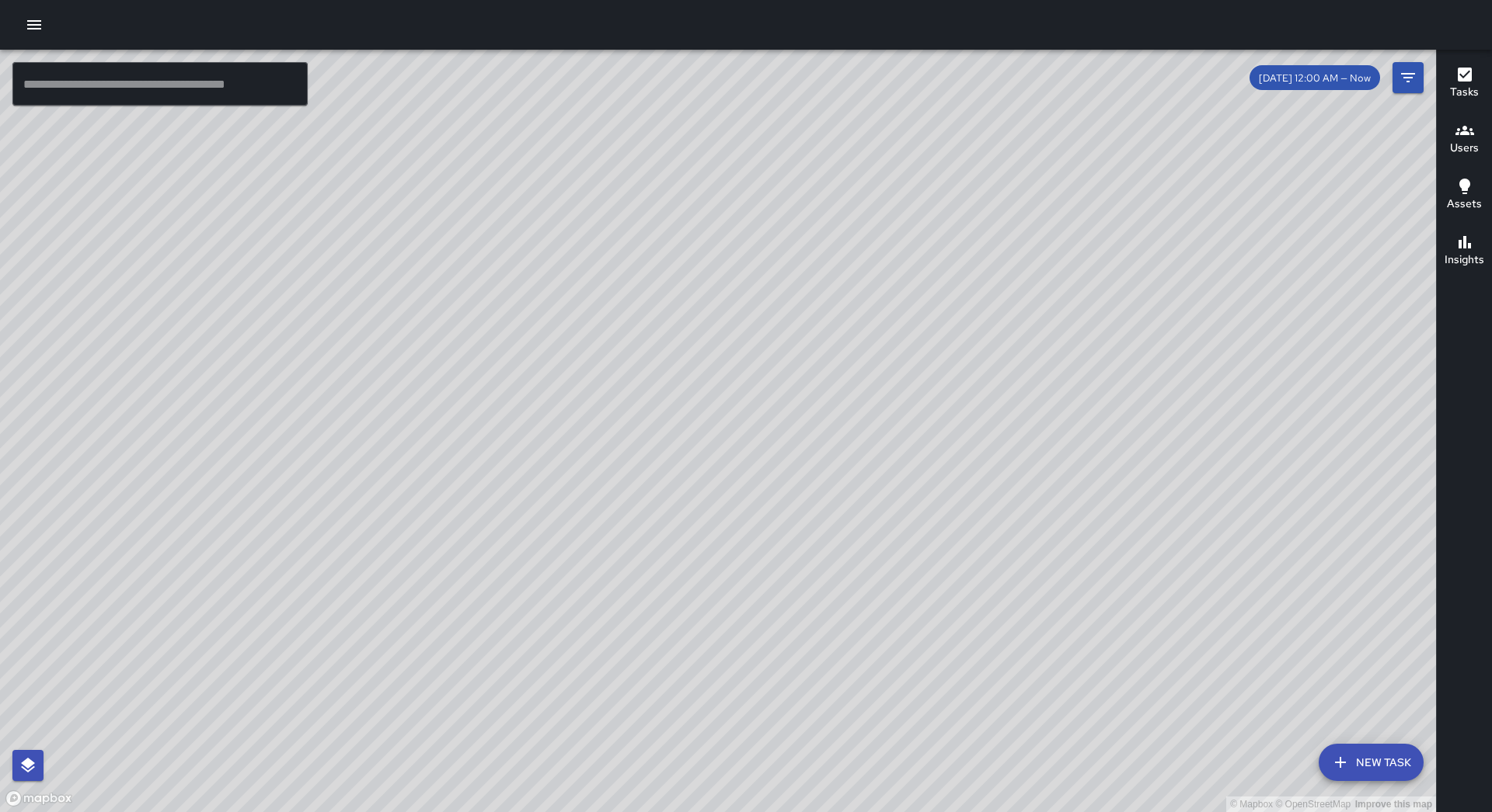
click at [48, 28] on button "button" at bounding box center [34, 24] width 31 height 31
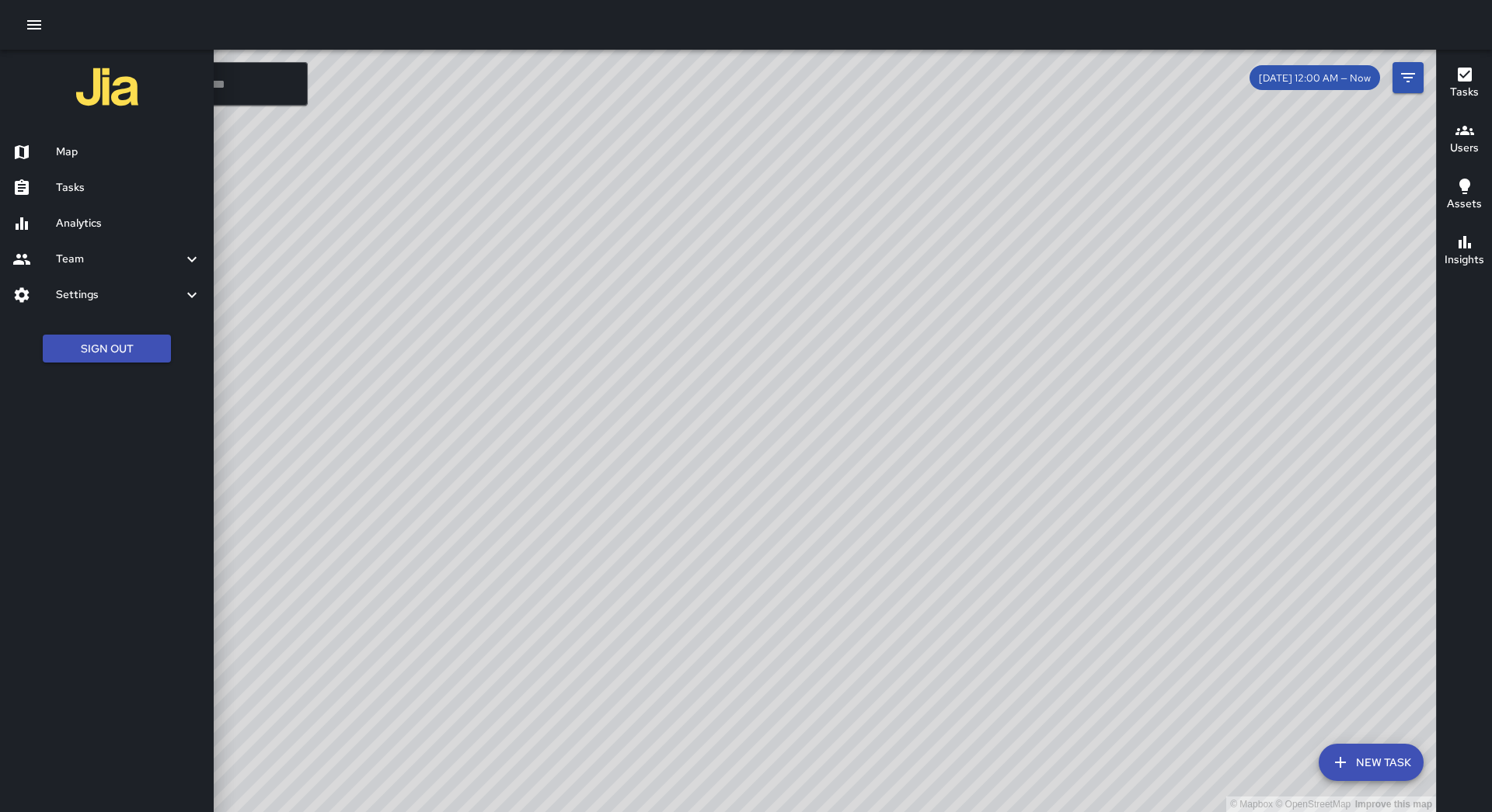
click at [125, 187] on h6 "Tasks" at bounding box center [129, 188] width 145 height 17
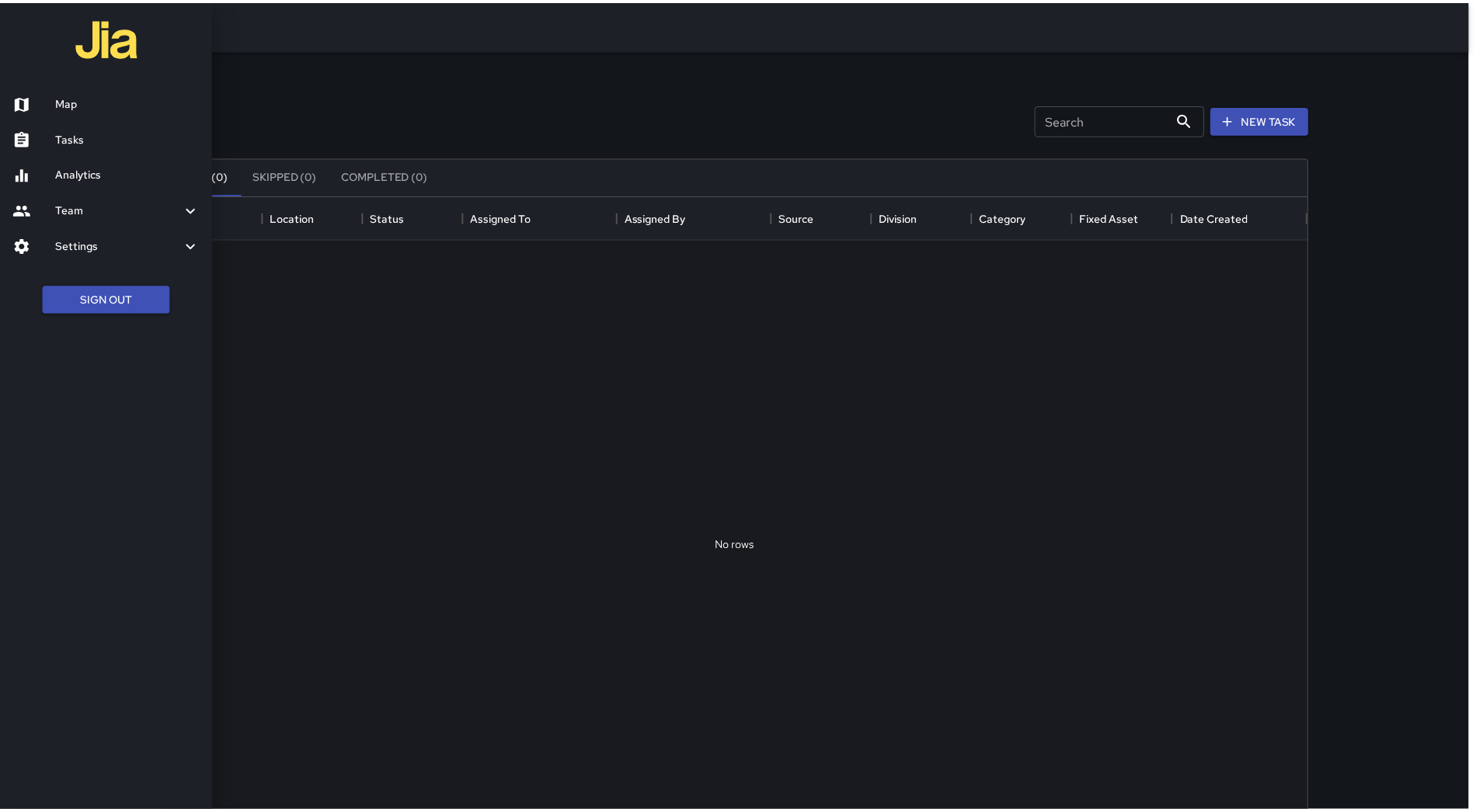
scroll to position [646, 1143]
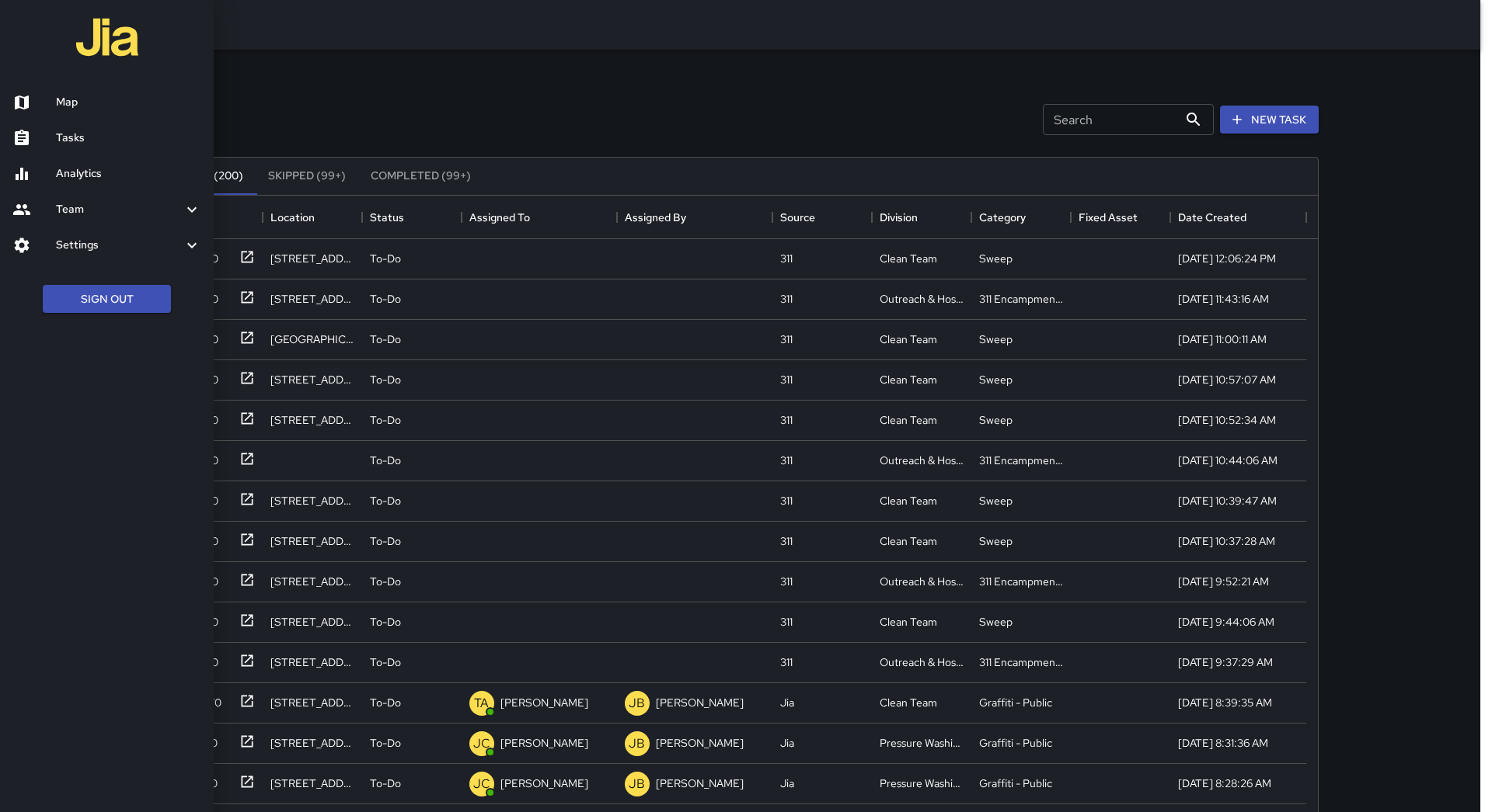
click at [546, 218] on div at bounding box center [746, 406] width 1492 height 812
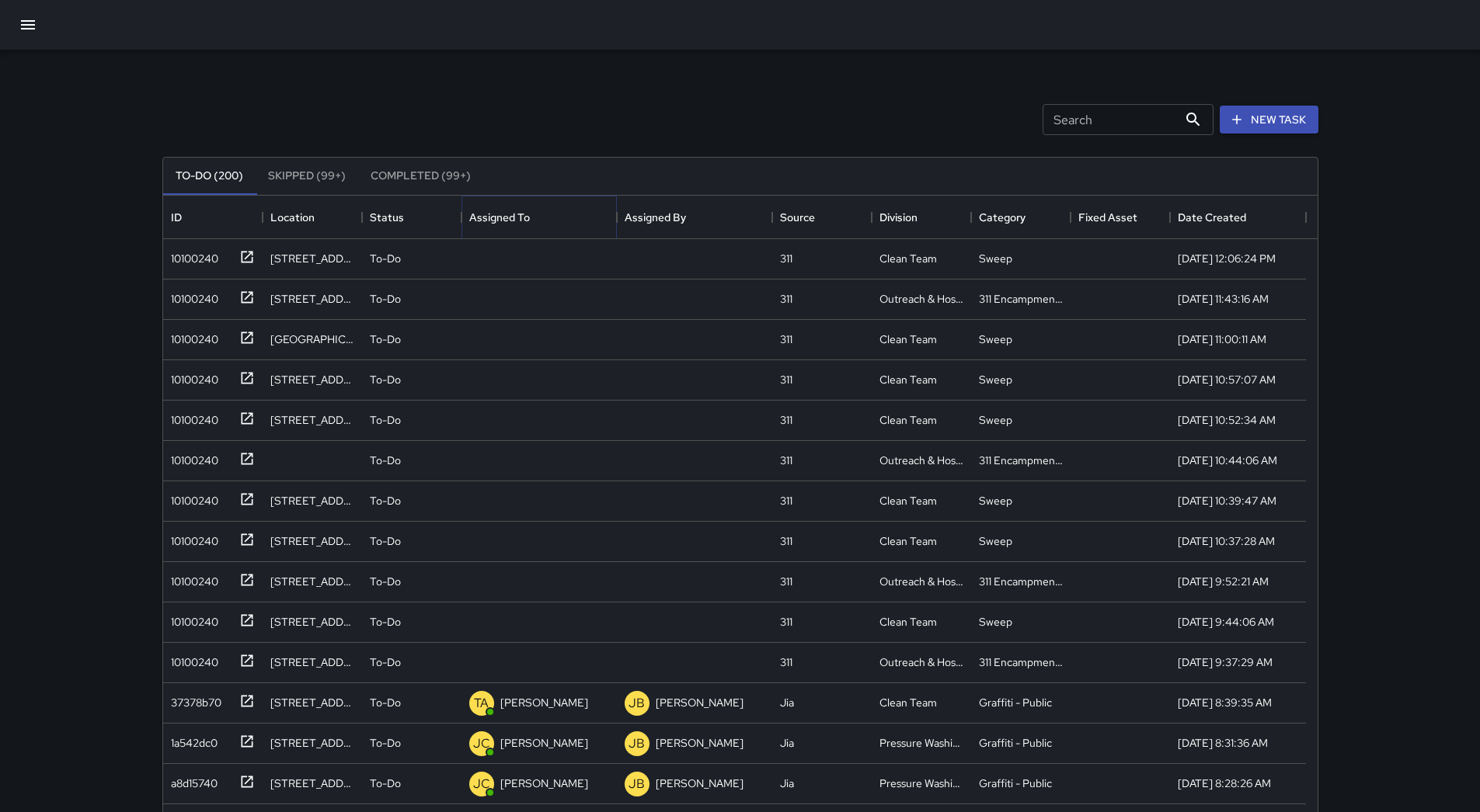
click at [544, 216] on icon "Sort" at bounding box center [540, 217] width 14 height 14
click at [183, 289] on div "10100240" at bounding box center [191, 296] width 54 height 22
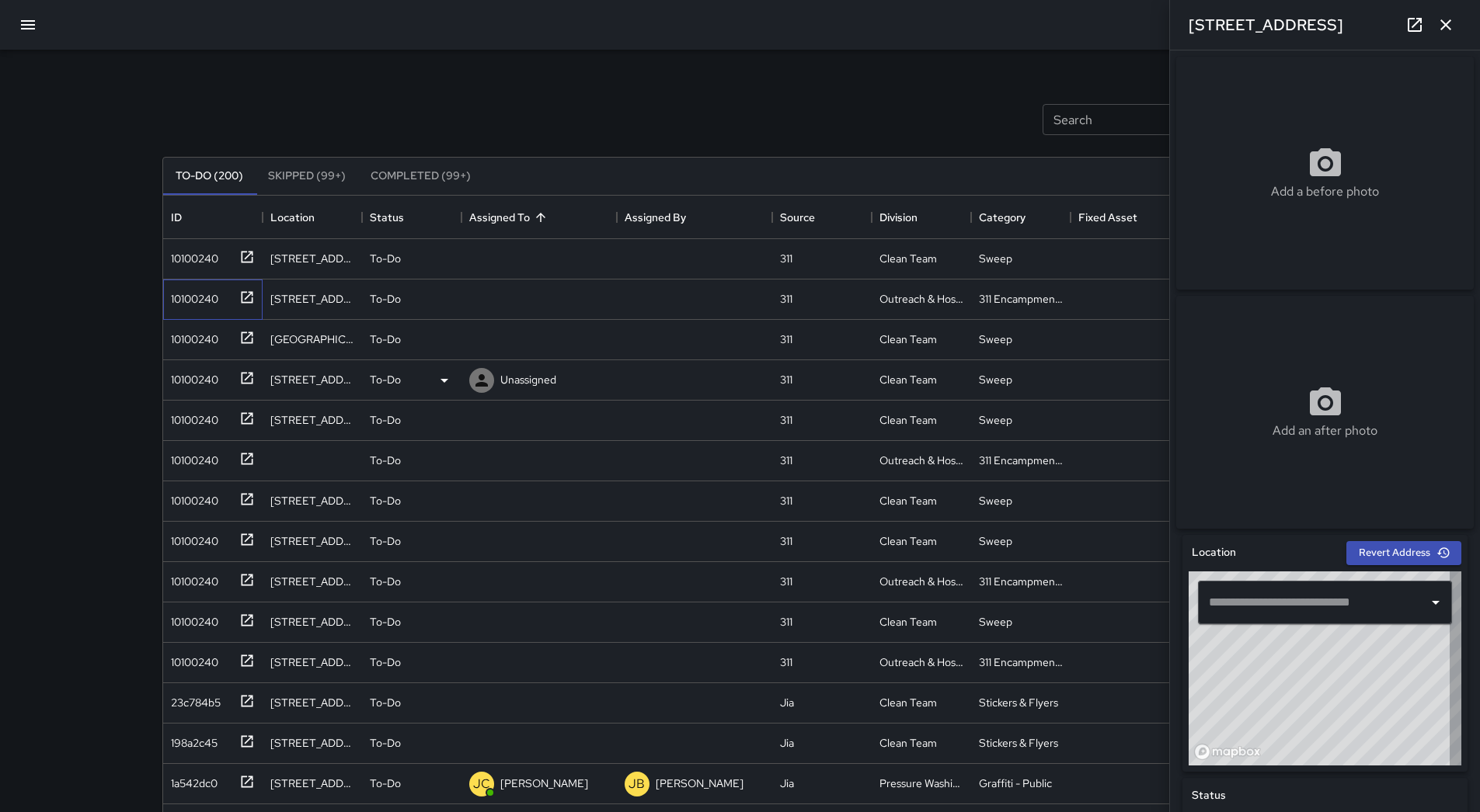
type input "**********"
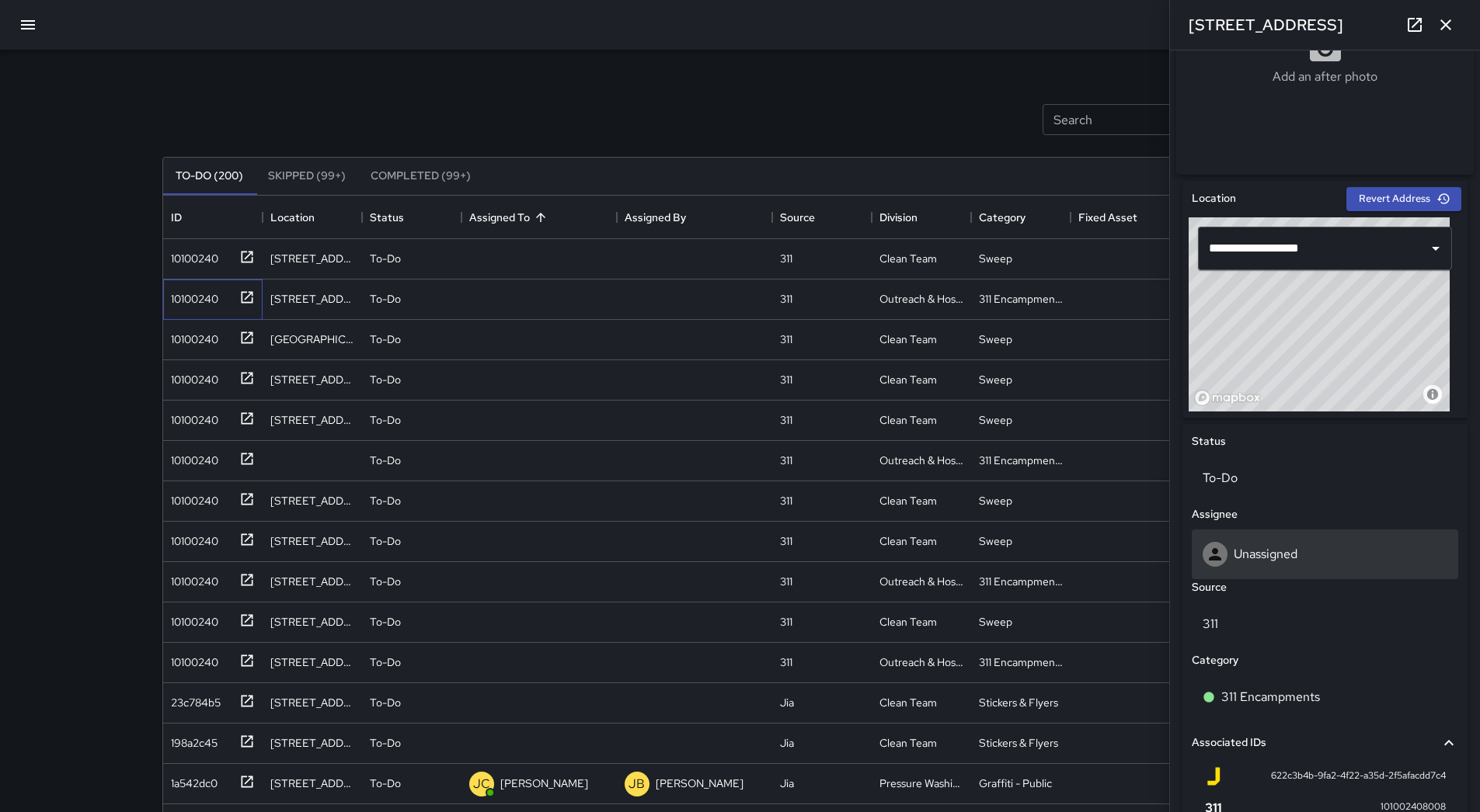
scroll to position [224, 0]
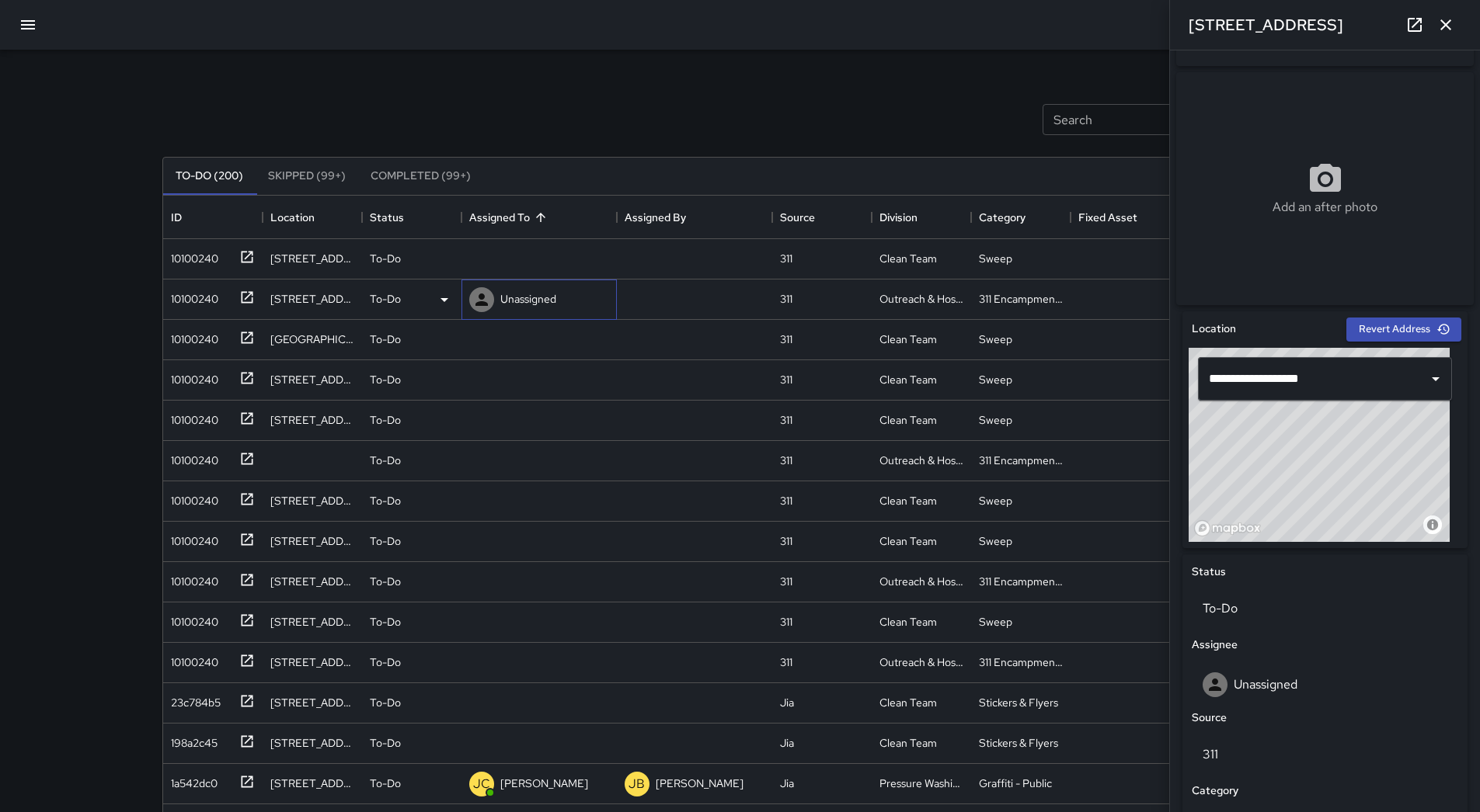
click at [518, 295] on p "Unassigned" at bounding box center [528, 299] width 56 height 16
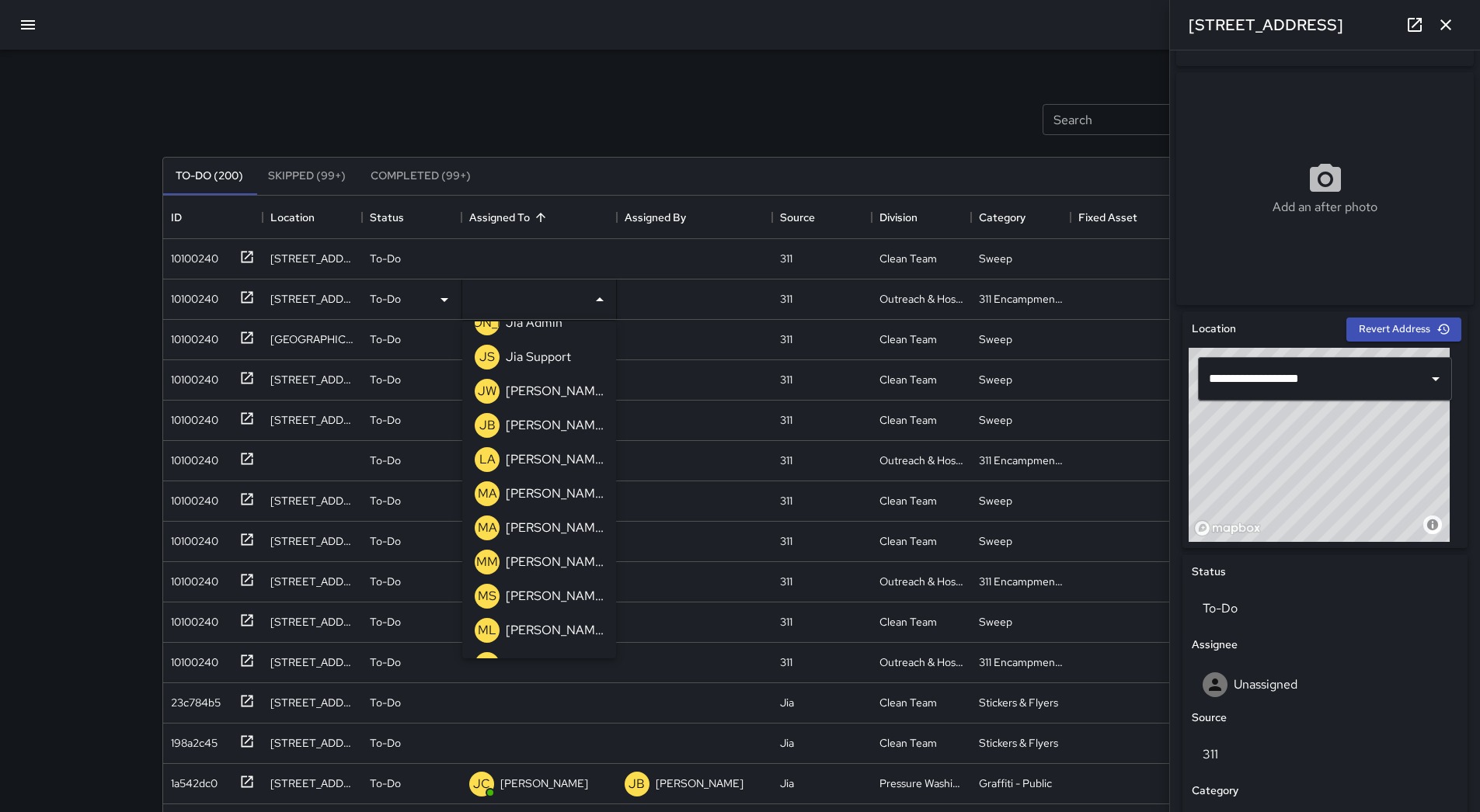
scroll to position [495, 0]
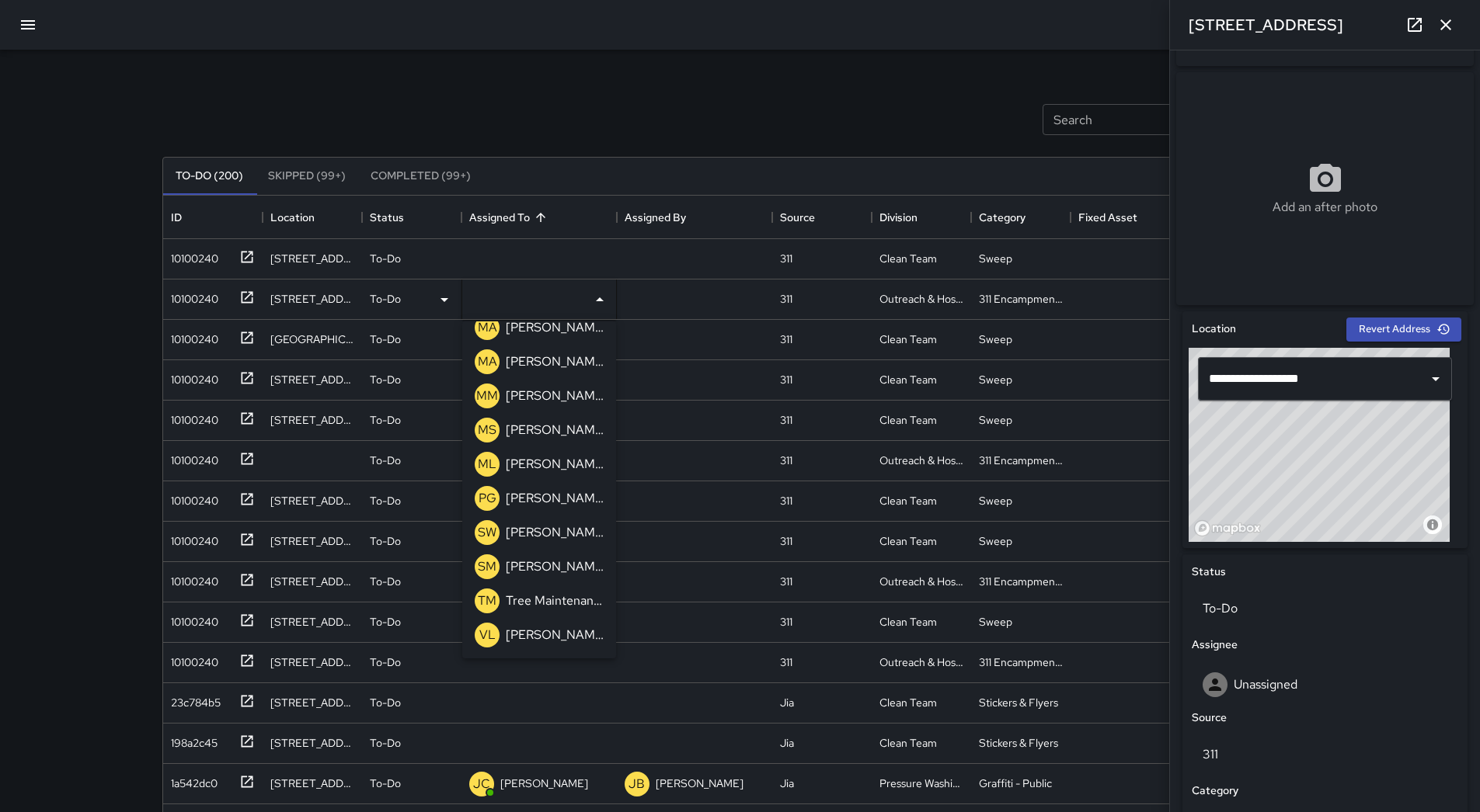
click at [559, 462] on p "[PERSON_NAME]" at bounding box center [555, 464] width 98 height 19
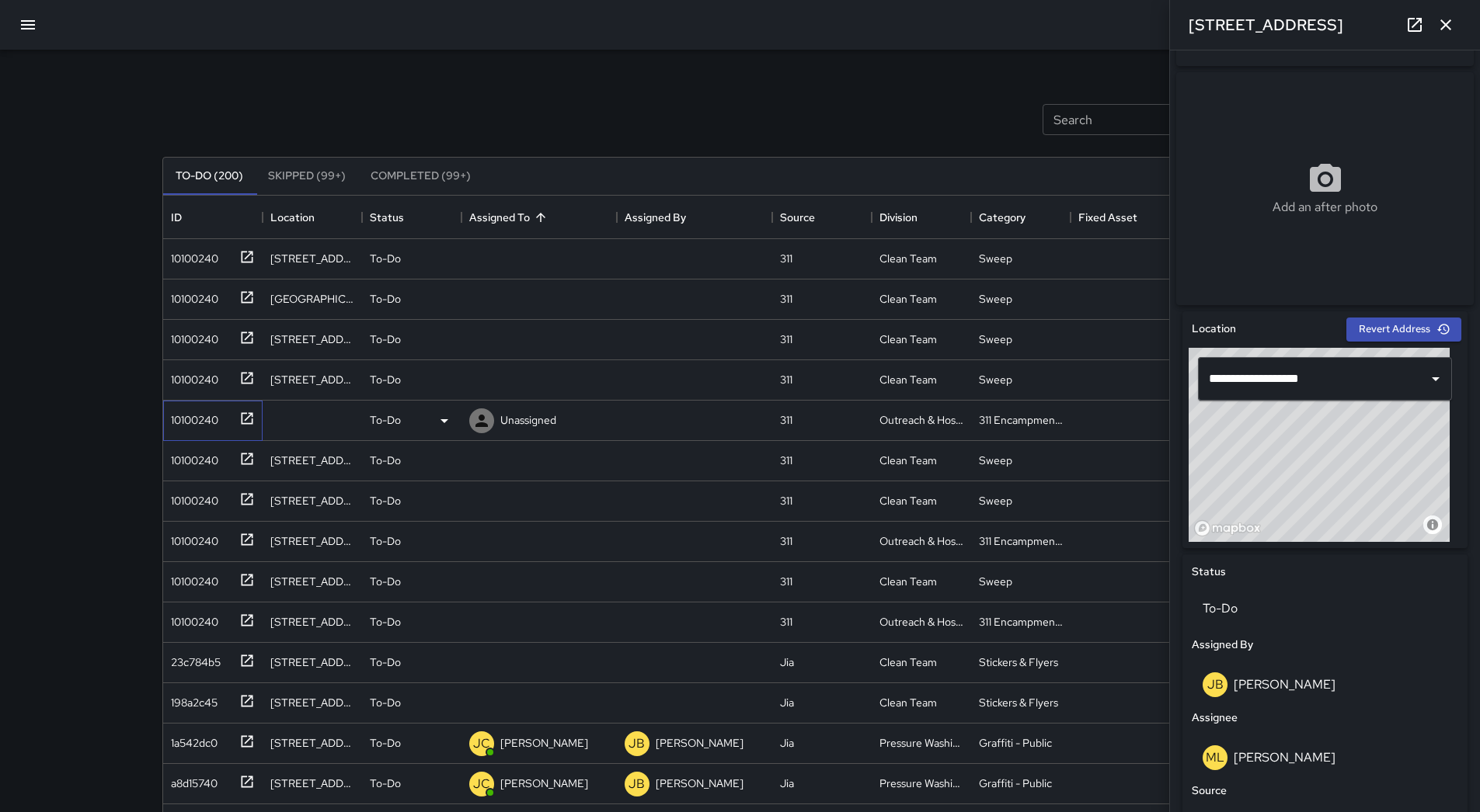
click at [183, 405] on div "10100240" at bounding box center [209, 417] width 90 height 25
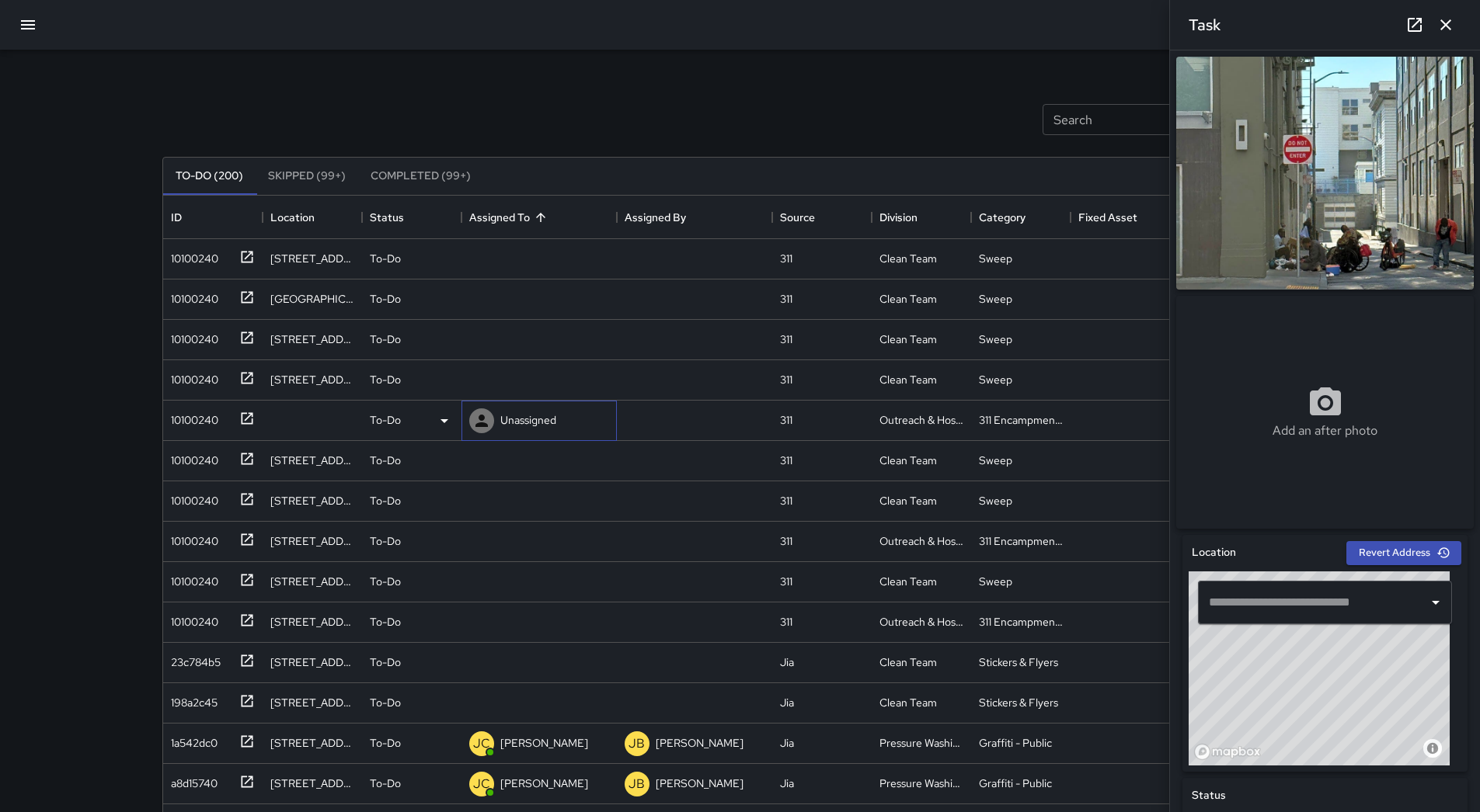
click at [527, 414] on p "Unassigned" at bounding box center [528, 420] width 56 height 16
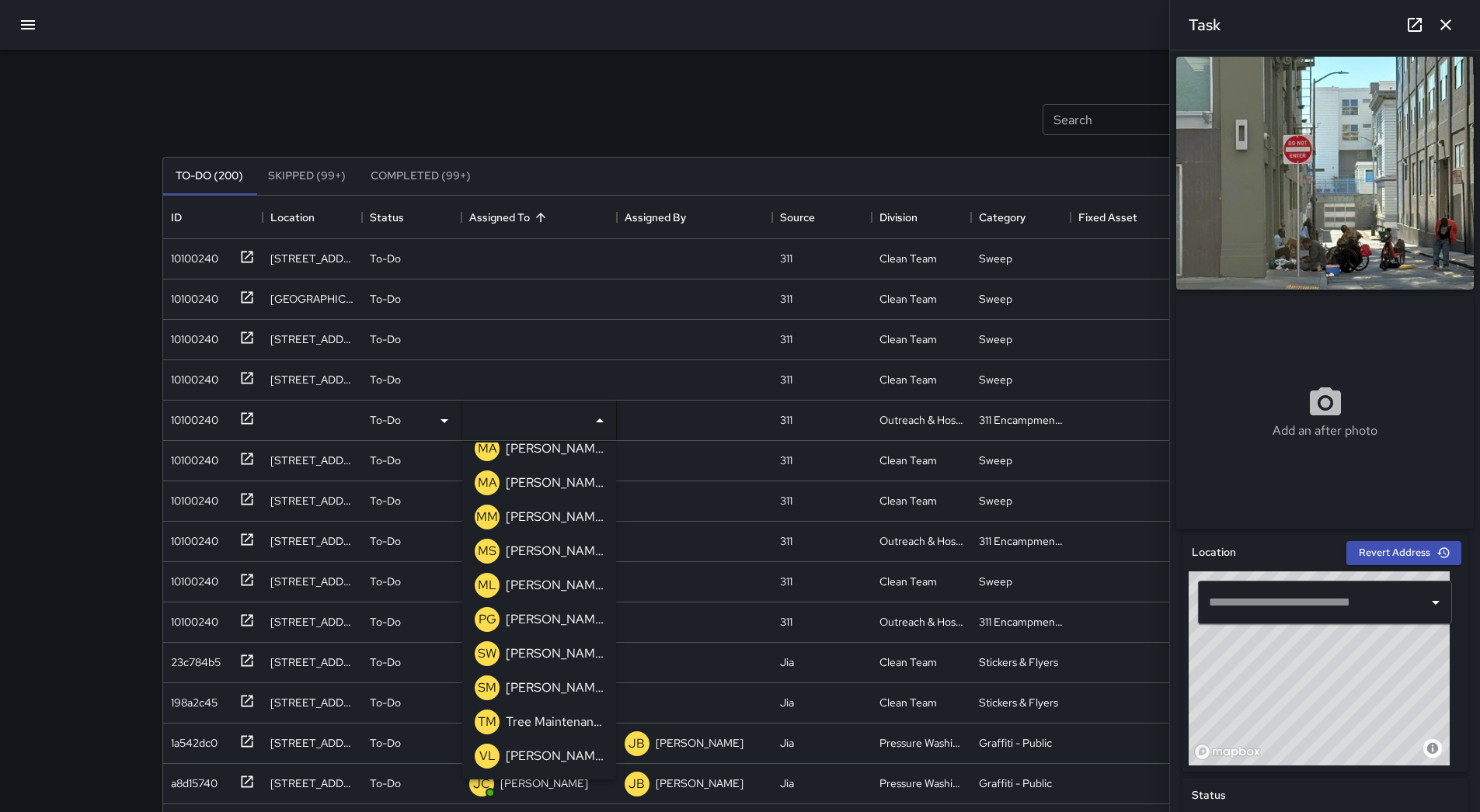
click at [544, 585] on p "[PERSON_NAME]" at bounding box center [555, 586] width 98 height 19
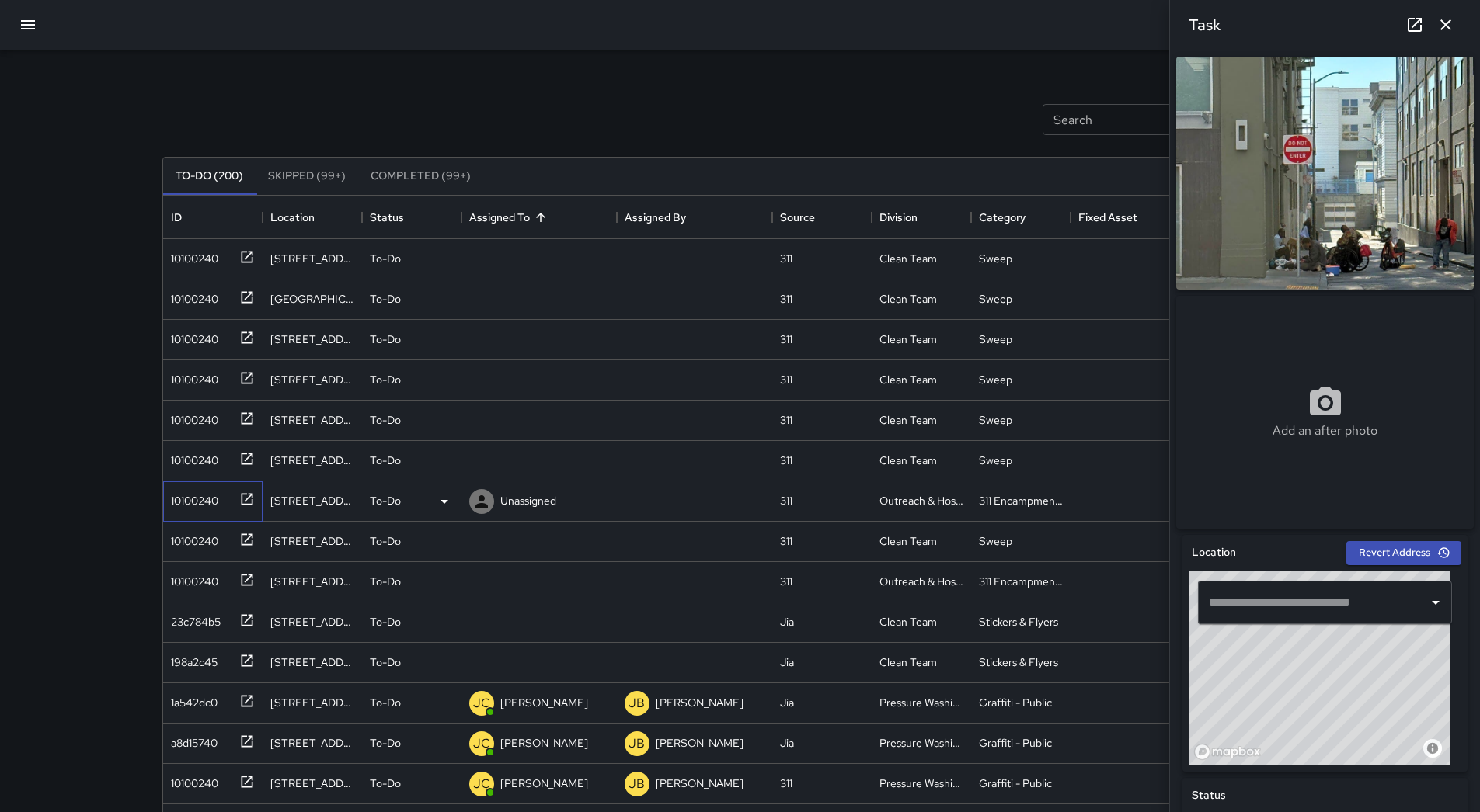
click at [201, 486] on div "10100240" at bounding box center [209, 498] width 90 height 25
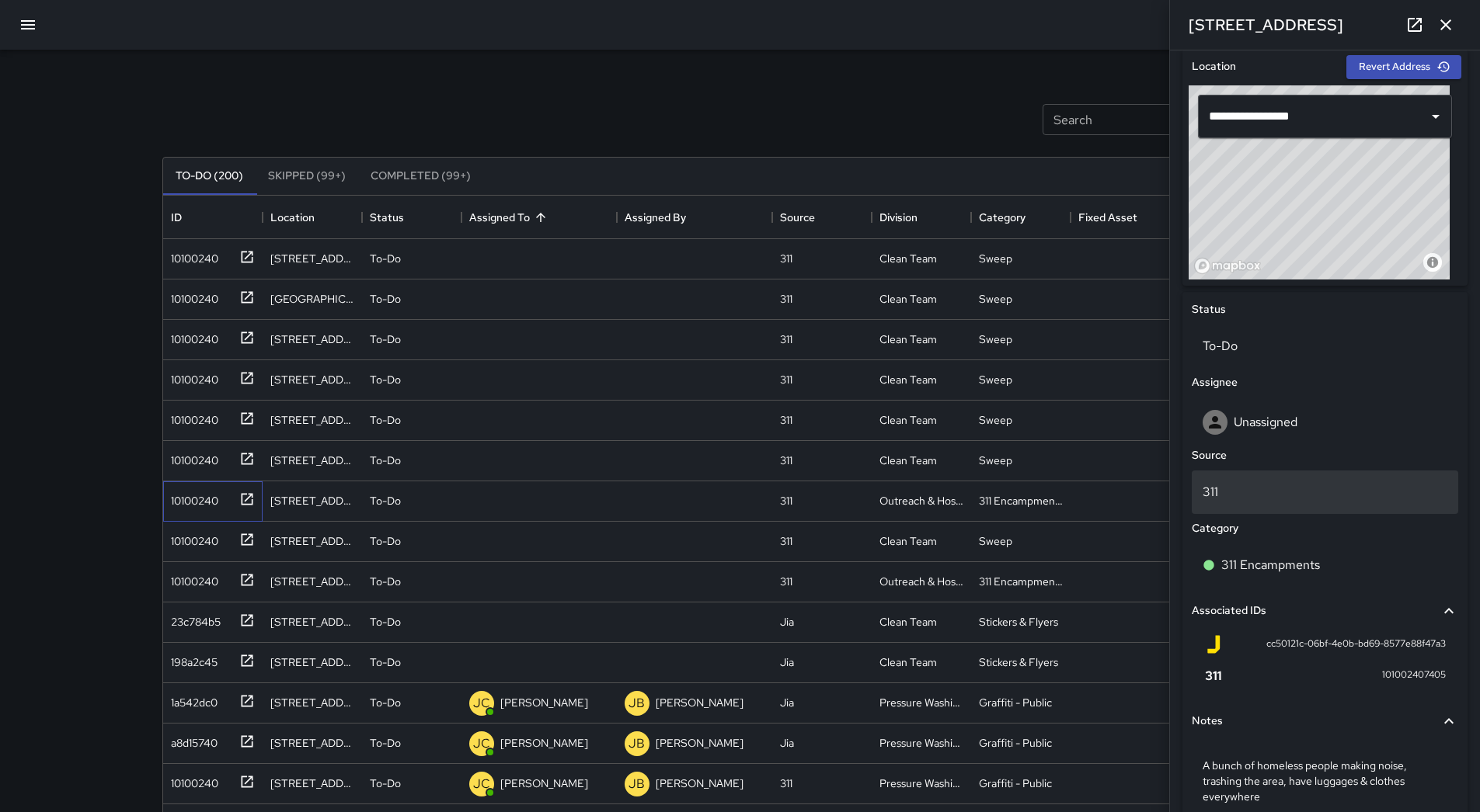
scroll to position [566, 0]
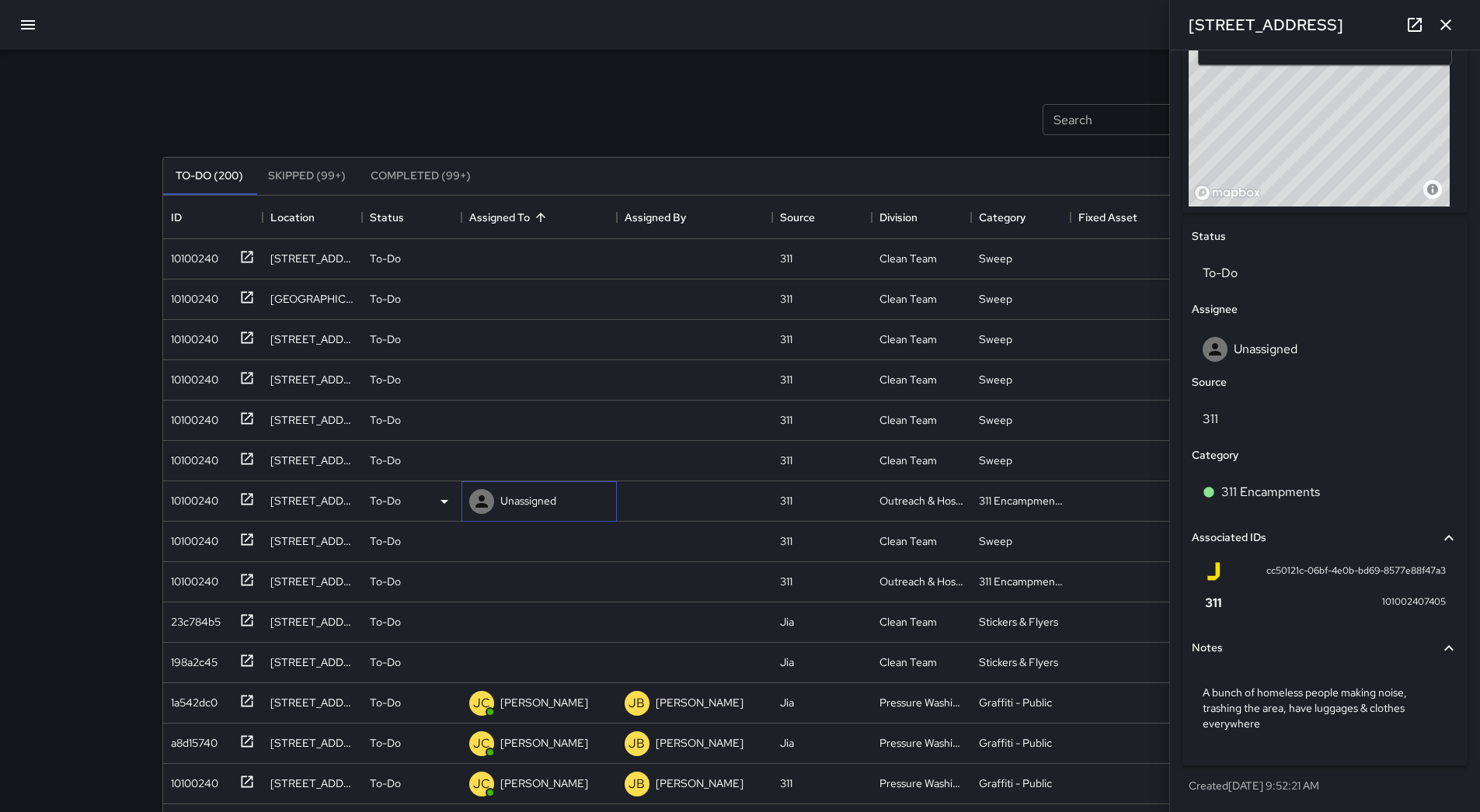
click at [521, 503] on p "Unassigned" at bounding box center [528, 501] width 56 height 16
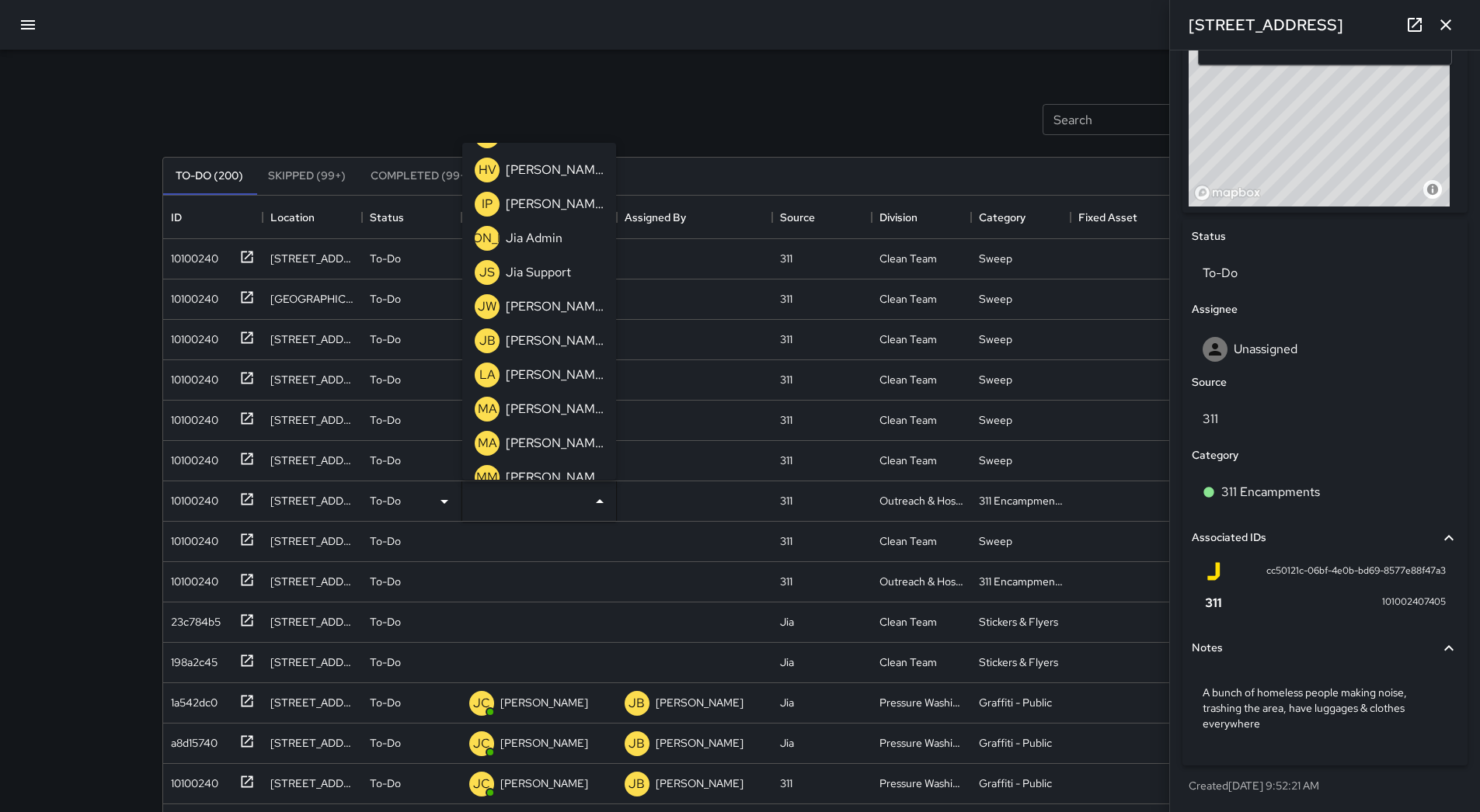
scroll to position [495, 0]
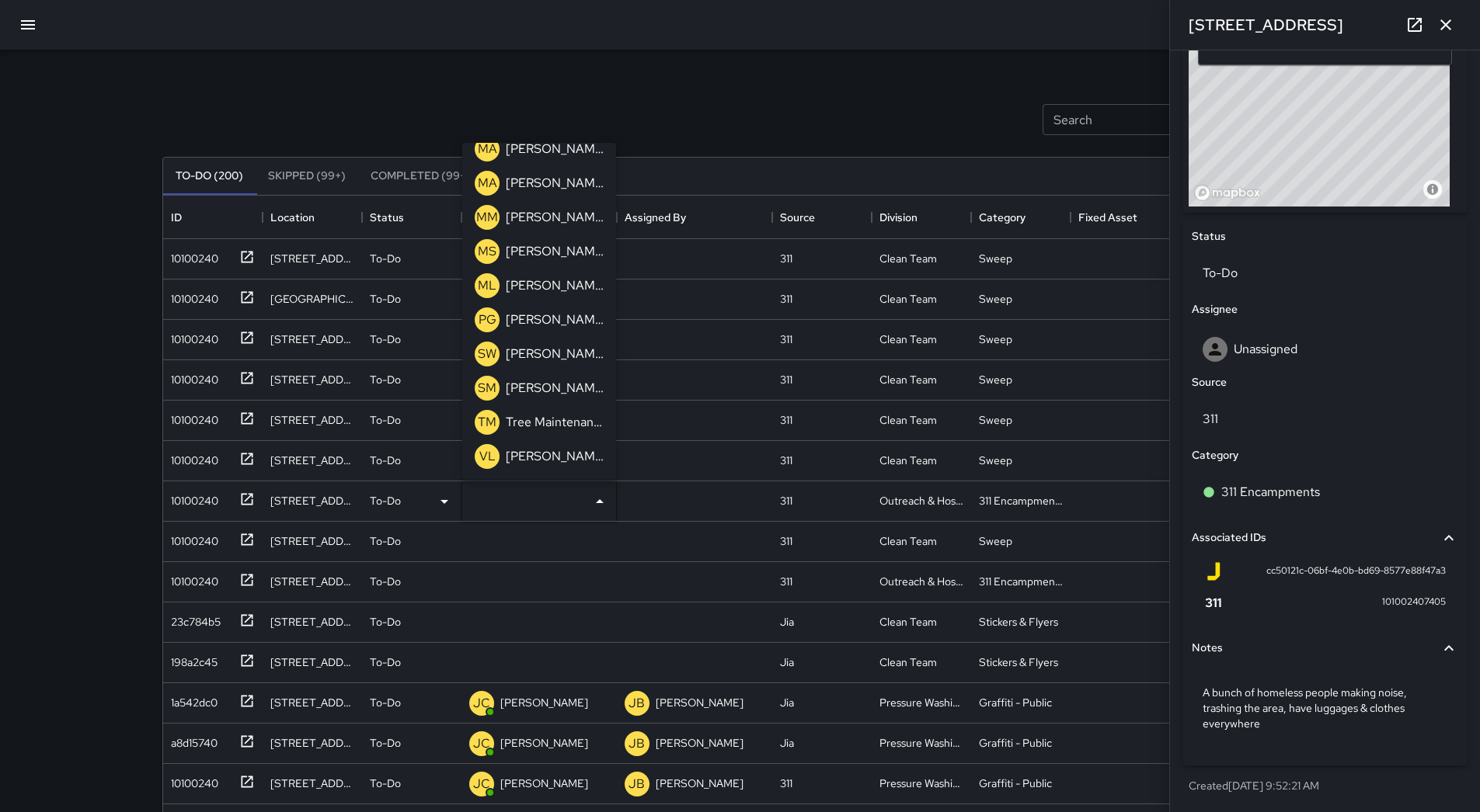
click at [552, 299] on div "ML [PERSON_NAME]" at bounding box center [539, 285] width 135 height 31
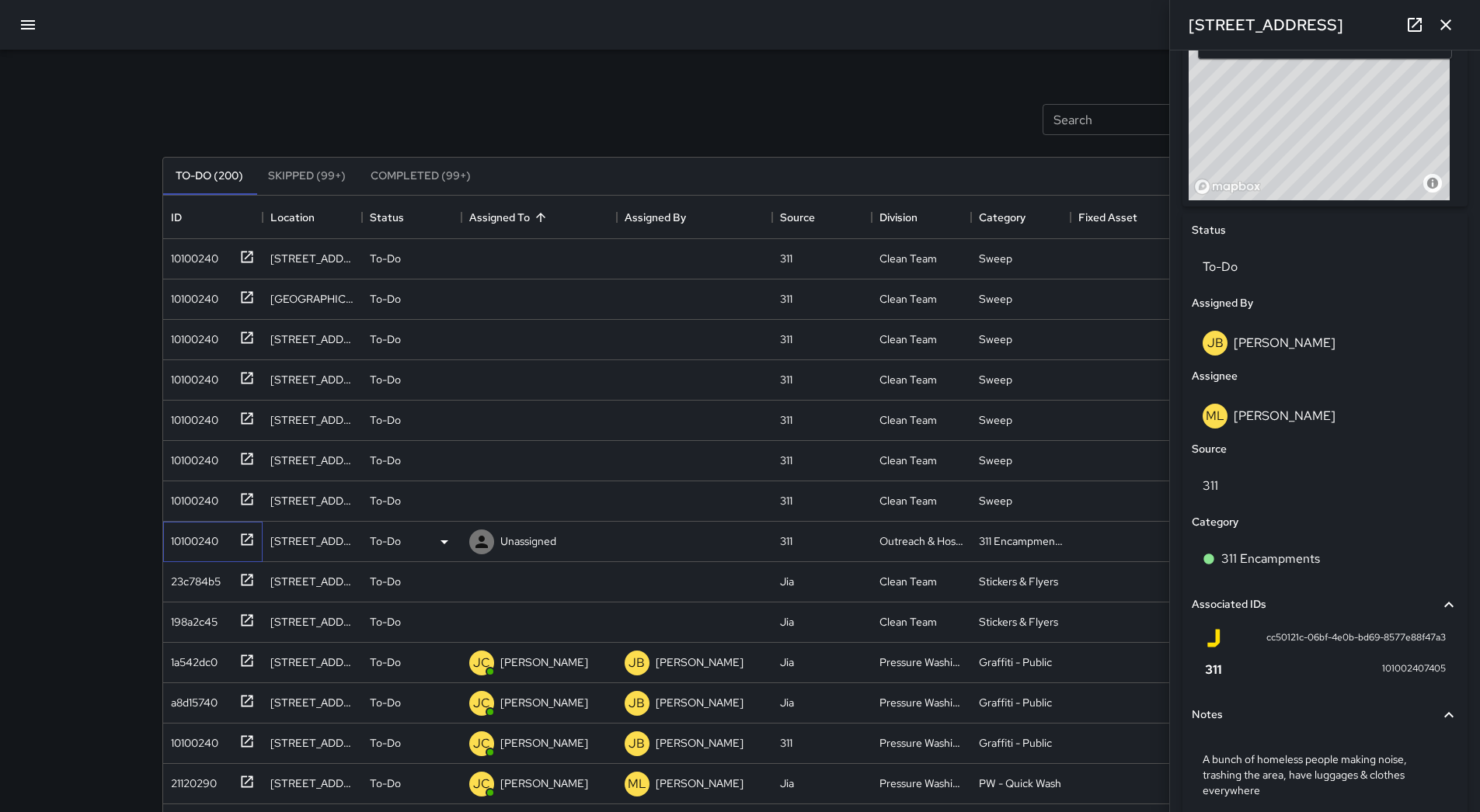
click at [178, 535] on div "10100240" at bounding box center [191, 539] width 54 height 22
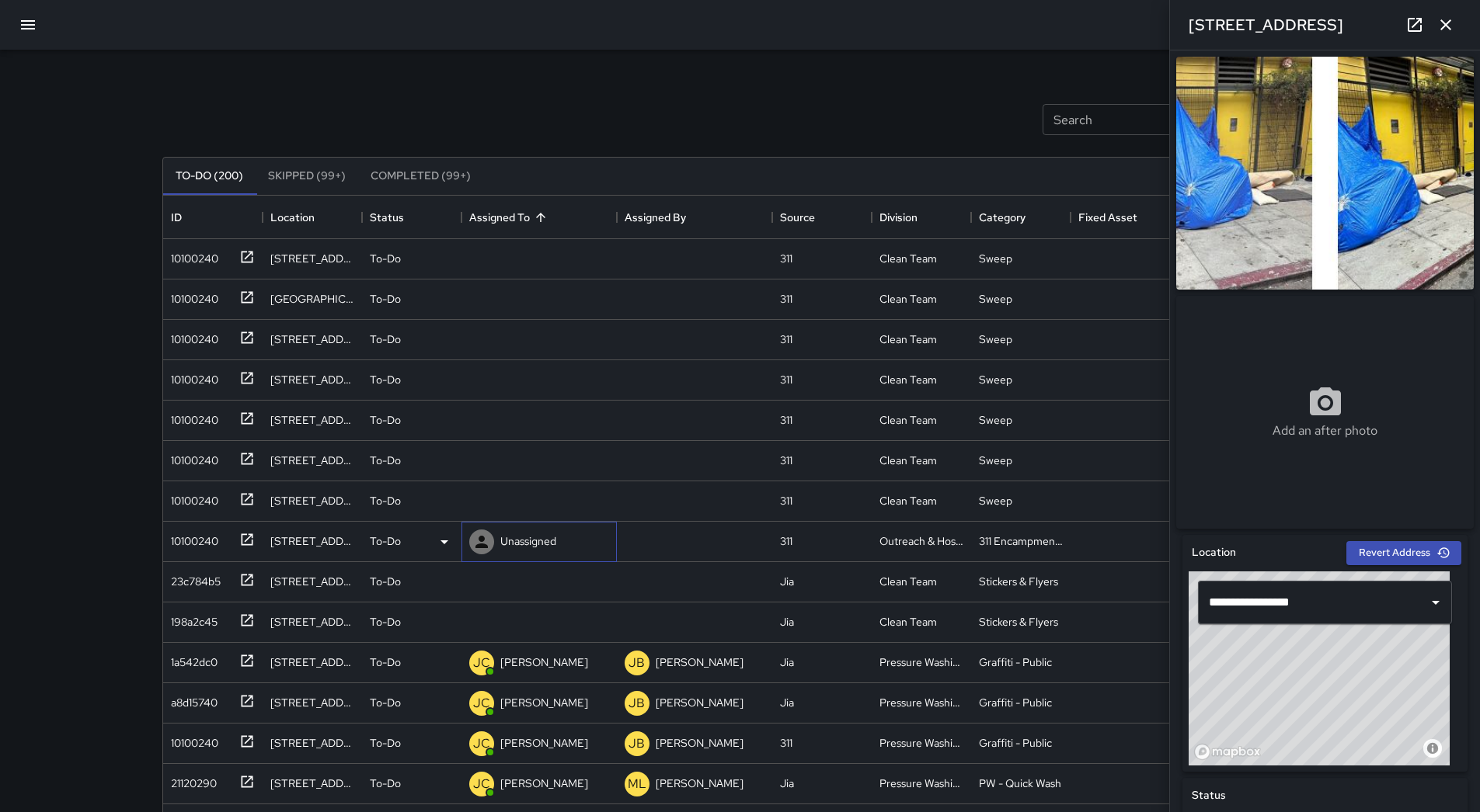
click at [515, 540] on p "Unassigned" at bounding box center [528, 541] width 56 height 16
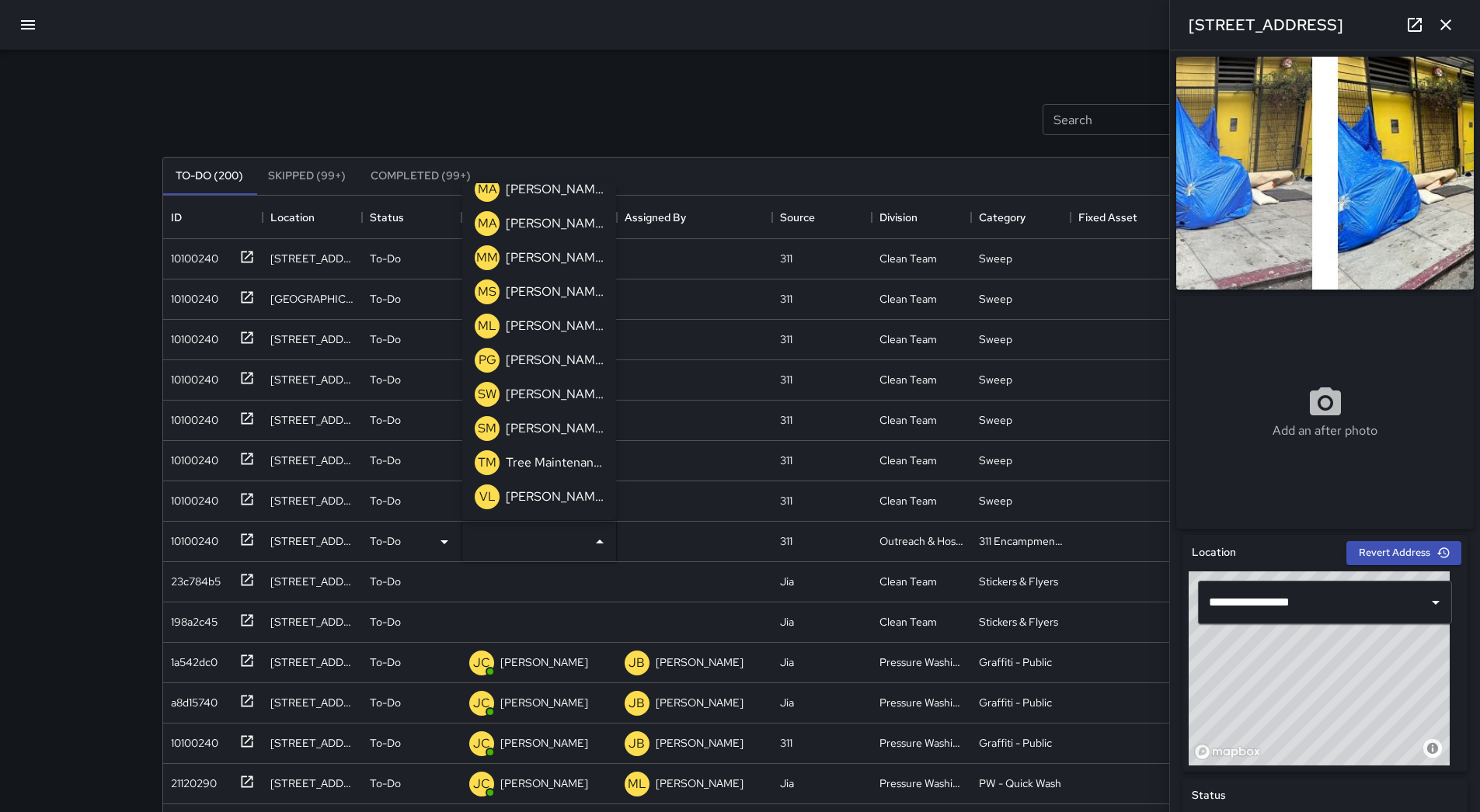
click at [556, 340] on div "ML [PERSON_NAME]" at bounding box center [539, 325] width 135 height 31
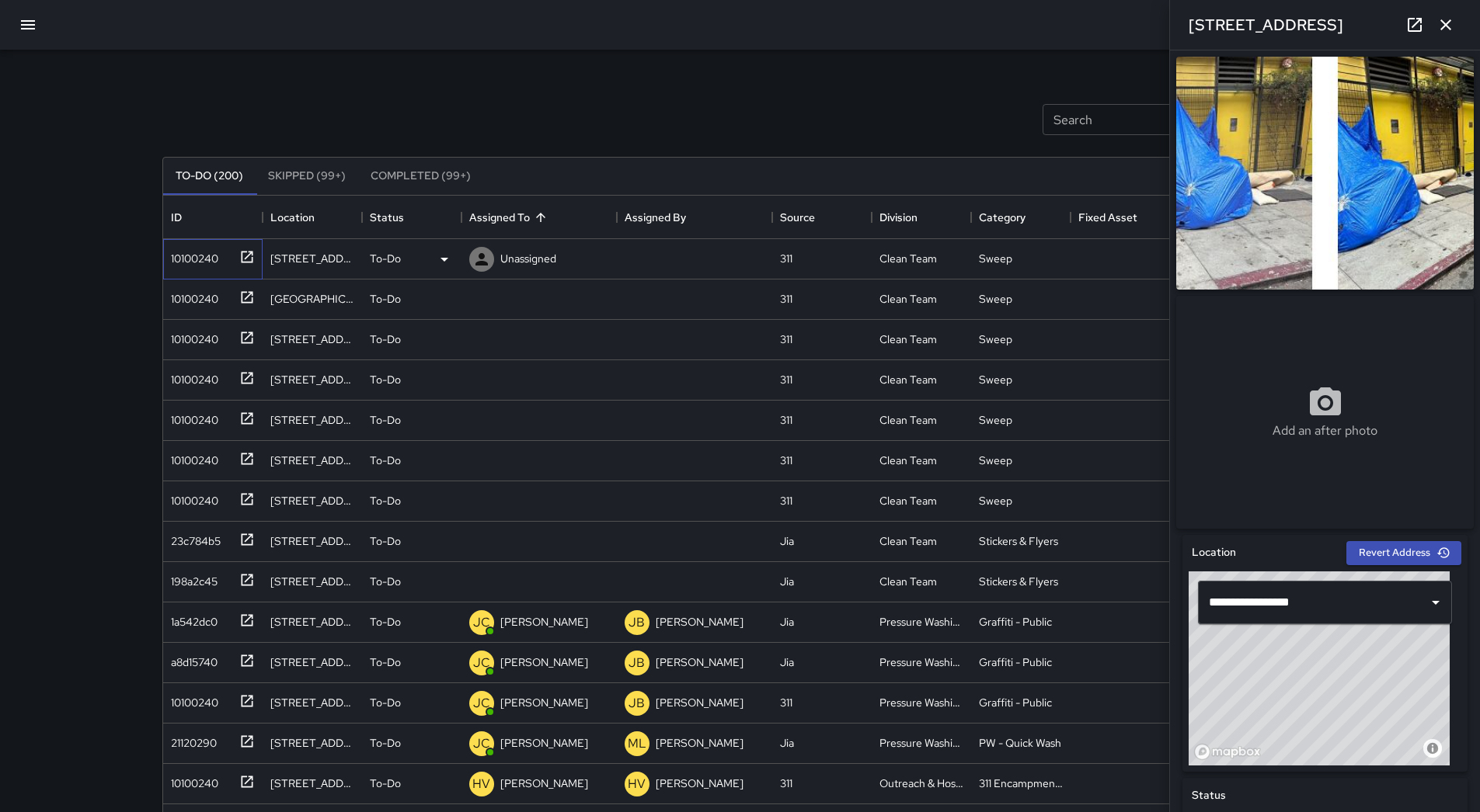
click at [201, 254] on div "10100240" at bounding box center [191, 256] width 54 height 22
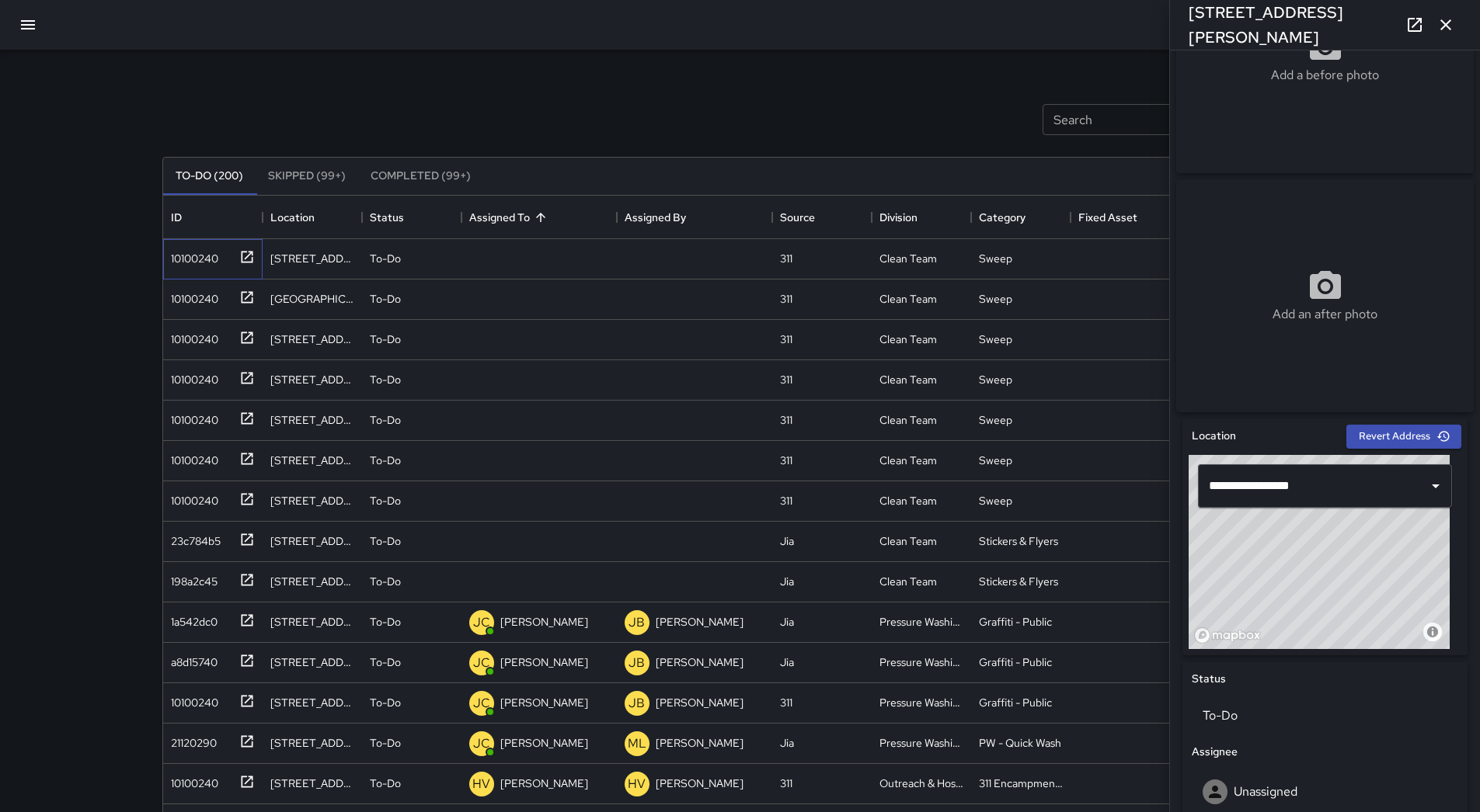
scroll to position [550, 0]
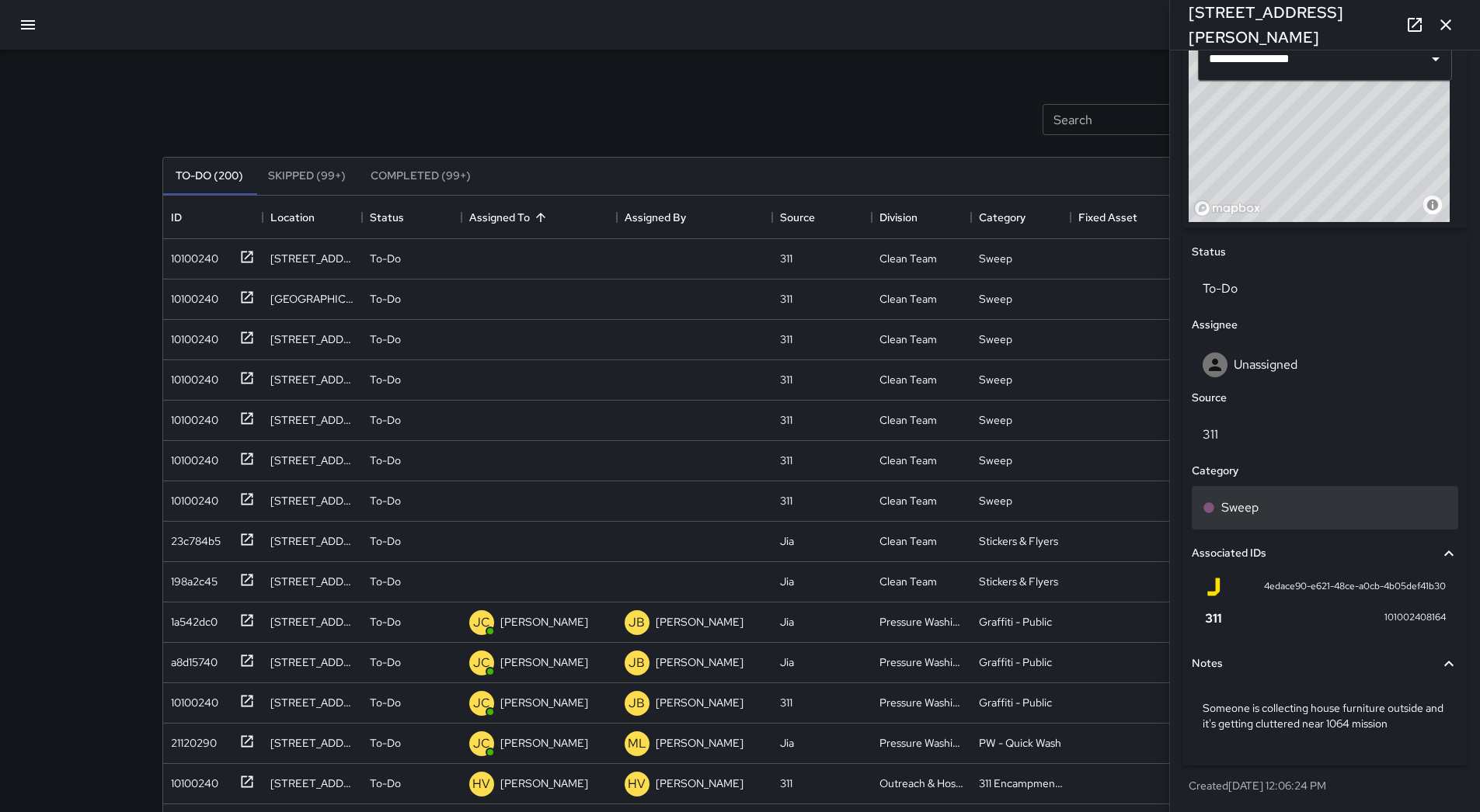
click at [1258, 509] on p "Sweep" at bounding box center [1240, 508] width 37 height 19
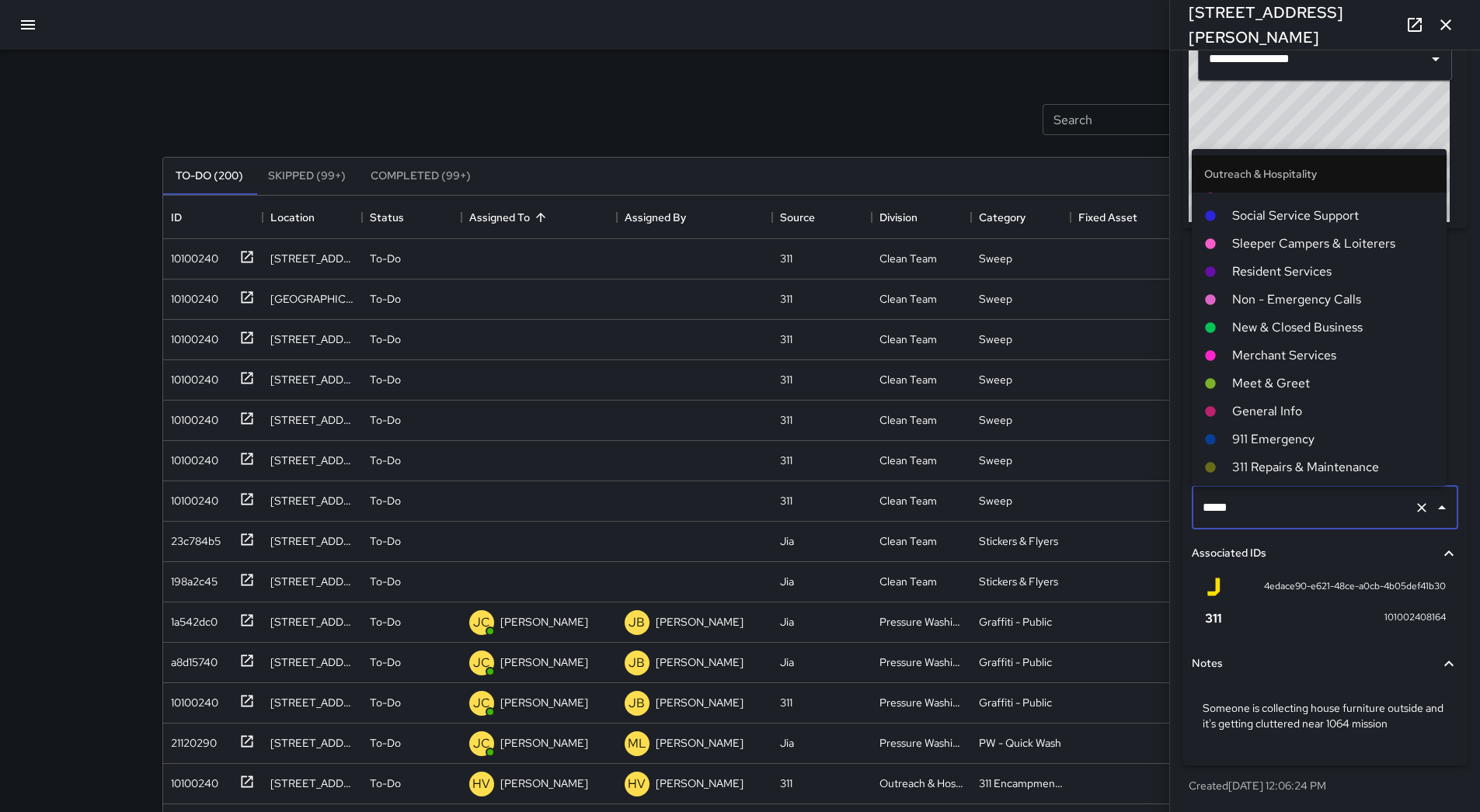
scroll to position [968, 0]
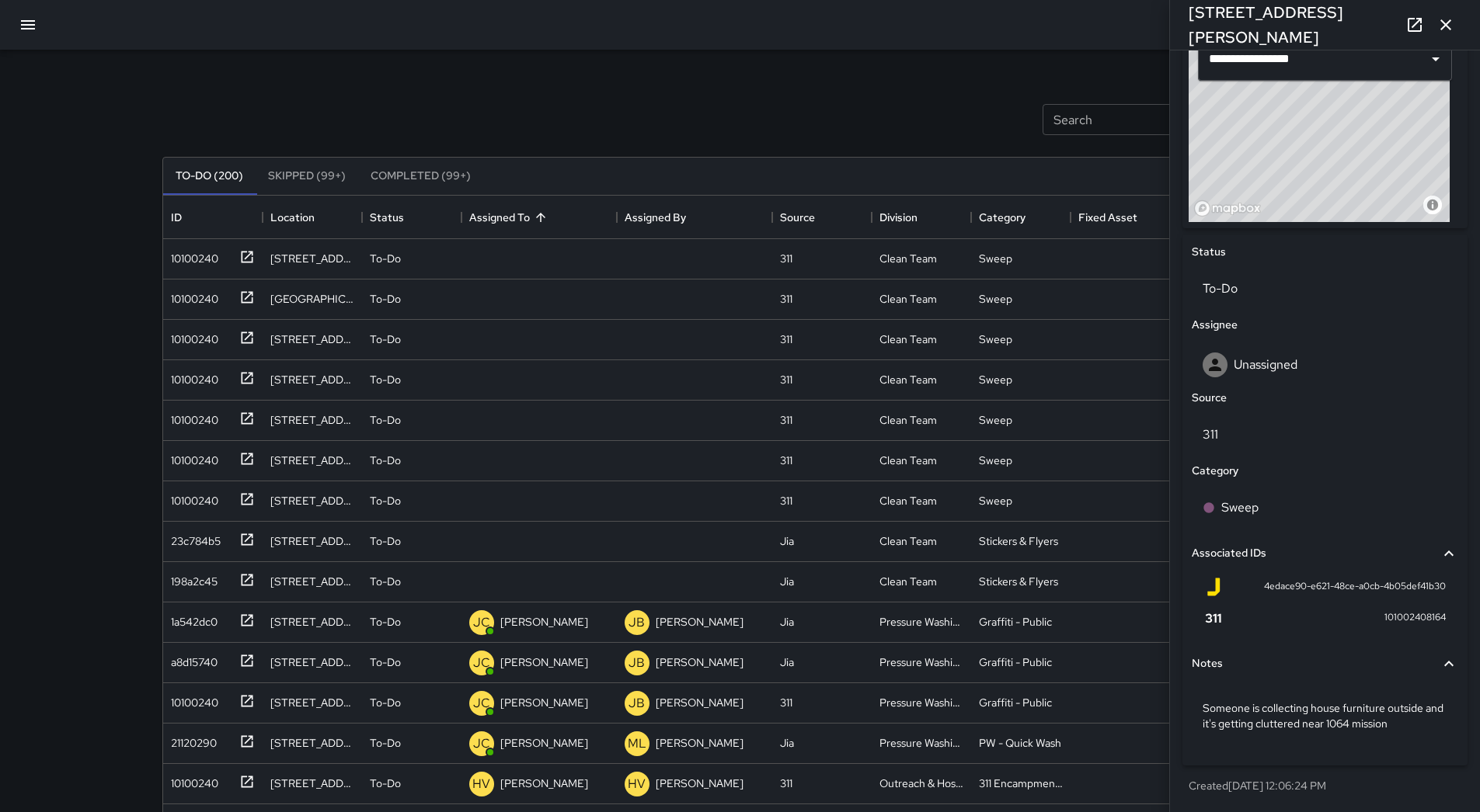
click at [210, 88] on div "Search Search New Task" at bounding box center [740, 119] width 1162 height 81
click at [203, 251] on div "10100240" at bounding box center [191, 256] width 54 height 22
click at [540, 262] on p "Unassigned" at bounding box center [528, 259] width 56 height 16
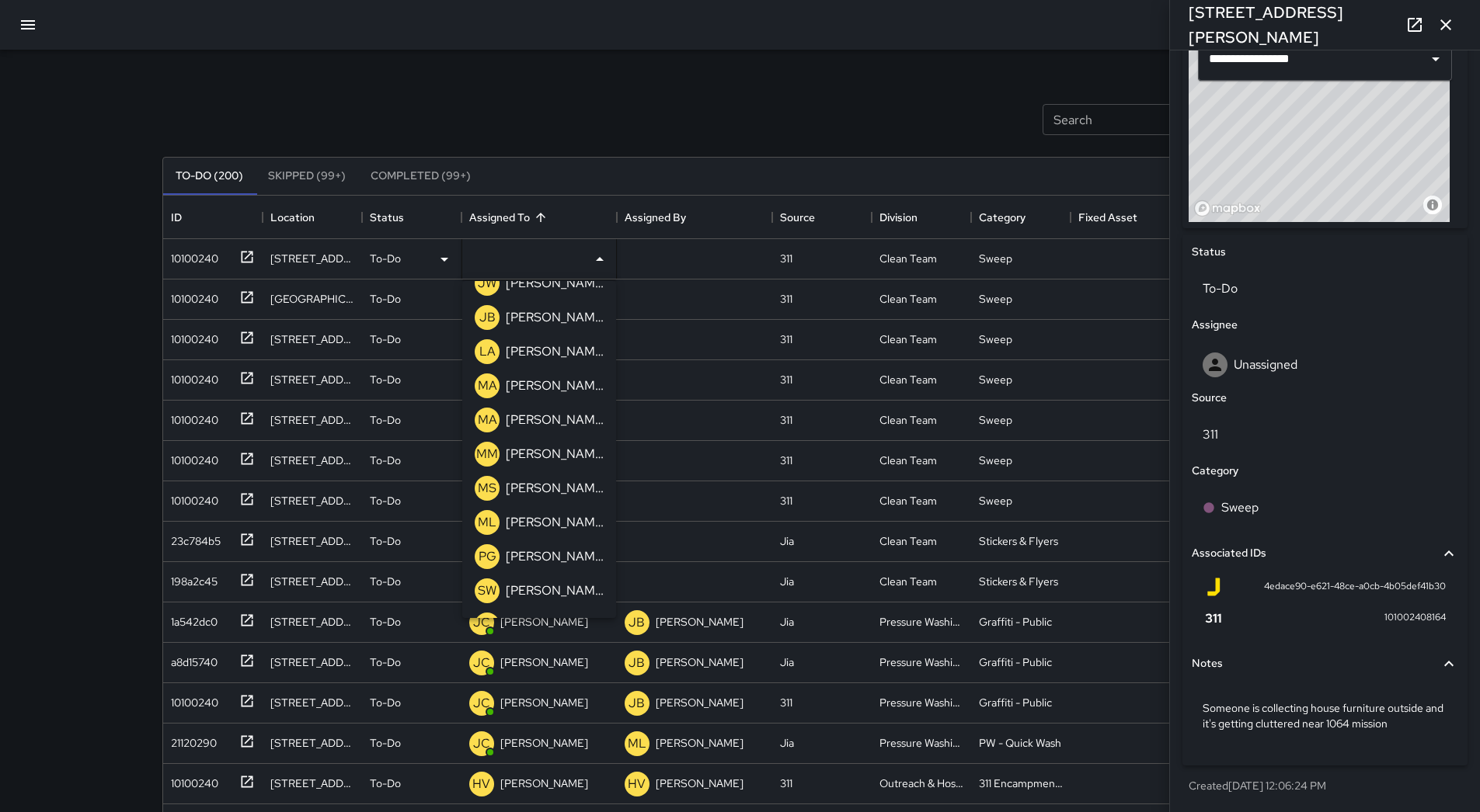
scroll to position [495, 0]
click at [539, 415] on p "[PERSON_NAME]" at bounding box center [555, 424] width 98 height 19
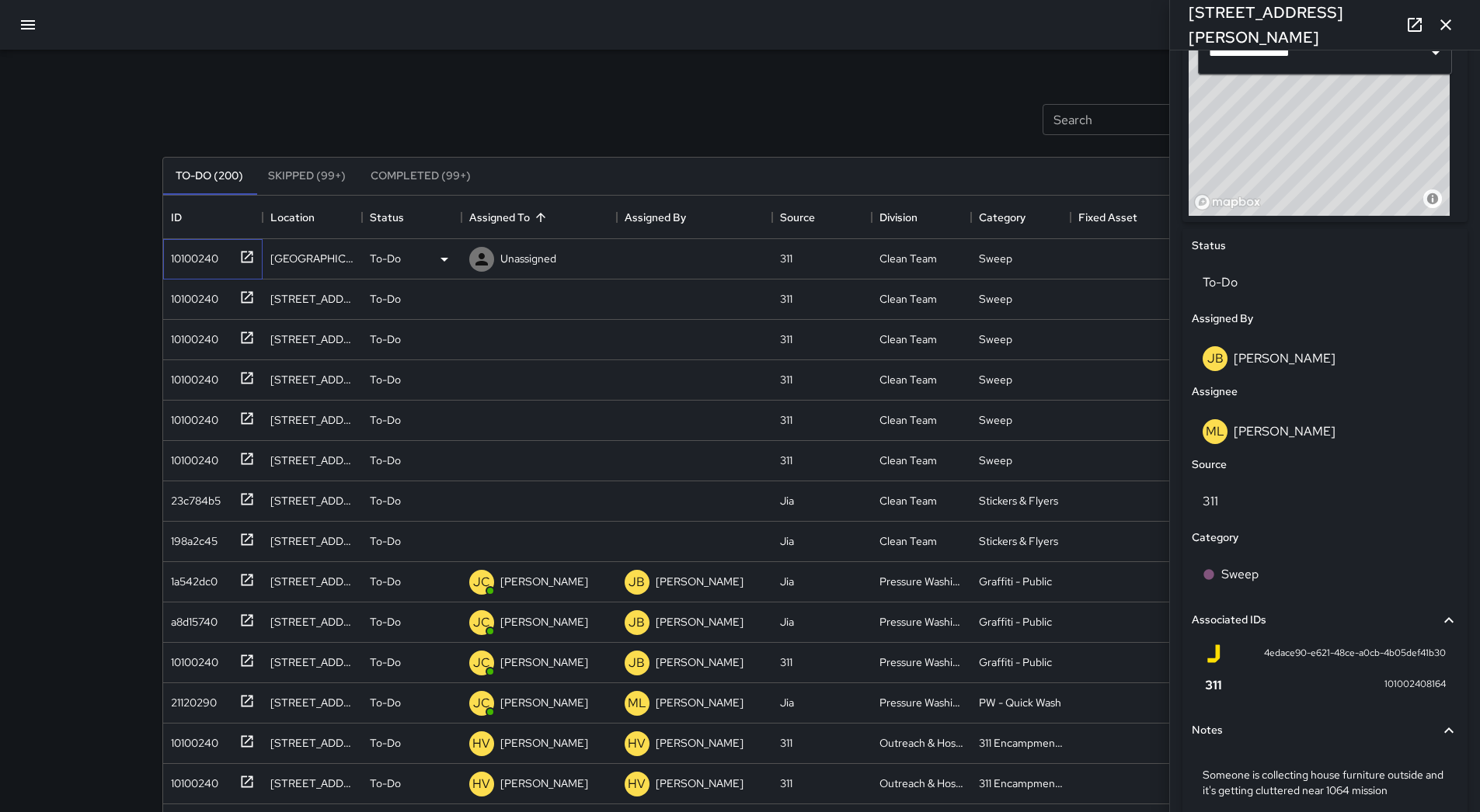
click at [208, 254] on div "10100240" at bounding box center [191, 256] width 54 height 22
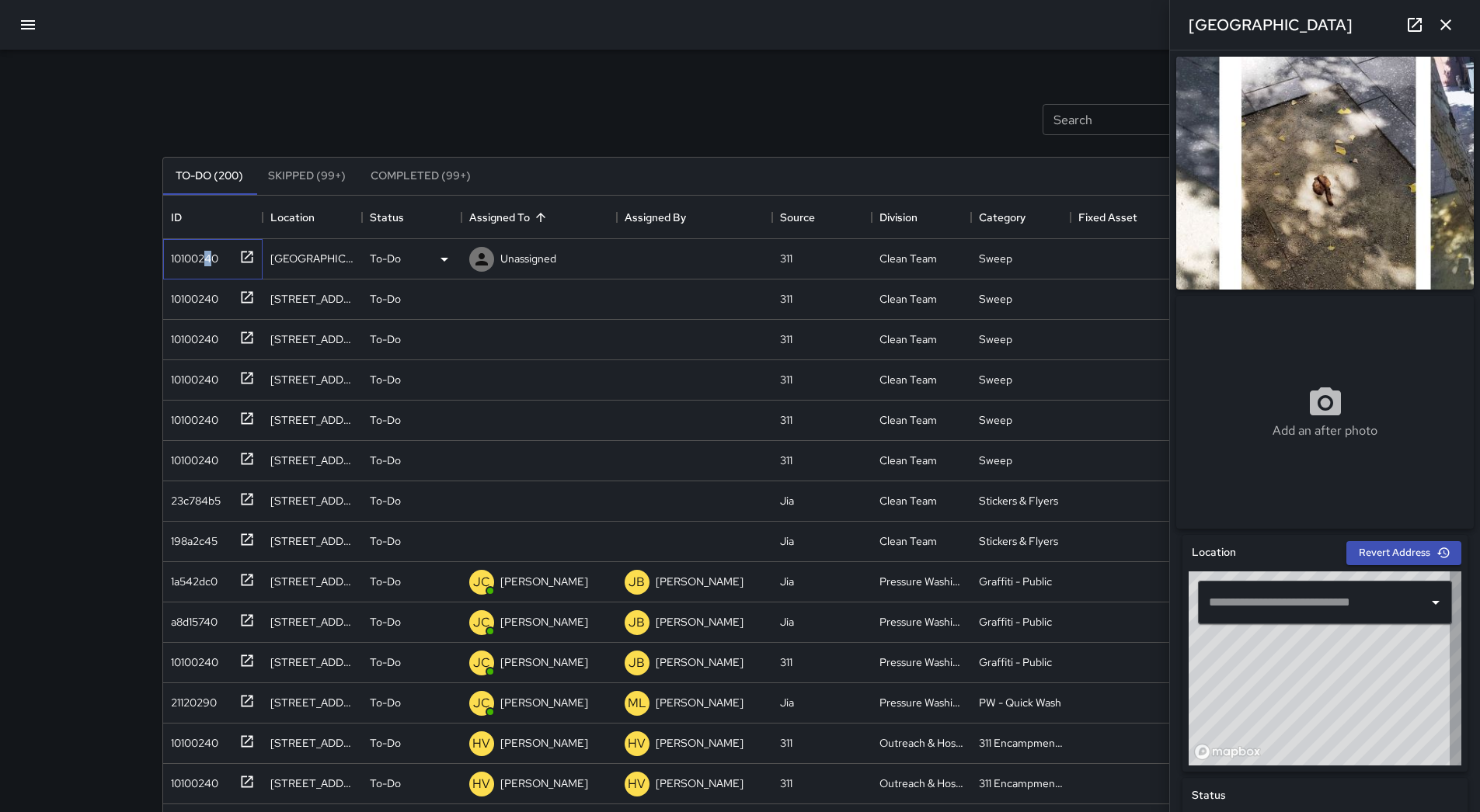
type input "**********"
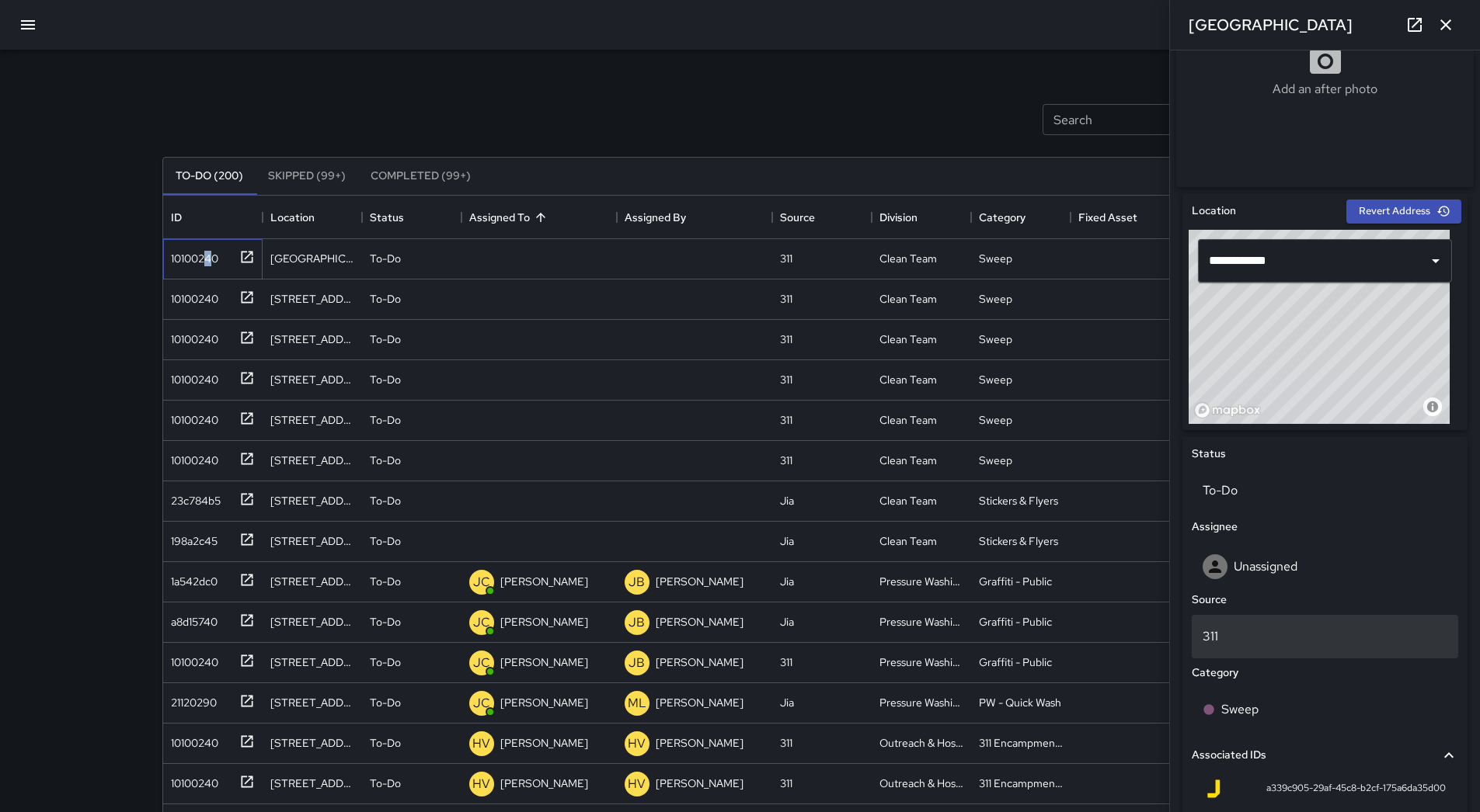
scroll to position [534, 0]
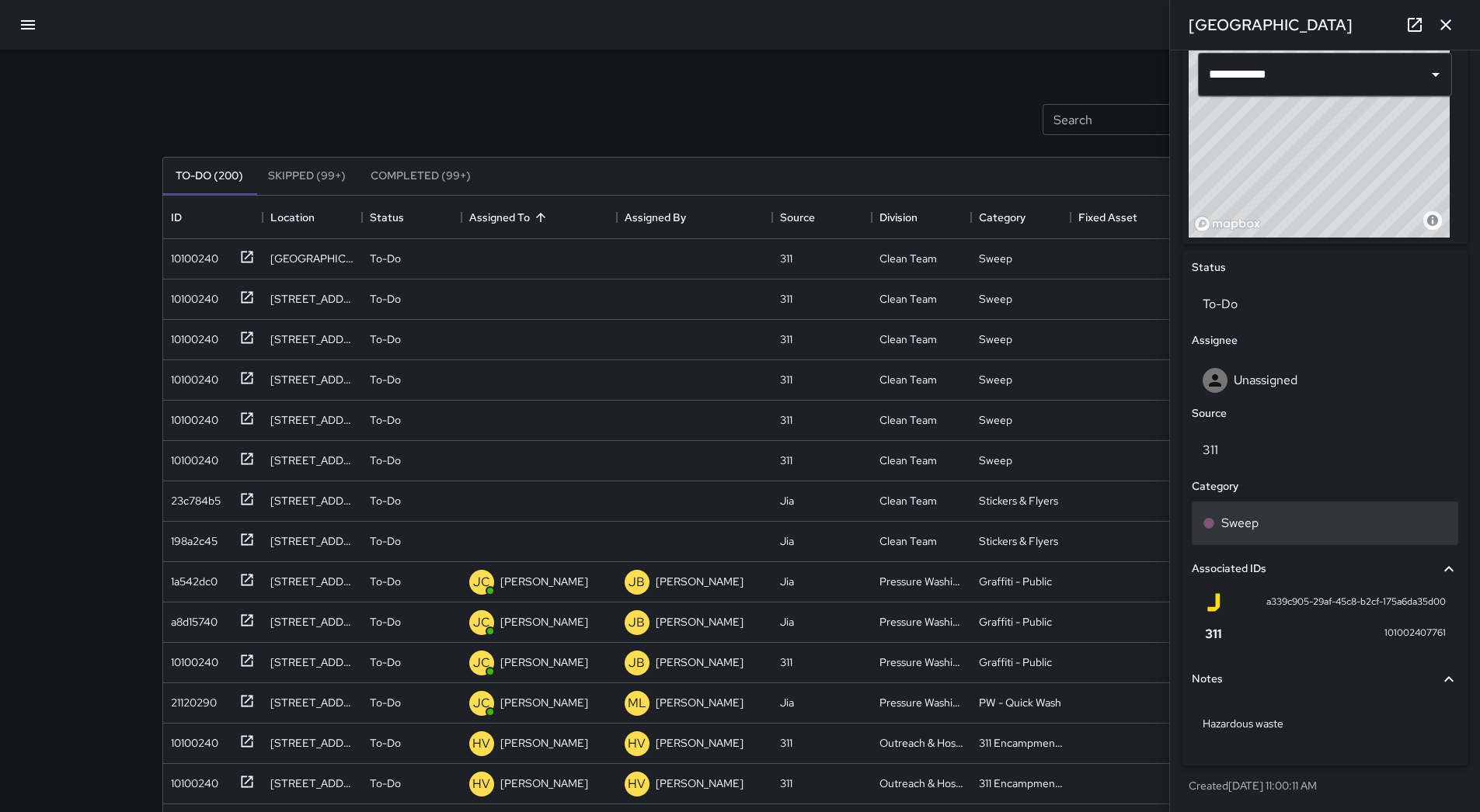
click at [1326, 515] on div "Sweep" at bounding box center [1325, 524] width 245 height 19
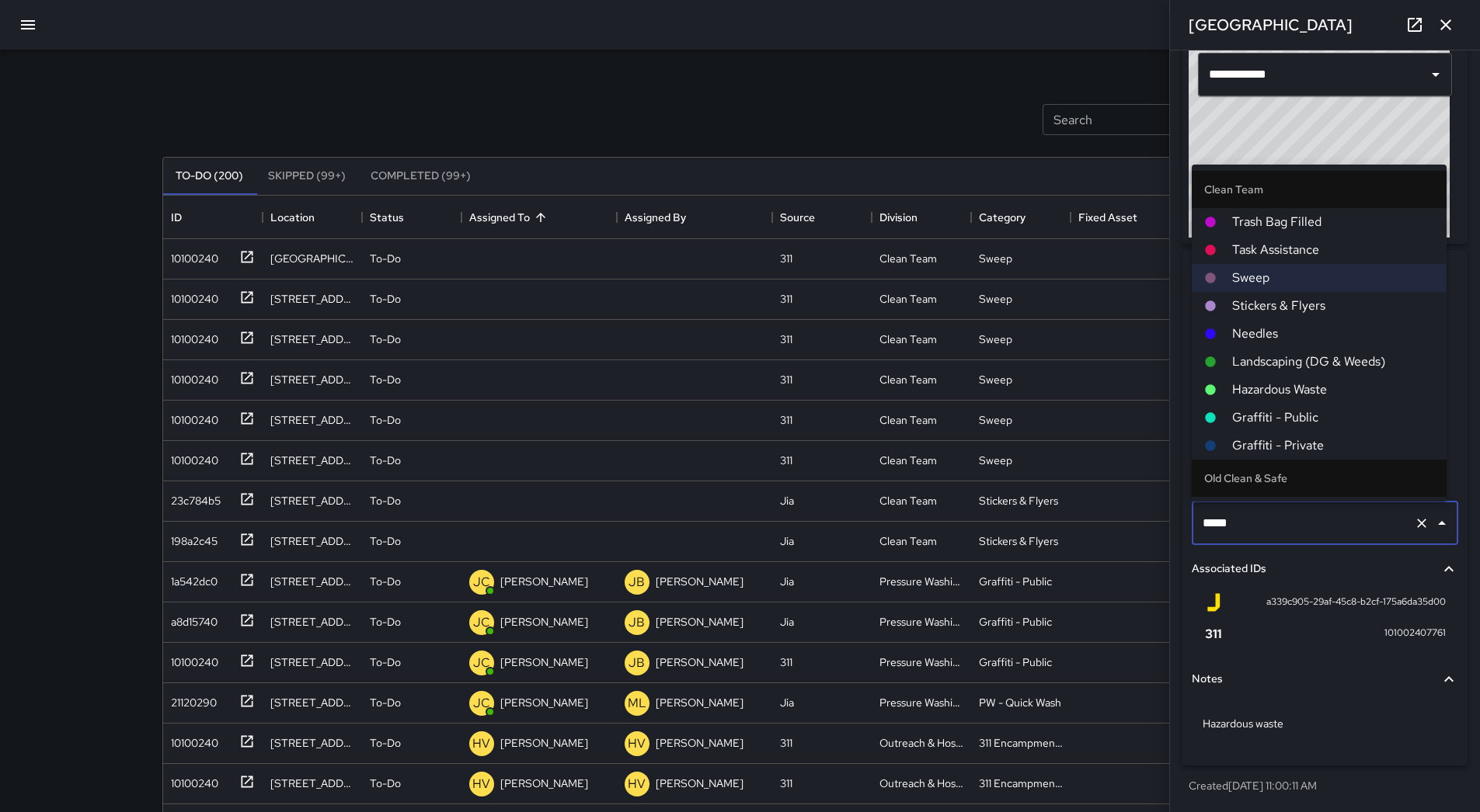
click at [1286, 394] on span "Hazardous Waste" at bounding box center [1333, 390] width 202 height 19
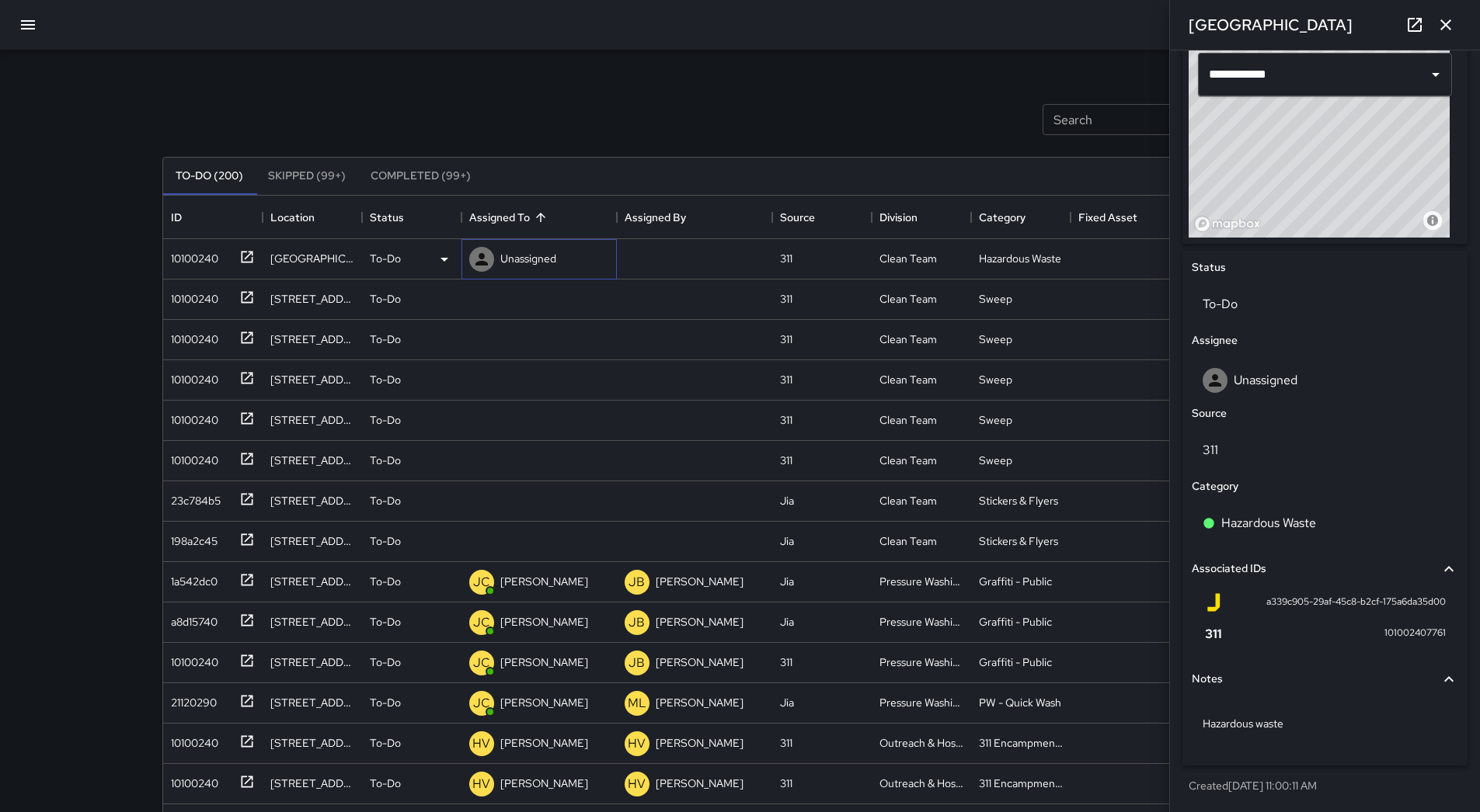
click at [525, 257] on p "Unassigned" at bounding box center [528, 259] width 56 height 16
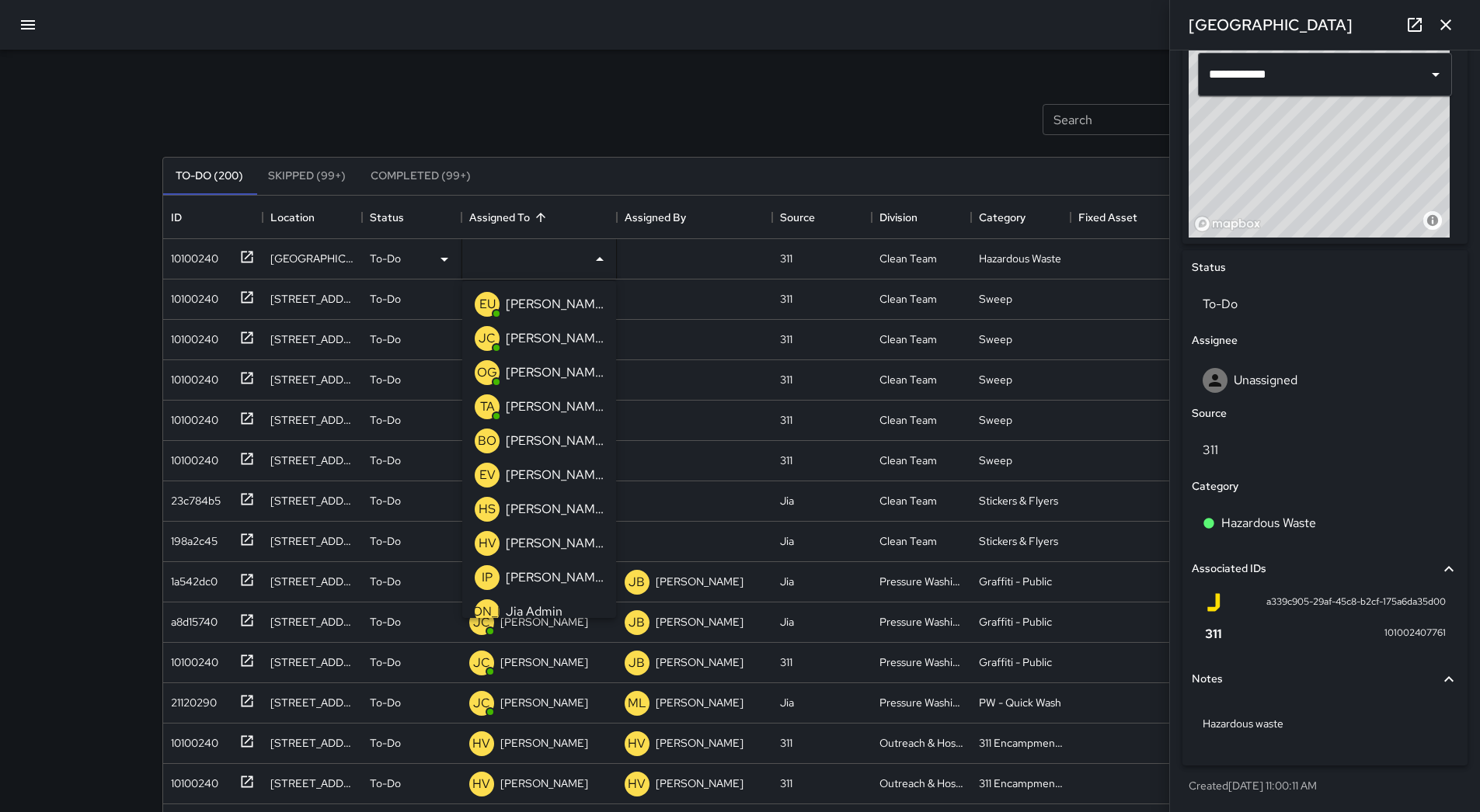
drag, startPoint x: 542, startPoint y: 403, endPoint x: 485, endPoint y: 385, distance: 59.8
click at [542, 404] on p "[PERSON_NAME]" at bounding box center [555, 407] width 98 height 19
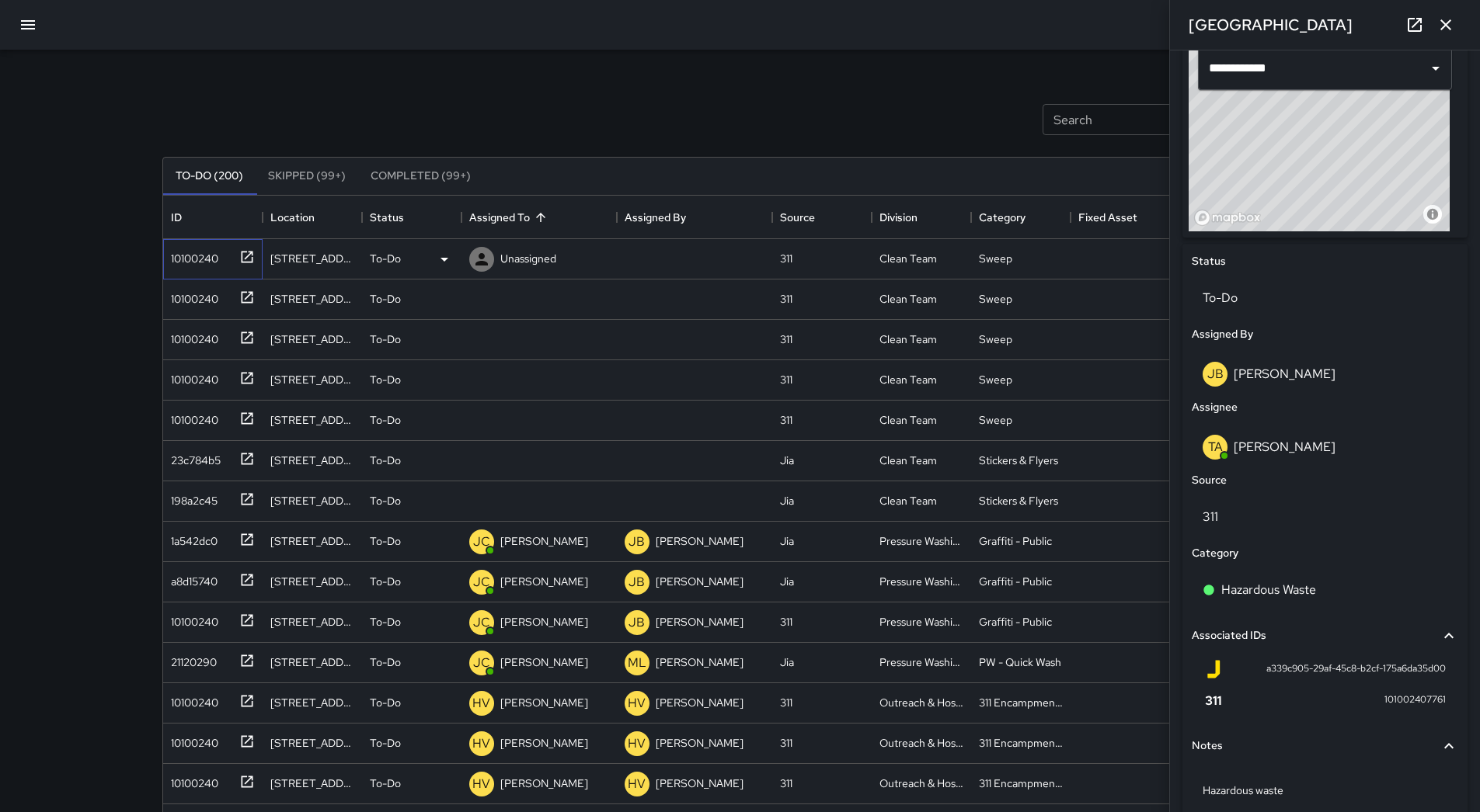
click at [205, 269] on div "10100240" at bounding box center [213, 259] width 100 height 40
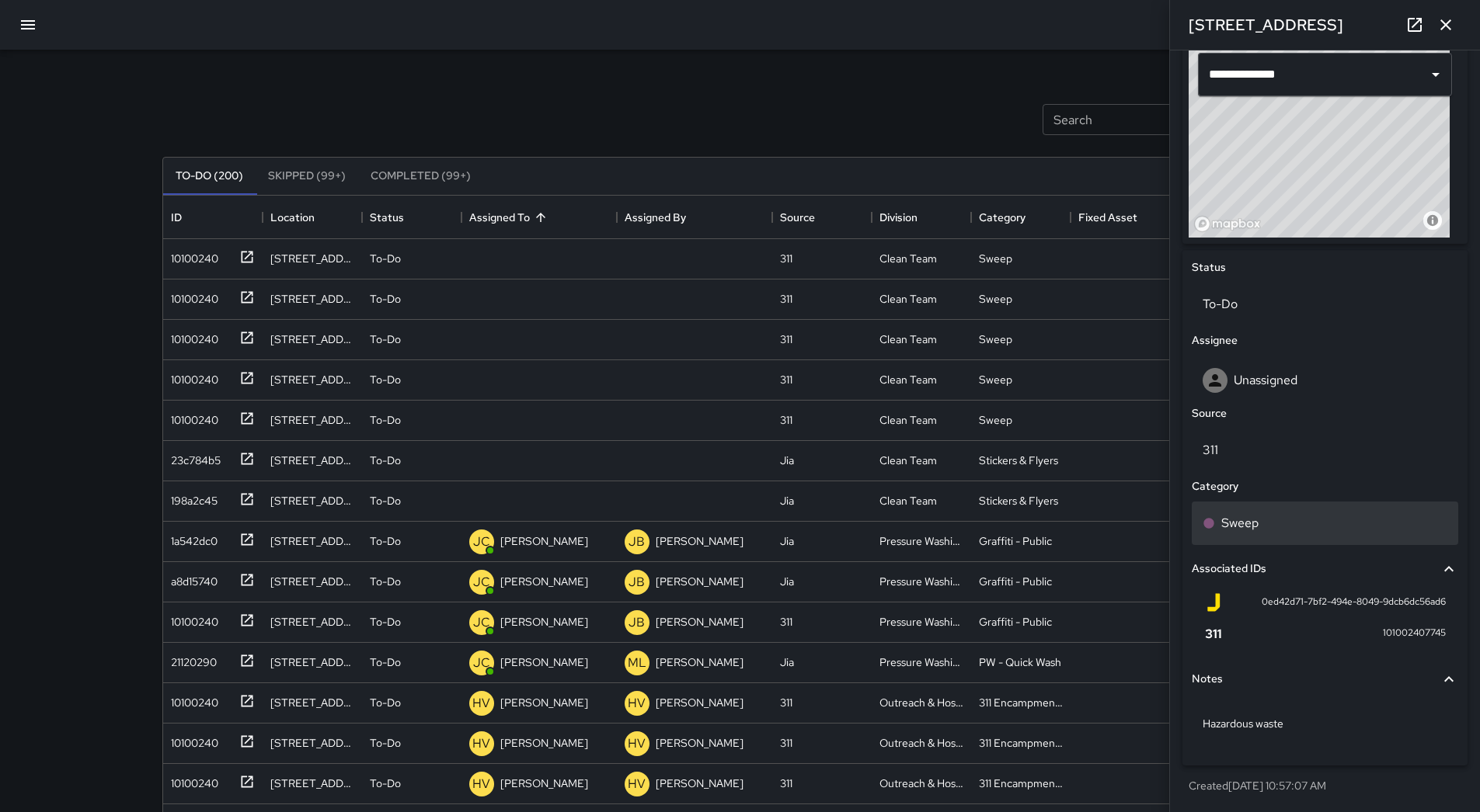
click at [1269, 532] on div "Sweep" at bounding box center [1325, 524] width 245 height 19
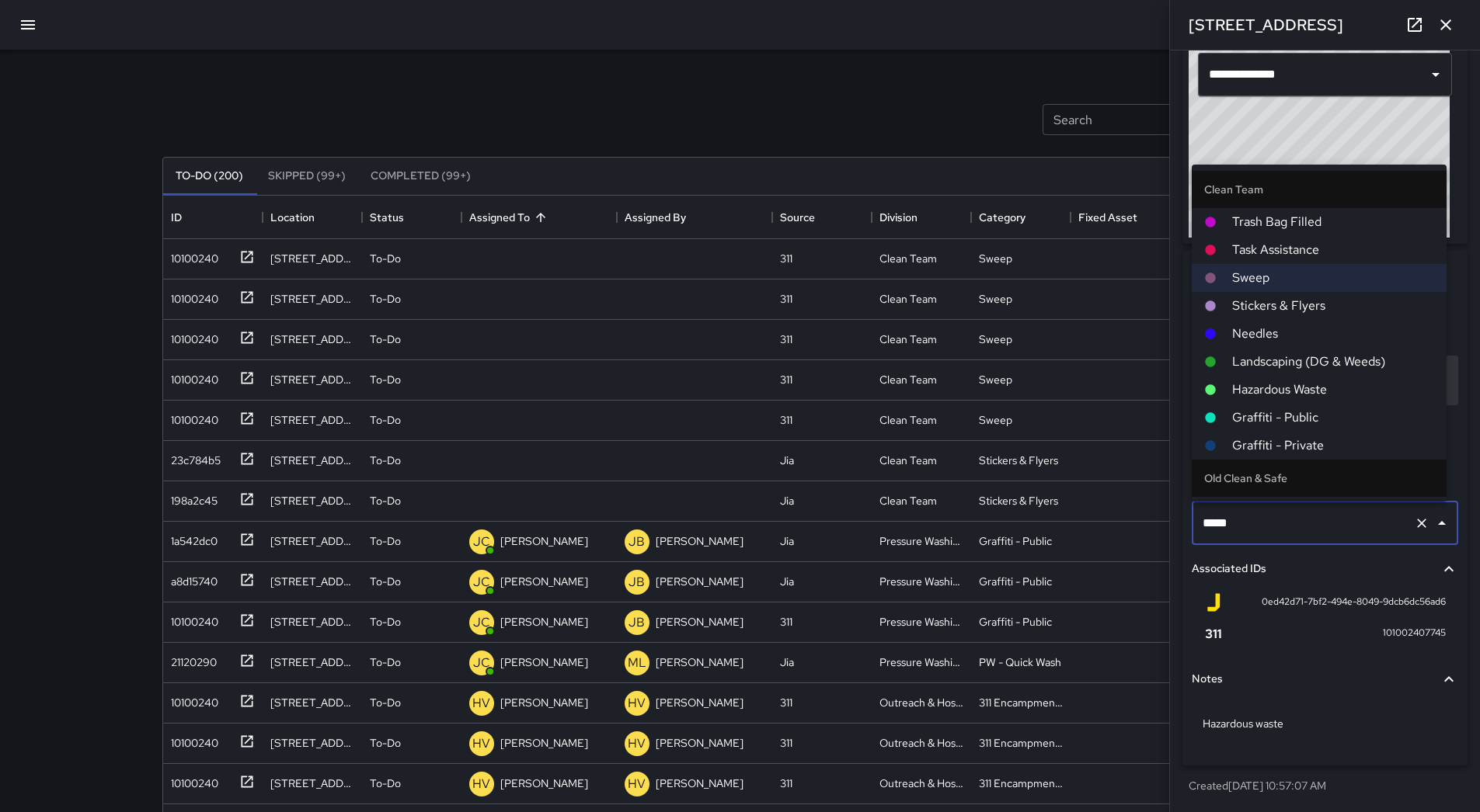
click at [1278, 385] on span "Hazardous Waste" at bounding box center [1333, 390] width 202 height 19
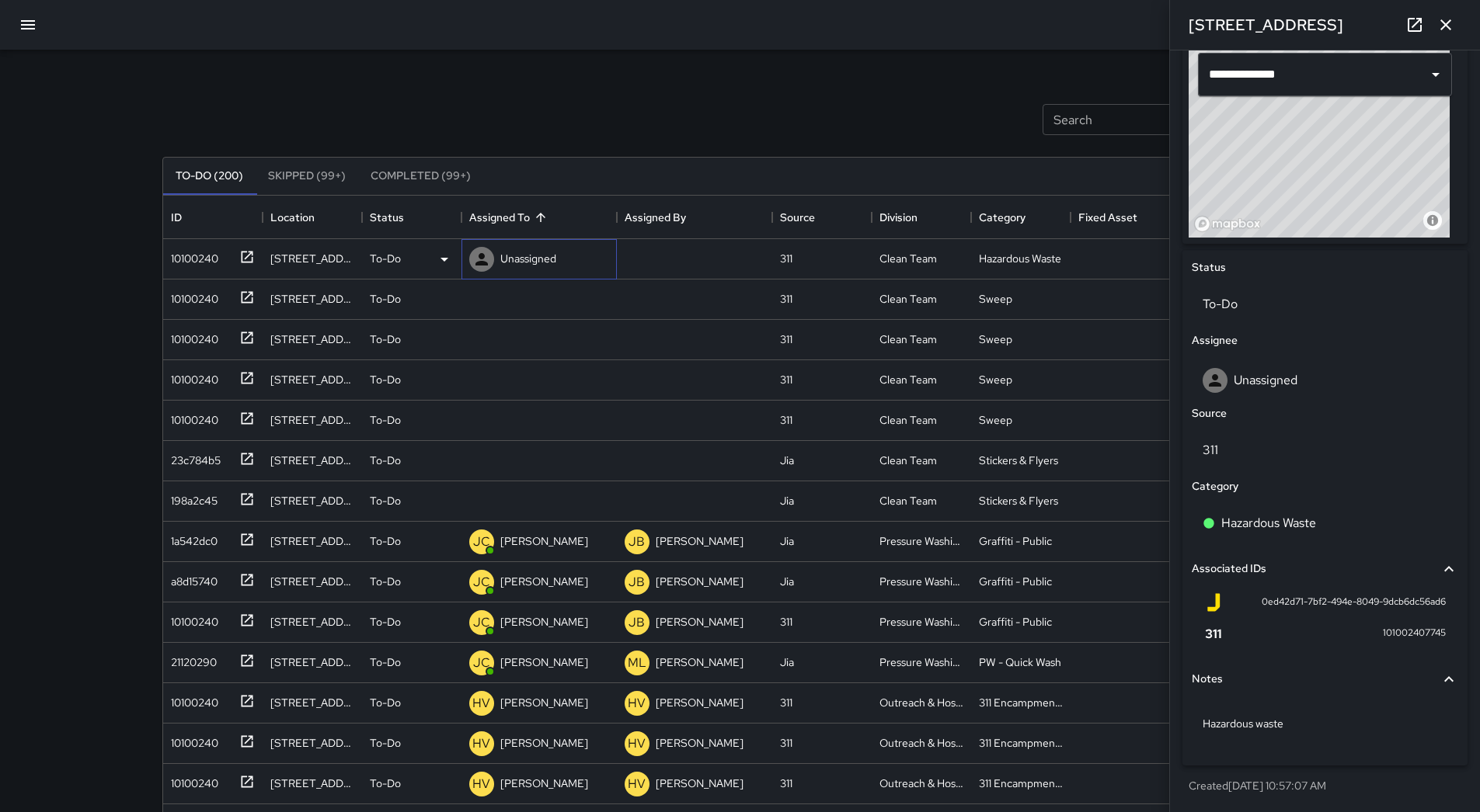
click at [500, 254] on p "Unassigned" at bounding box center [528, 259] width 56 height 16
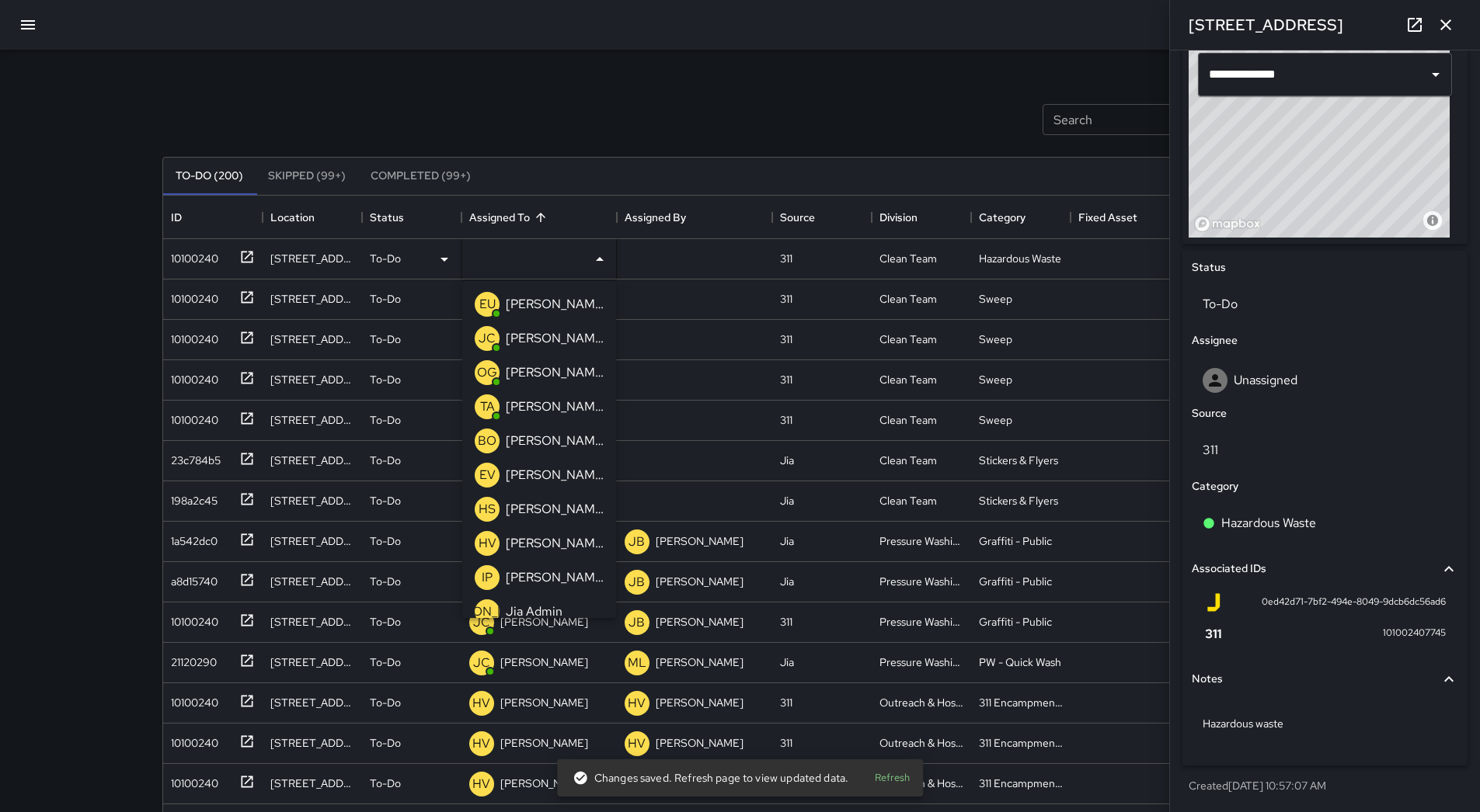
click at [557, 404] on p "[PERSON_NAME]" at bounding box center [555, 407] width 98 height 19
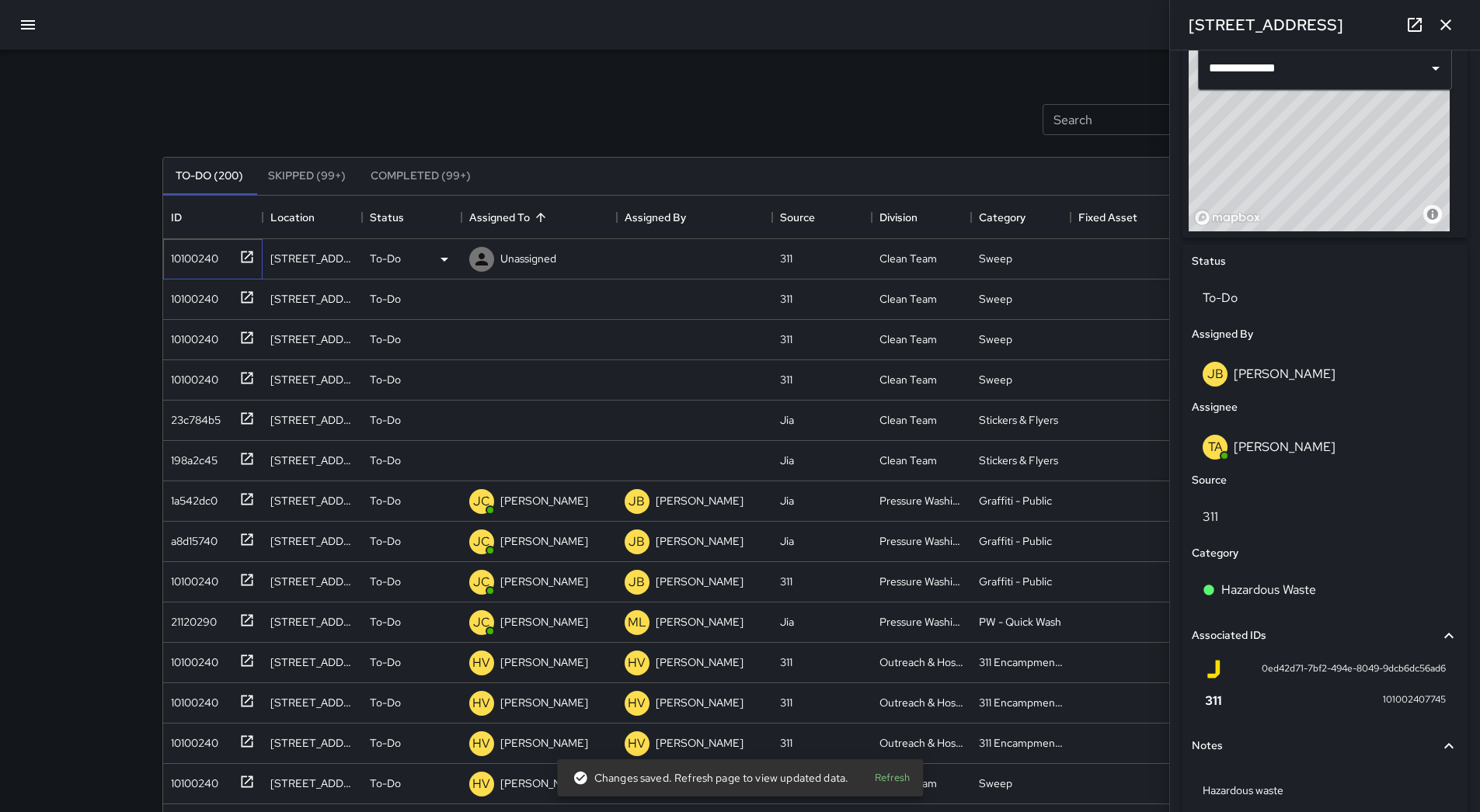
click at [218, 271] on div "10100240" at bounding box center [213, 259] width 100 height 40
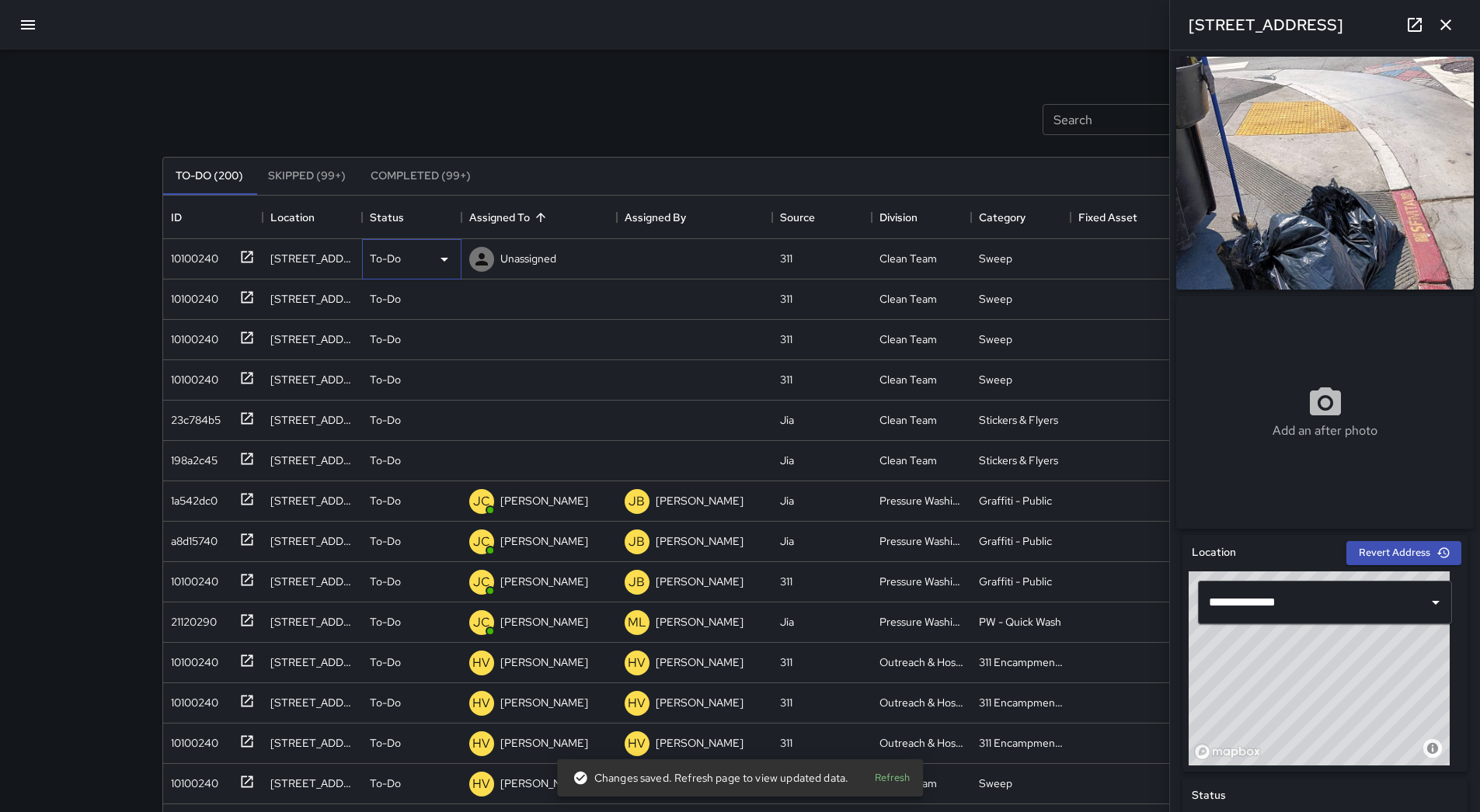
click at [425, 261] on div "To-Do" at bounding box center [412, 260] width 84 height 19
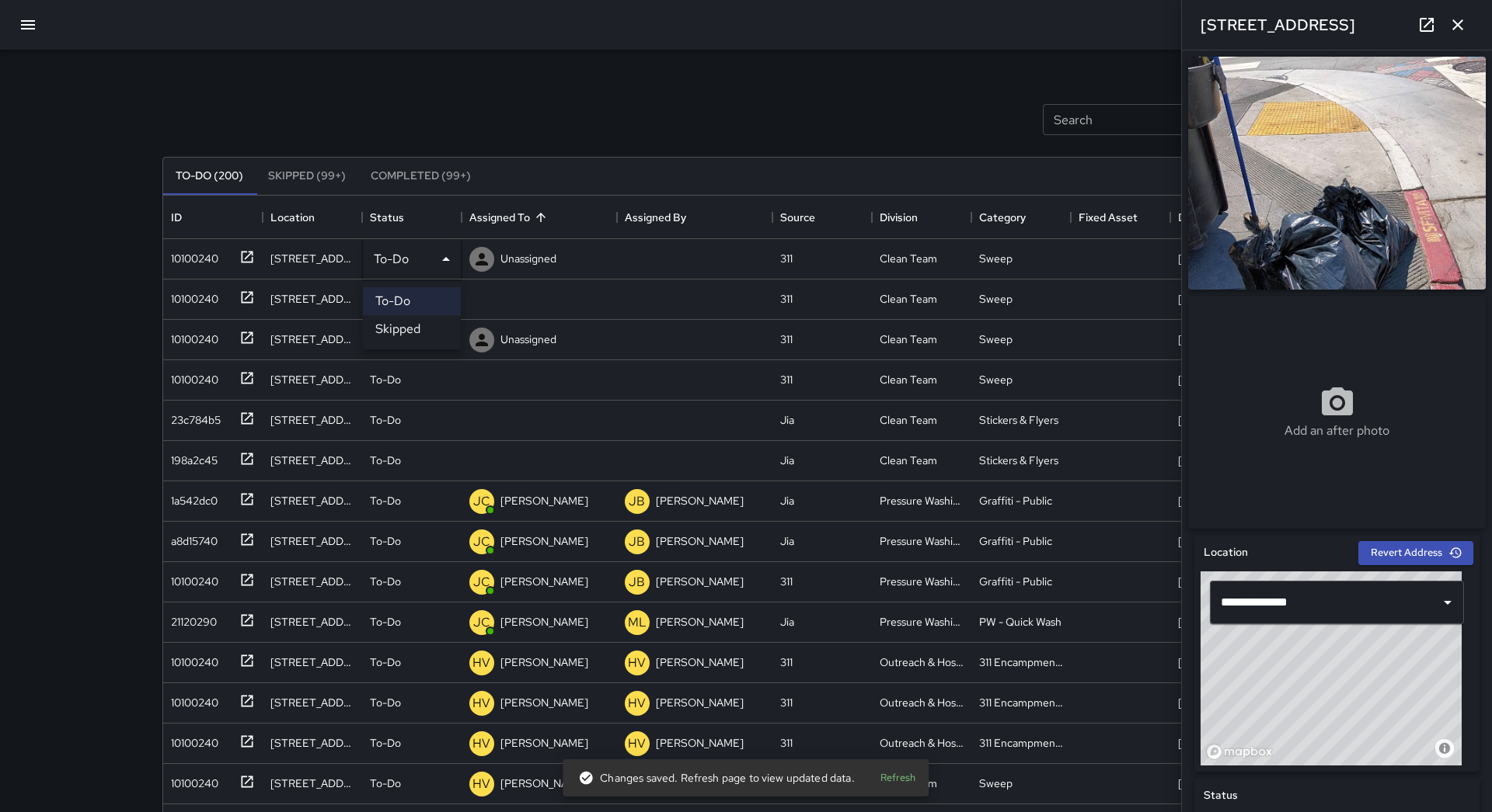
click at [408, 325] on li "Skipped" at bounding box center [412, 329] width 98 height 28
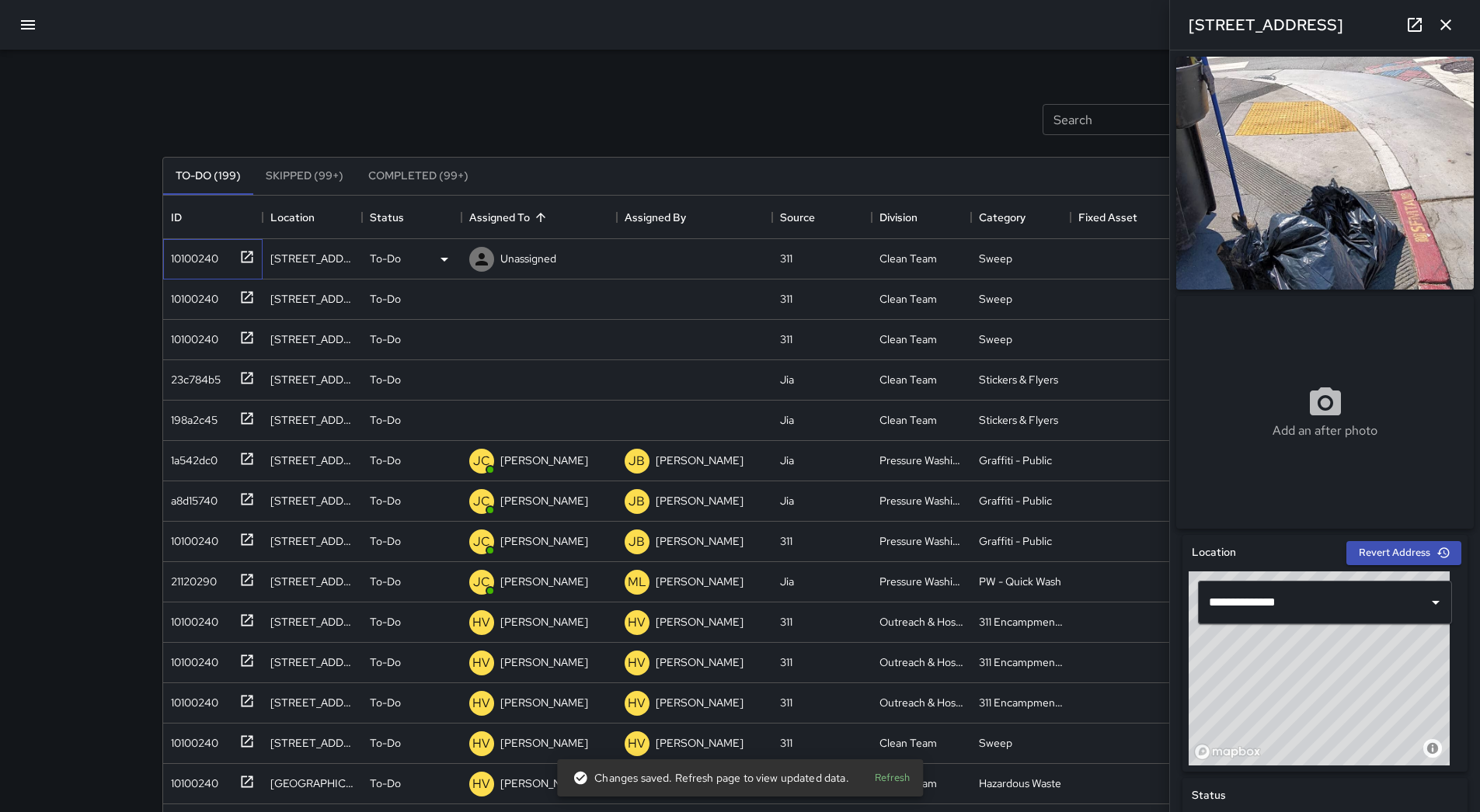
drag, startPoint x: 218, startPoint y: 265, endPoint x: 224, endPoint y: 258, distance: 9.2
click at [218, 263] on div "10100240" at bounding box center [191, 256] width 54 height 22
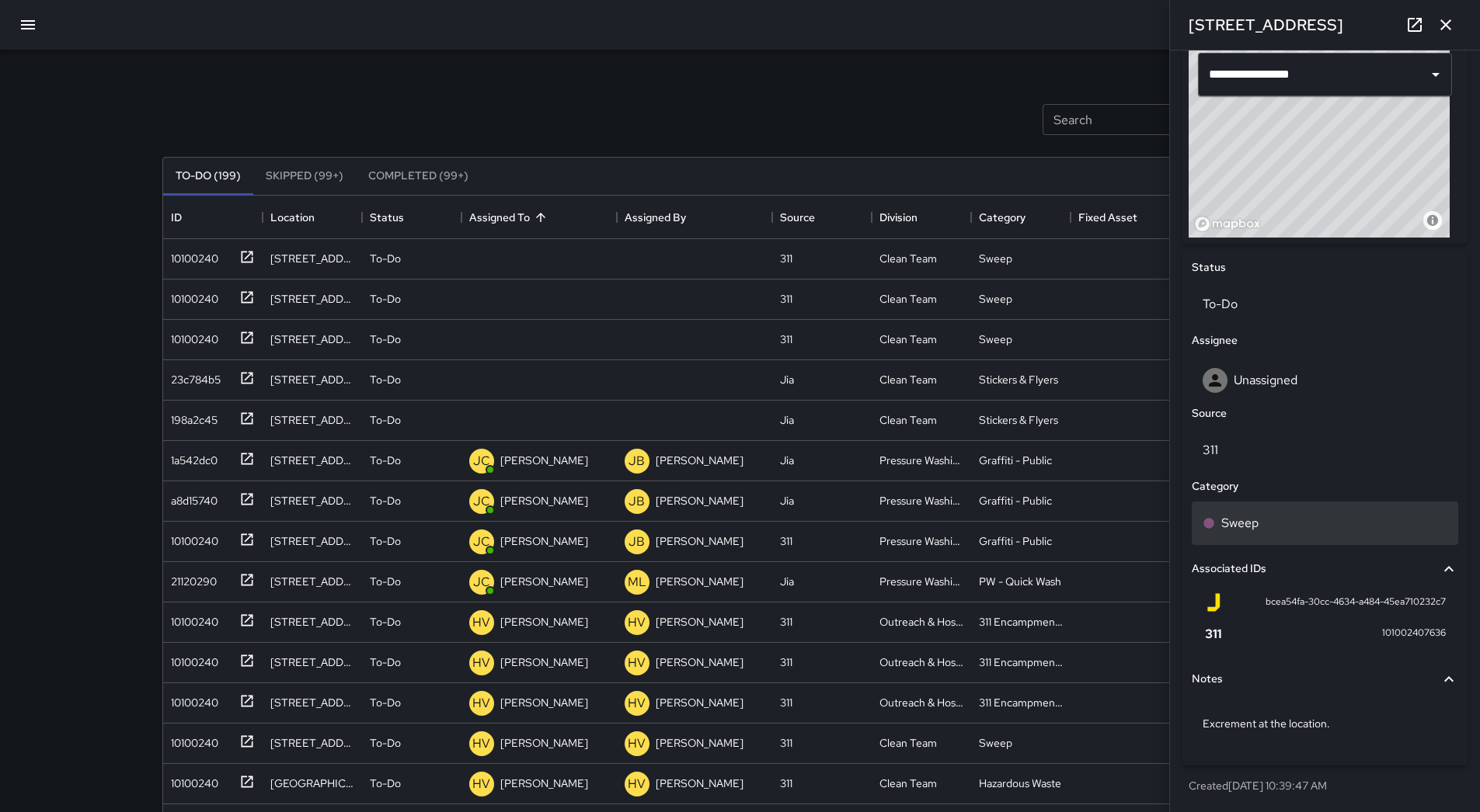
click at [1266, 523] on div "Sweep" at bounding box center [1325, 524] width 245 height 19
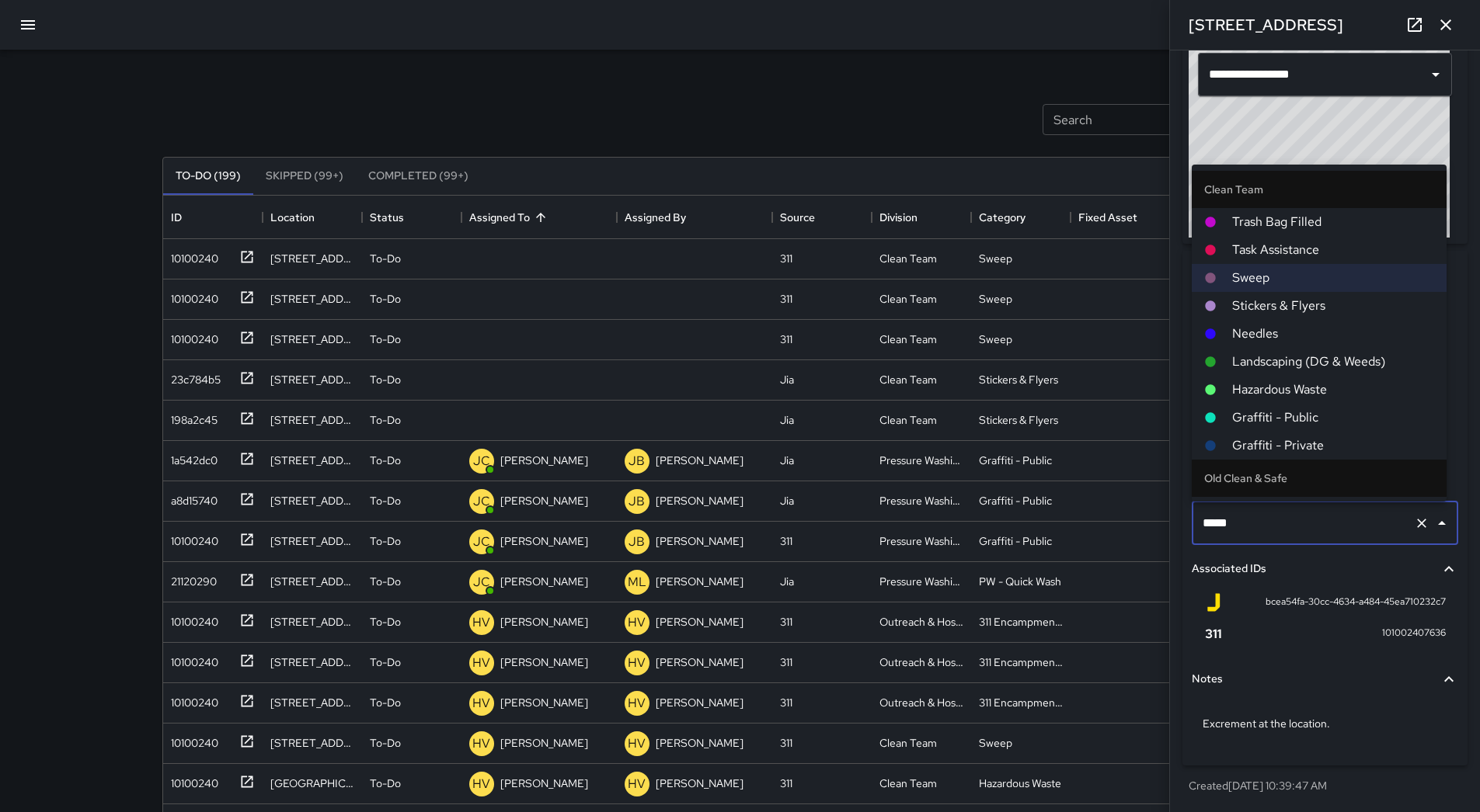
click at [1279, 401] on li "Hazardous Waste" at bounding box center [1319, 389] width 254 height 28
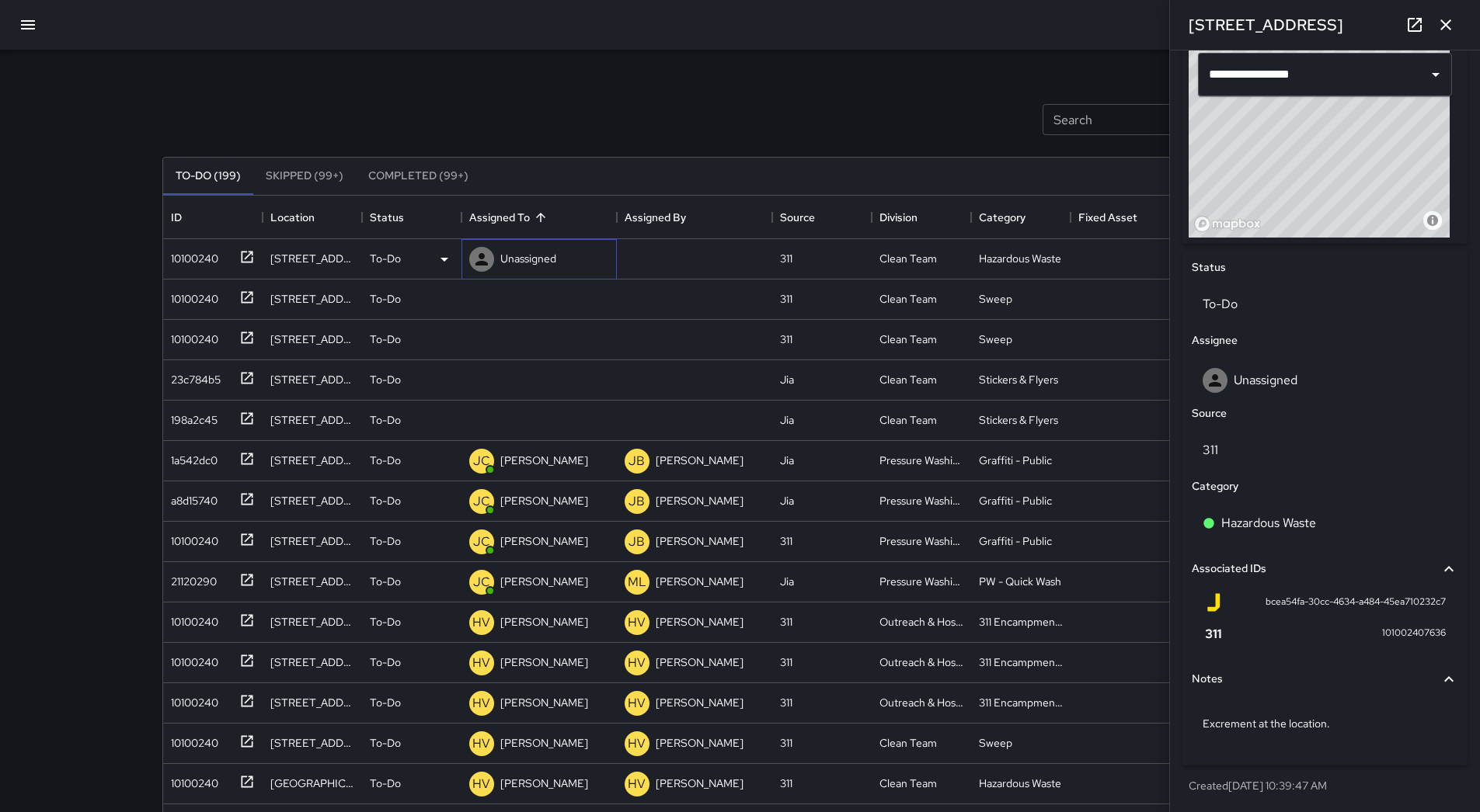
click at [547, 258] on p "Unassigned" at bounding box center [528, 259] width 56 height 16
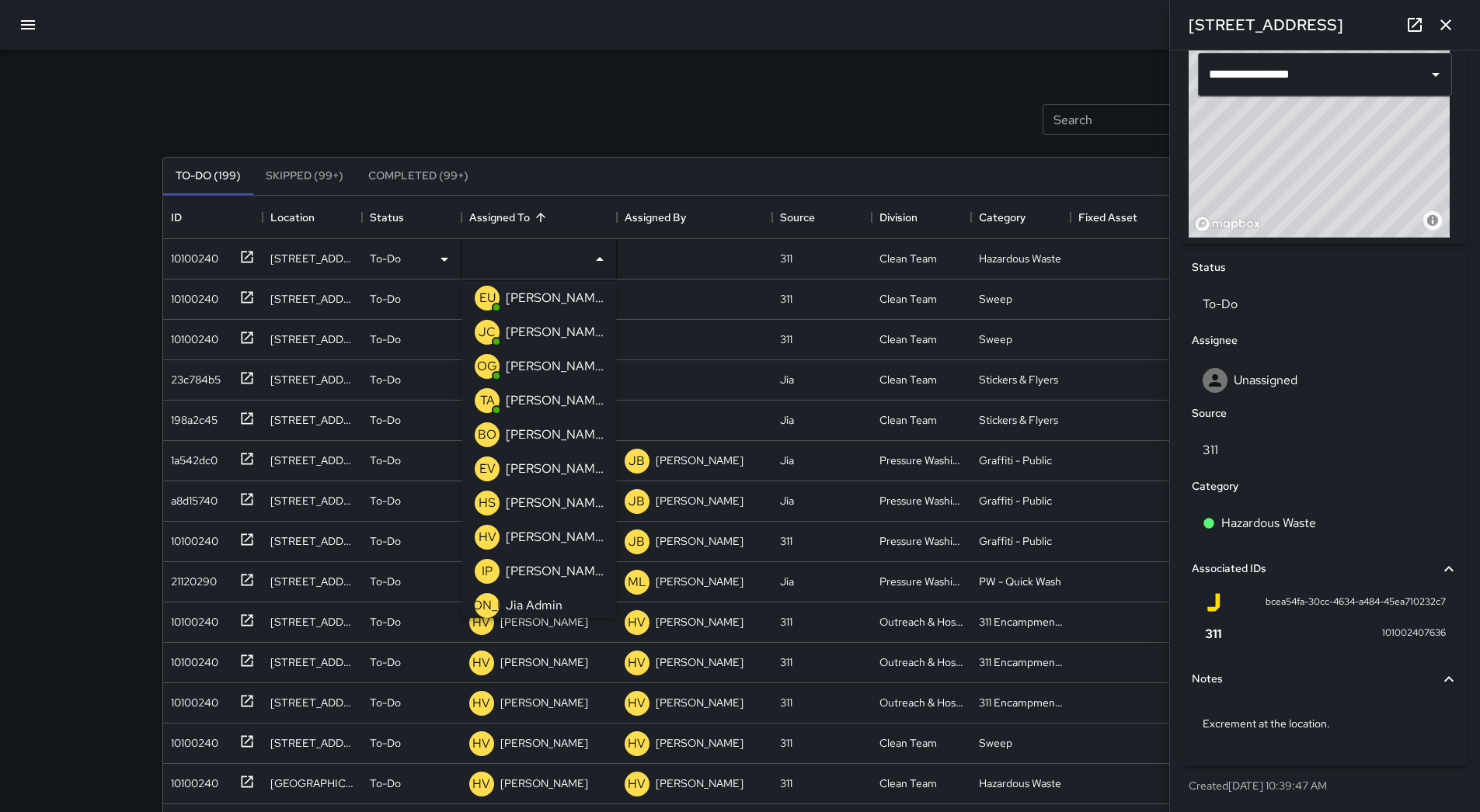
scroll to position [0, 0]
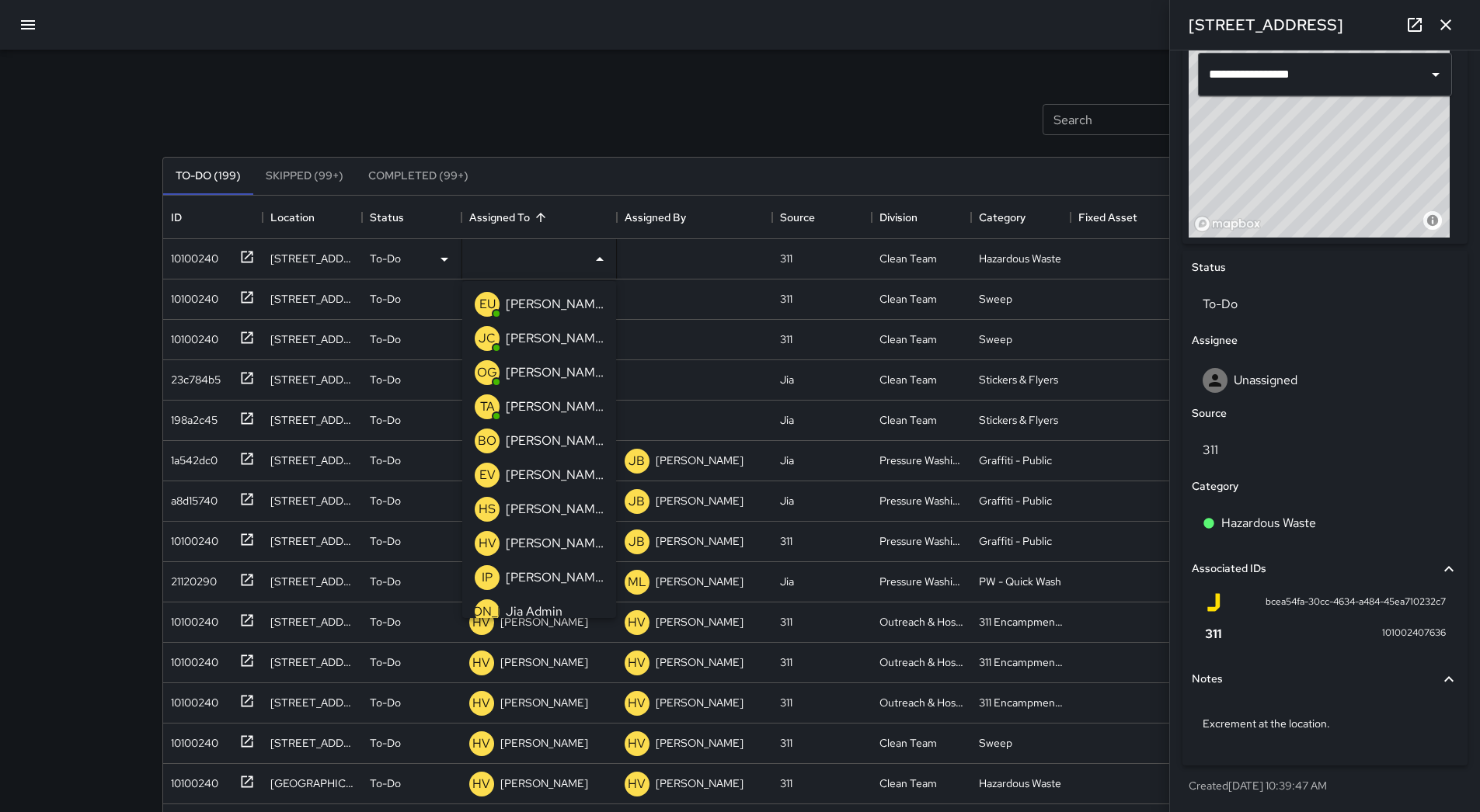
click at [550, 404] on p "[PERSON_NAME]" at bounding box center [555, 407] width 98 height 19
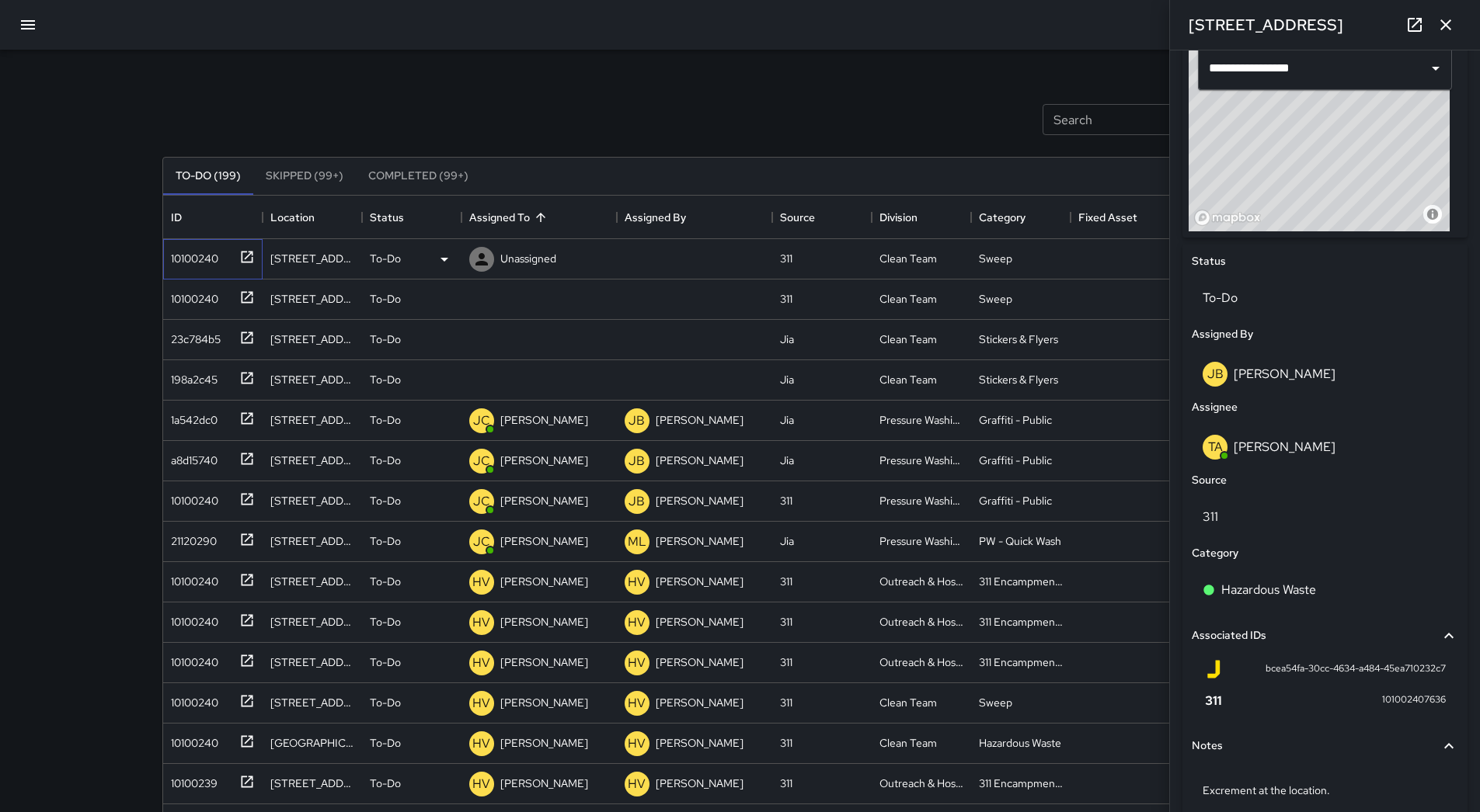
click at [197, 266] on div "10100240" at bounding box center [191, 256] width 54 height 22
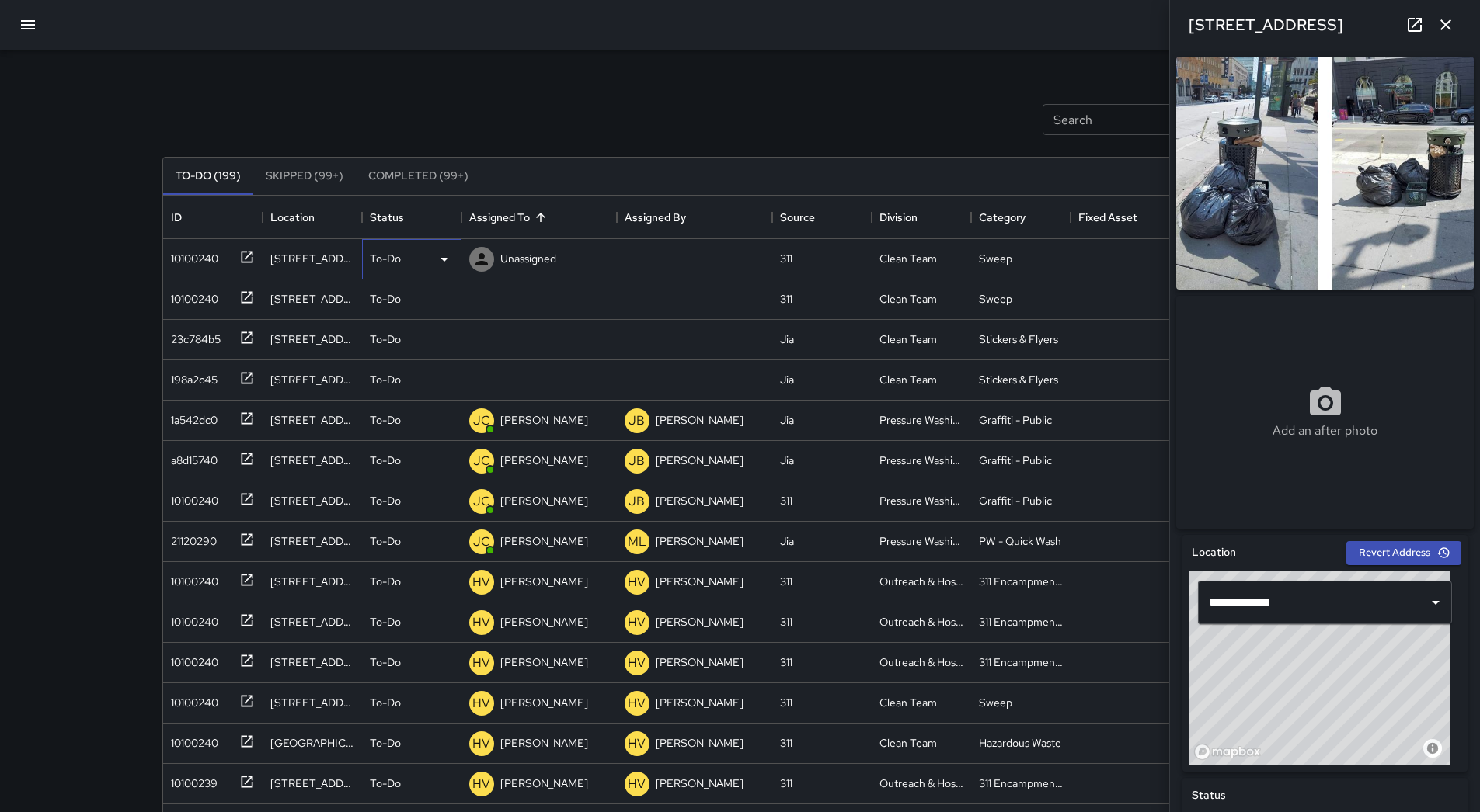
click at [427, 262] on div "To-Do" at bounding box center [412, 260] width 84 height 19
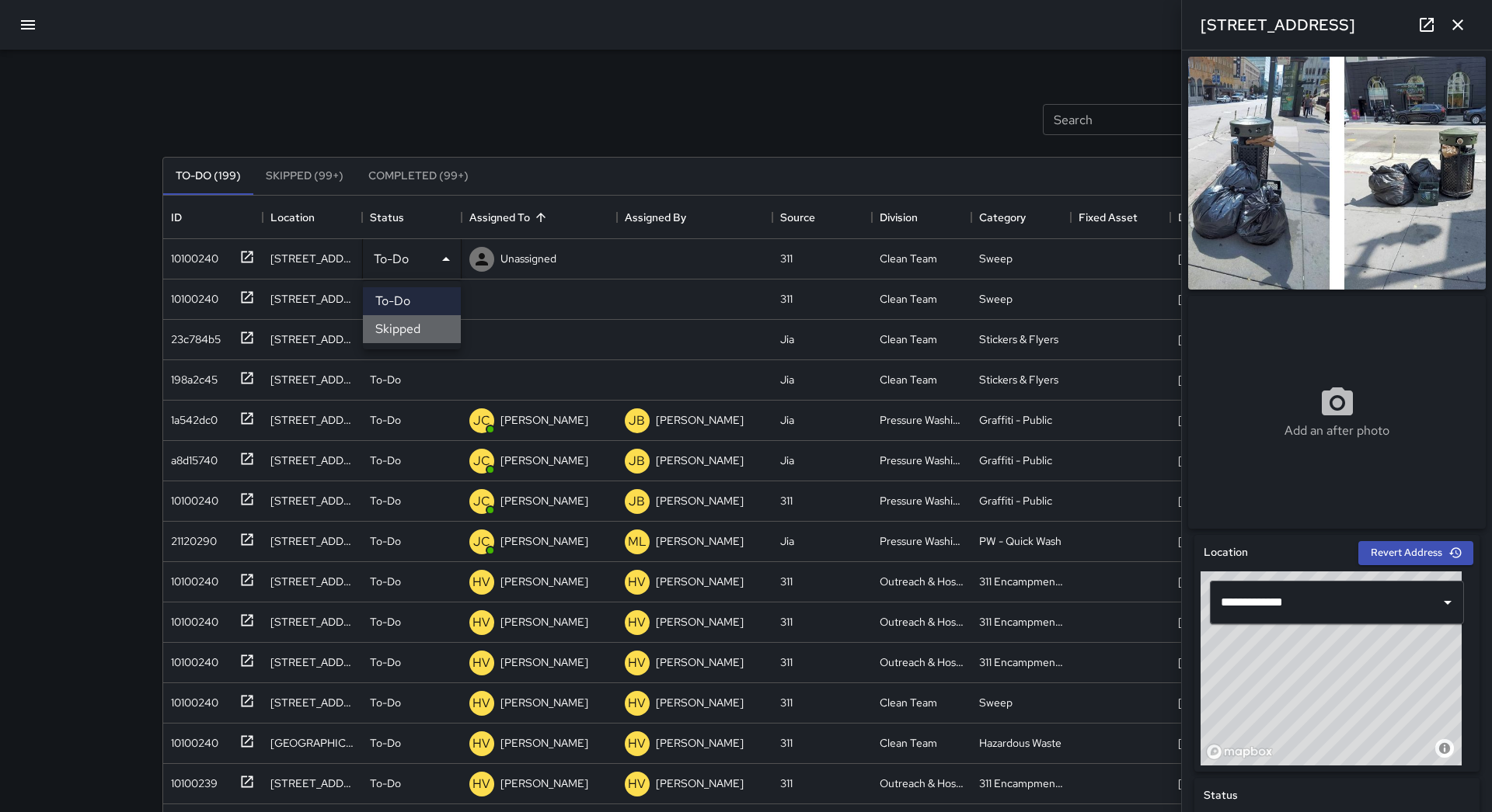
click at [430, 319] on li "Skipped" at bounding box center [412, 329] width 98 height 28
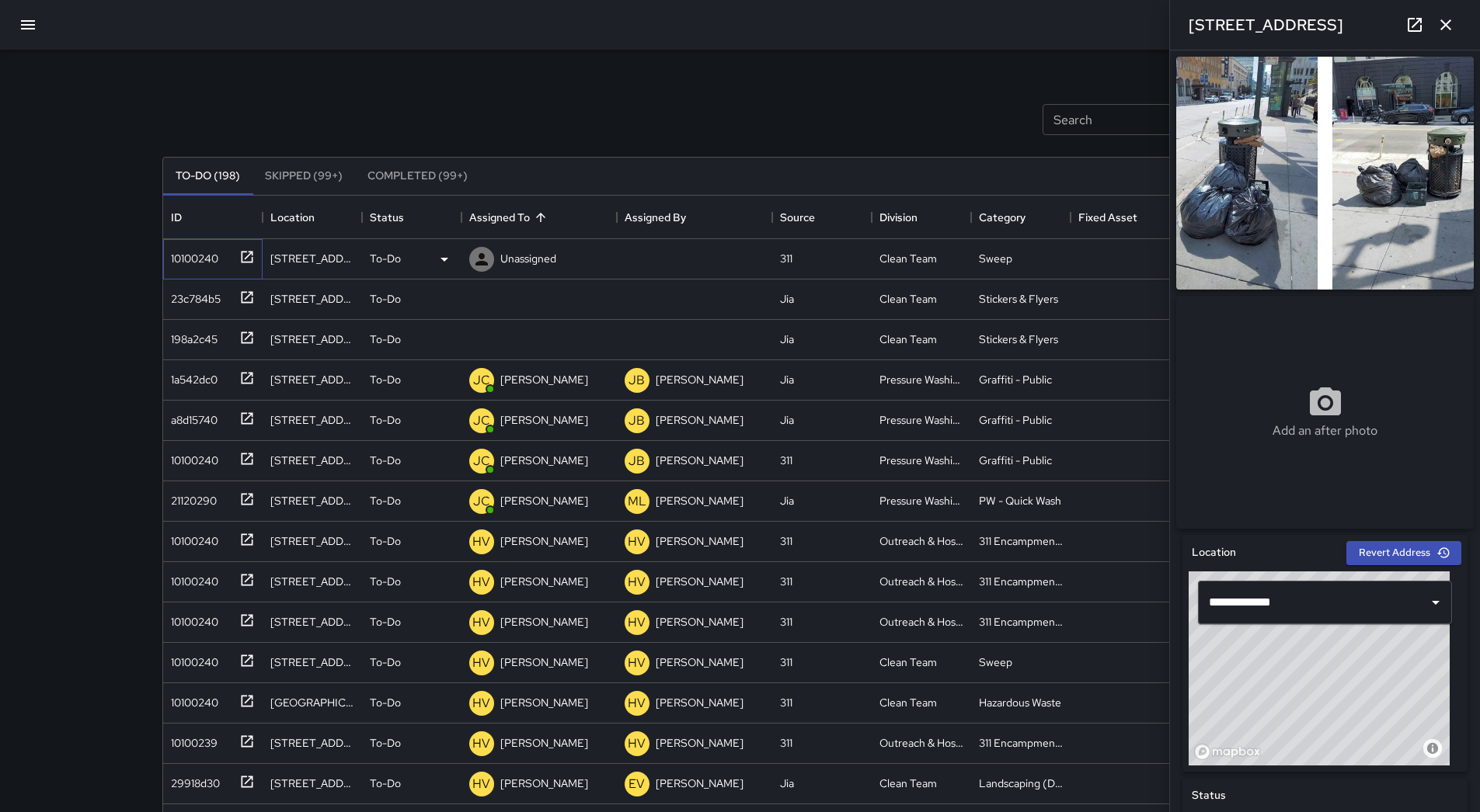
click at [216, 260] on div "10100240" at bounding box center [191, 256] width 54 height 22
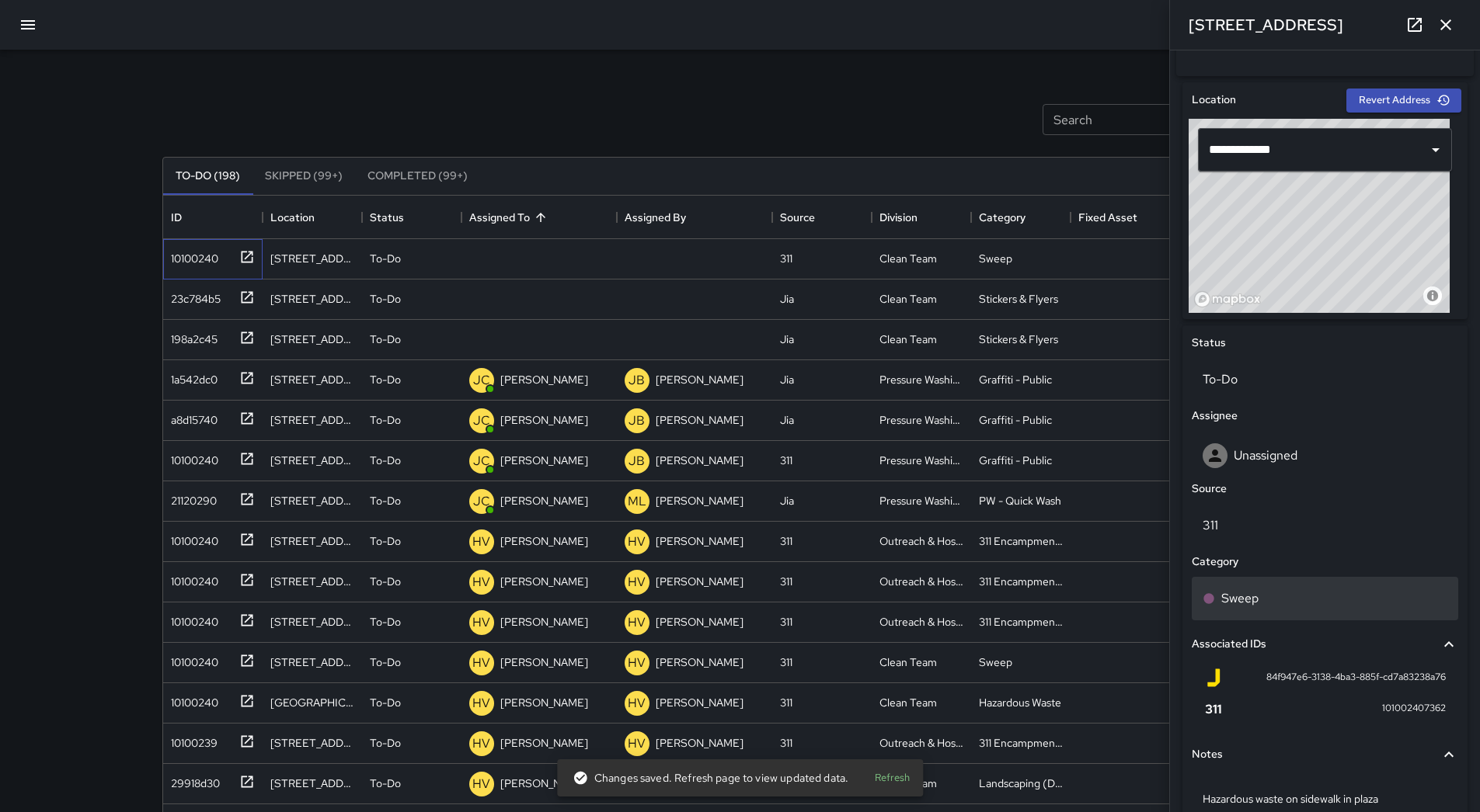
scroll to position [534, 0]
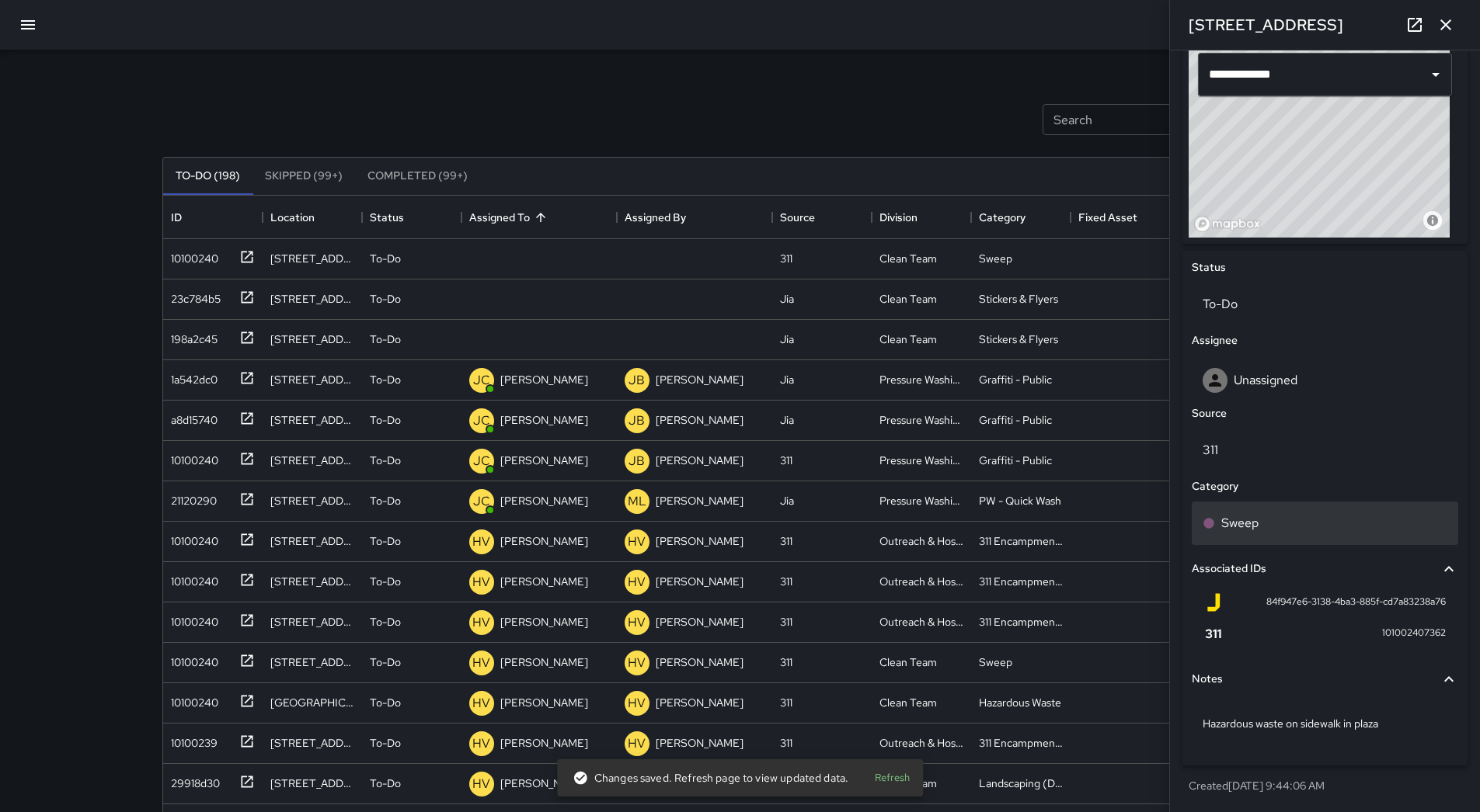
click at [1300, 534] on div "Sweep" at bounding box center [1324, 523] width 266 height 43
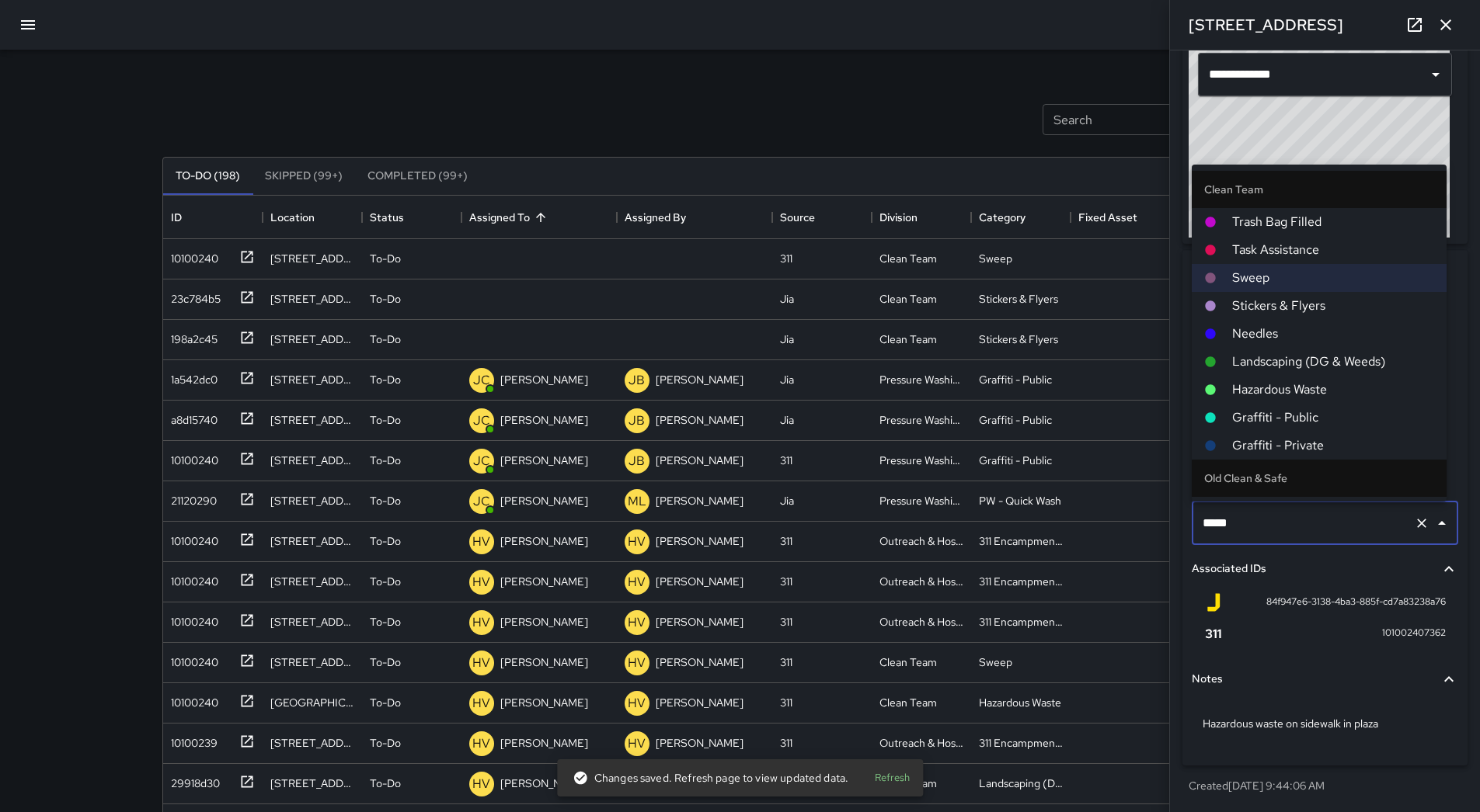
click at [1300, 393] on span "Hazardous Waste" at bounding box center [1333, 390] width 202 height 19
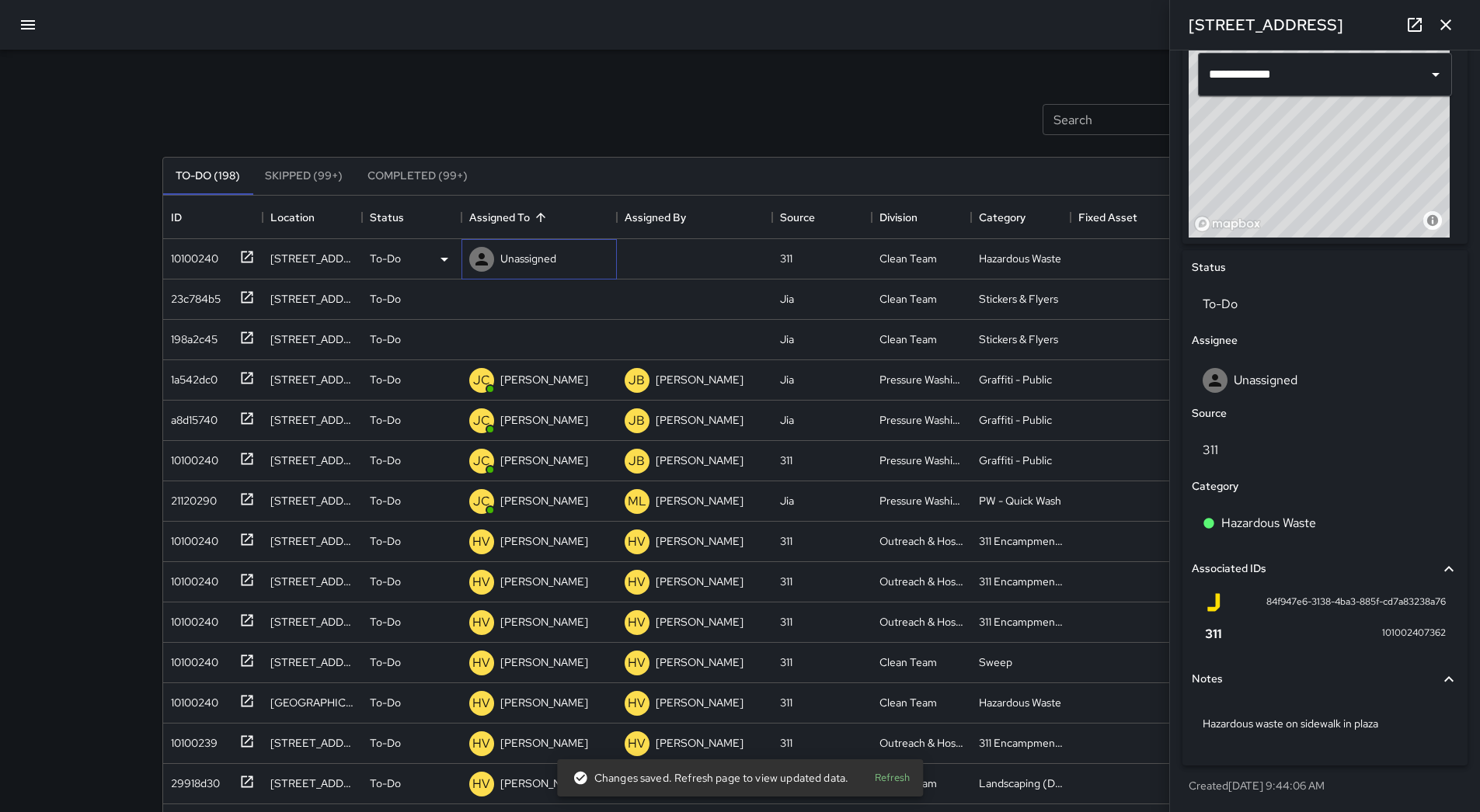
click at [525, 269] on div "Unassigned" at bounding box center [528, 259] width 62 height 22
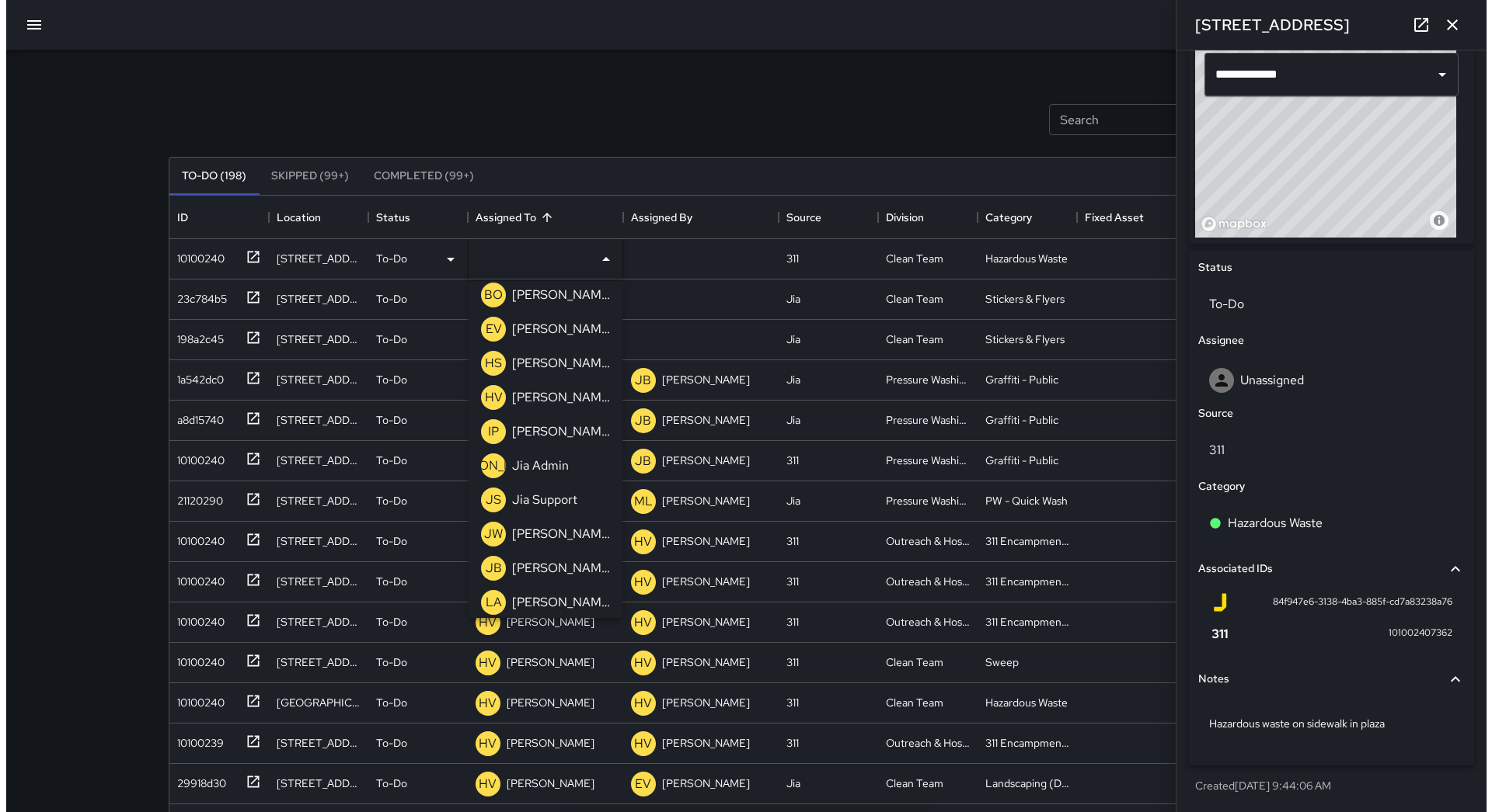
scroll to position [0, 0]
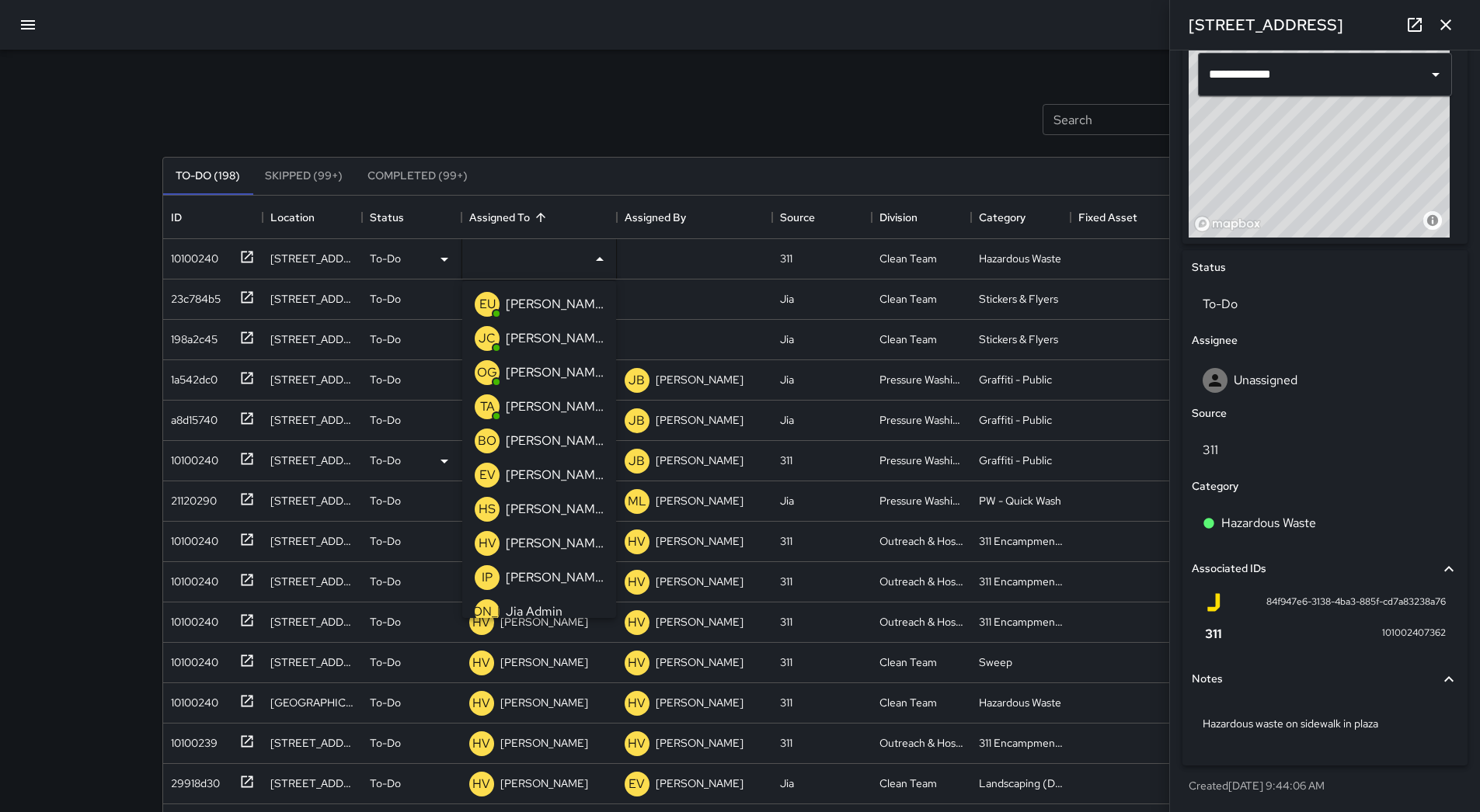
drag, startPoint x: 531, startPoint y: 400, endPoint x: 495, endPoint y: 402, distance: 36.1
click at [530, 400] on p "[PERSON_NAME]" at bounding box center [555, 407] width 98 height 19
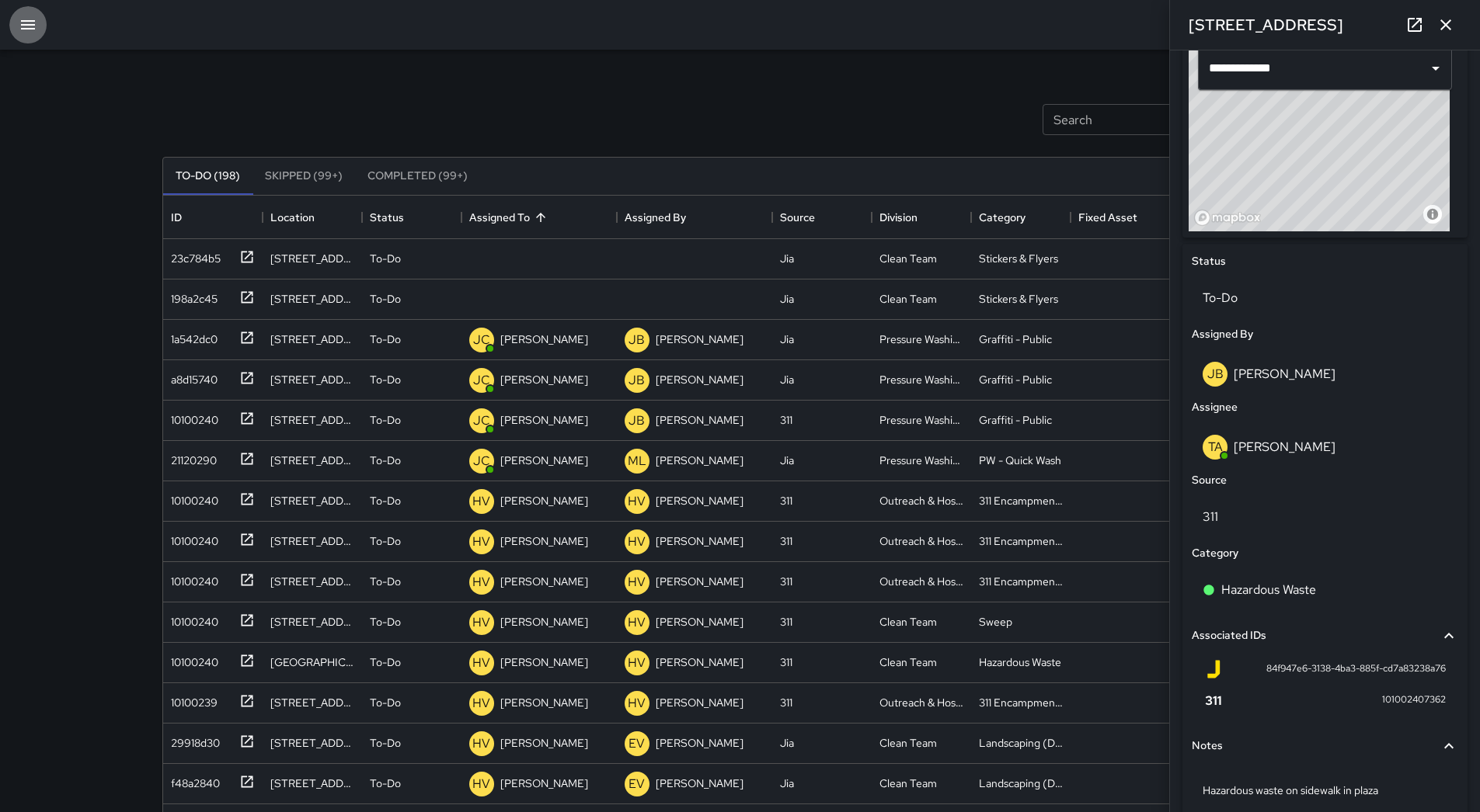
click at [24, 19] on icon "button" at bounding box center [28, 25] width 19 height 19
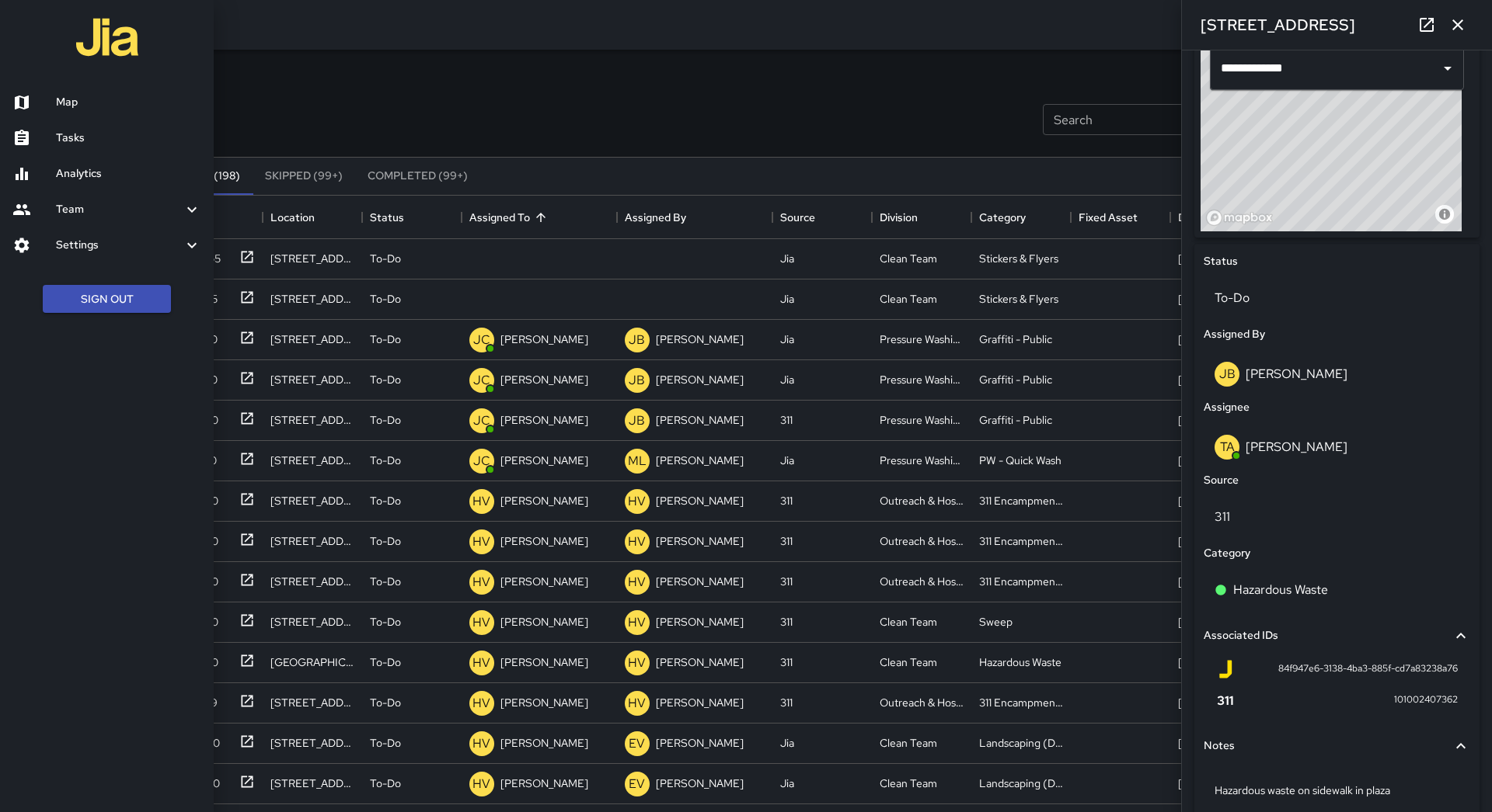
click at [114, 112] on link "Map" at bounding box center [107, 102] width 213 height 36
